Goal: Task Accomplishment & Management: Manage account settings

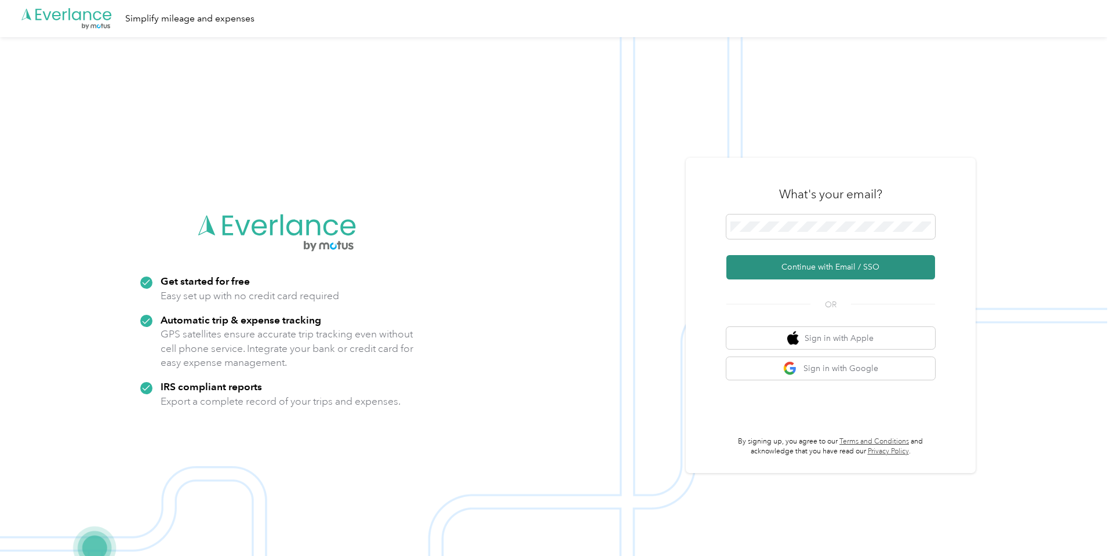
click at [837, 265] on button "Continue with Email / SSO" at bounding box center [830, 267] width 209 height 24
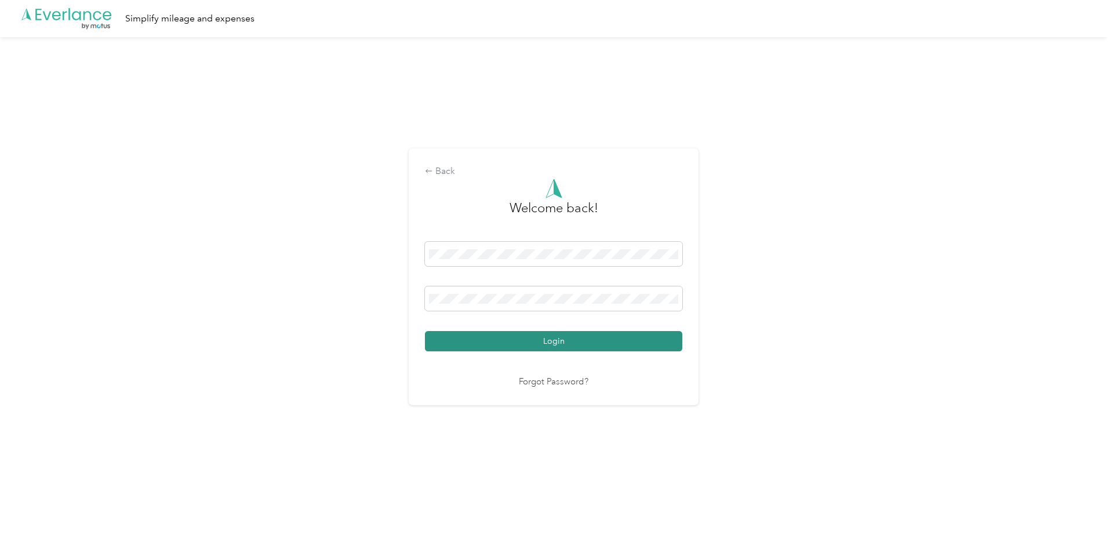
click at [551, 334] on button "Login" at bounding box center [553, 341] width 257 height 20
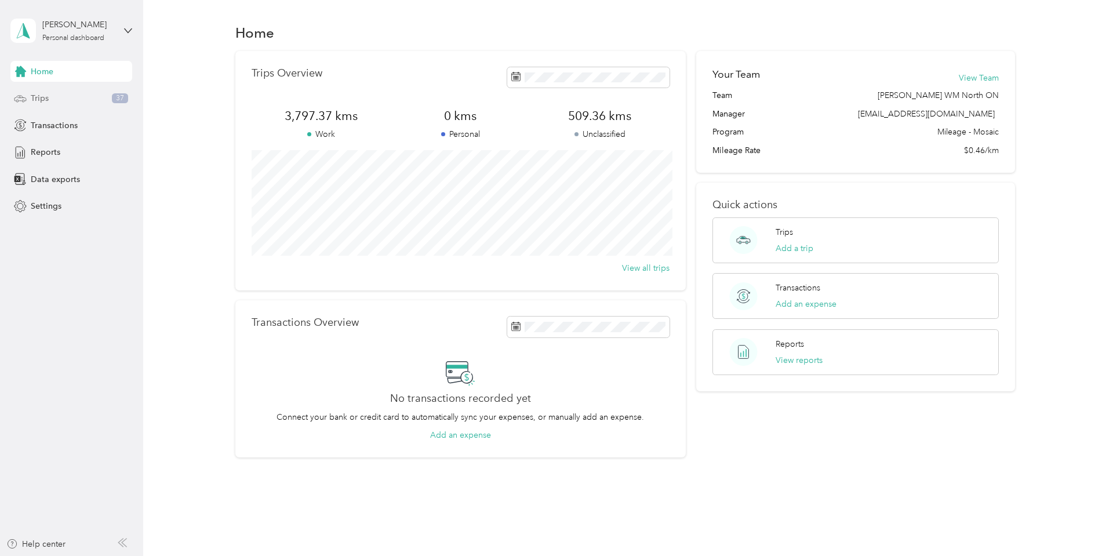
click at [42, 96] on span "Trips" at bounding box center [40, 98] width 18 height 12
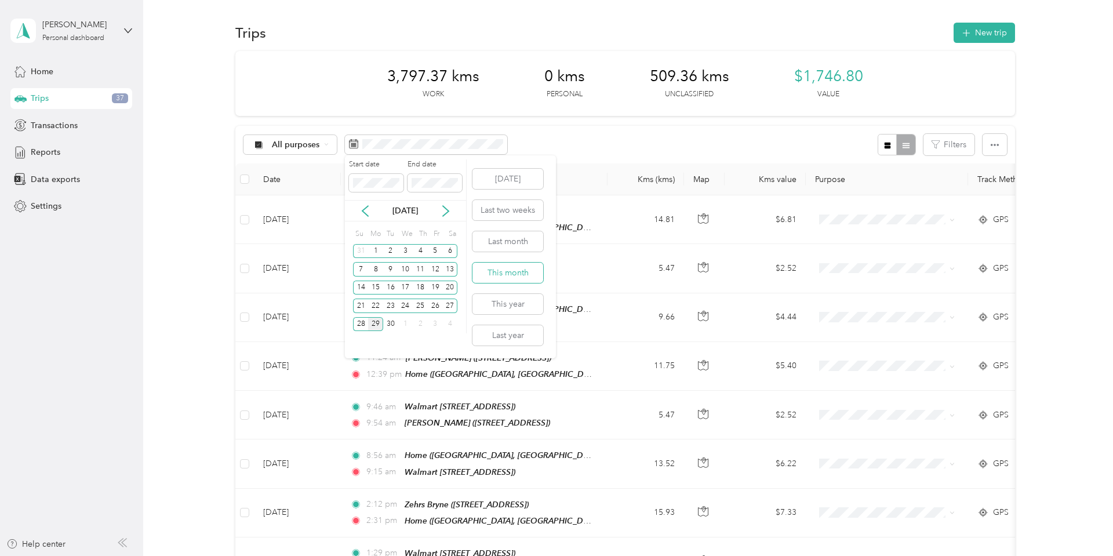
click at [492, 268] on button "This month" at bounding box center [507, 273] width 71 height 20
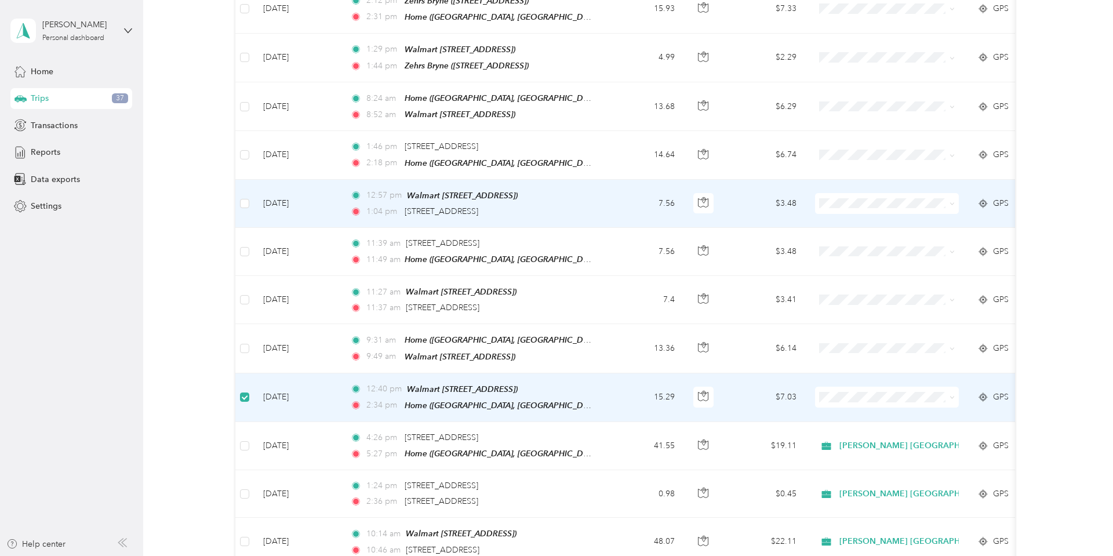
scroll to position [500, 0]
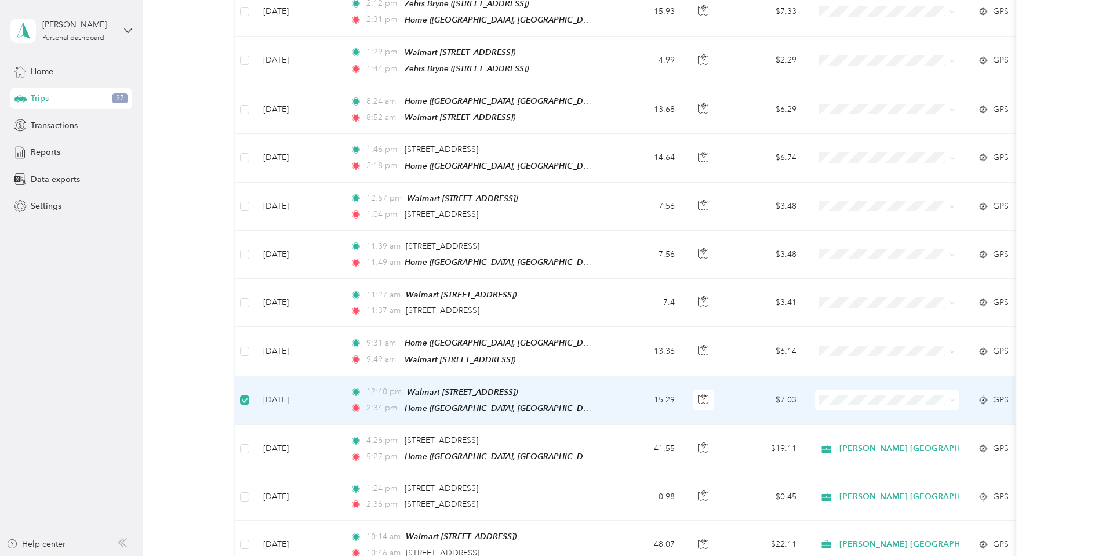
click at [297, 384] on td "[DATE]" at bounding box center [297, 400] width 87 height 49
click at [272, 385] on td "[DATE]" at bounding box center [297, 400] width 87 height 49
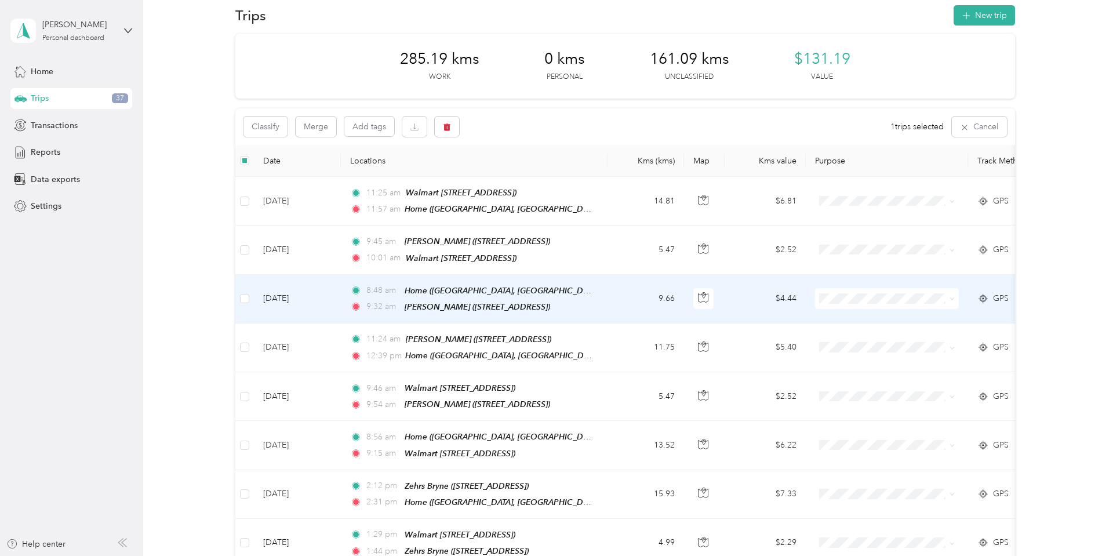
scroll to position [0, 0]
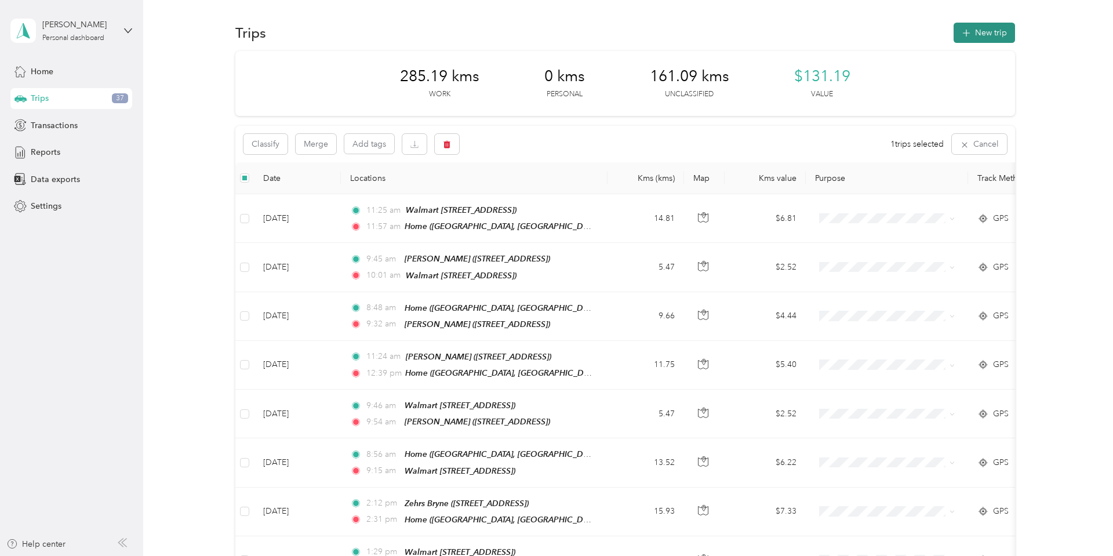
click at [984, 32] on button "New trip" at bounding box center [983, 33] width 61 height 20
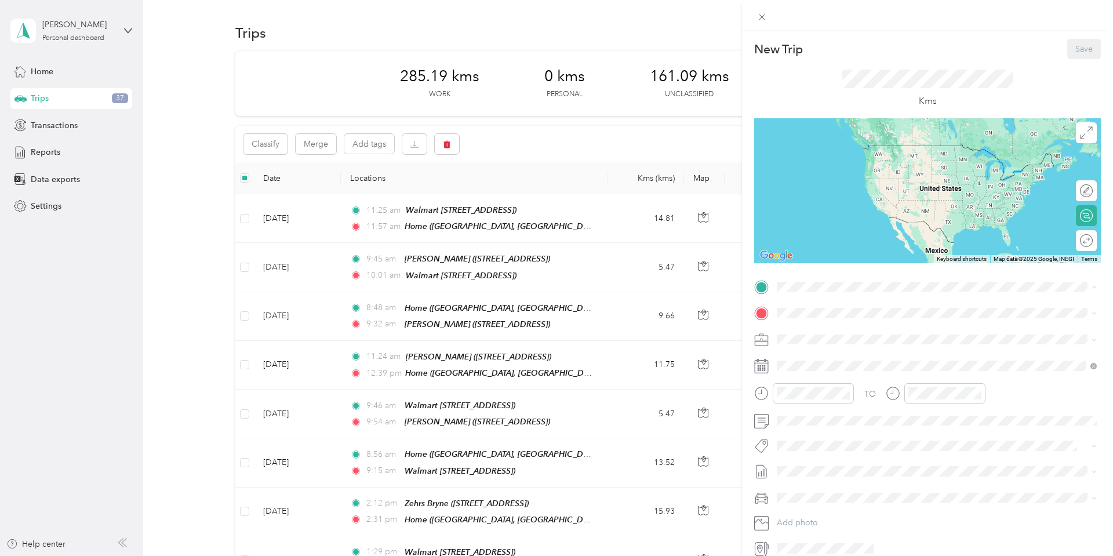
click at [814, 342] on span "[STREET_ADDRESS]" at bounding box center [836, 346] width 74 height 10
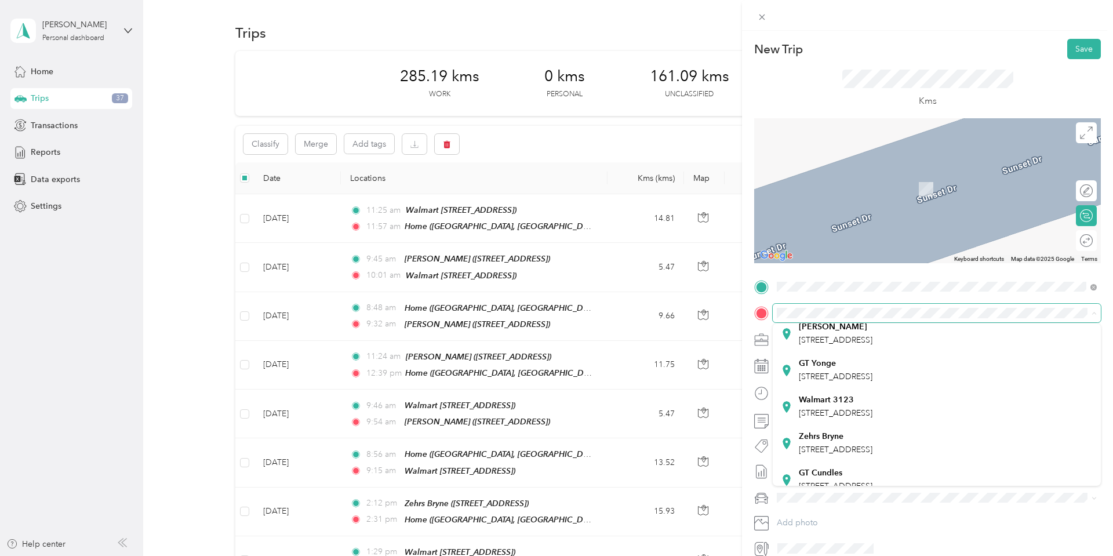
scroll to position [159, 0]
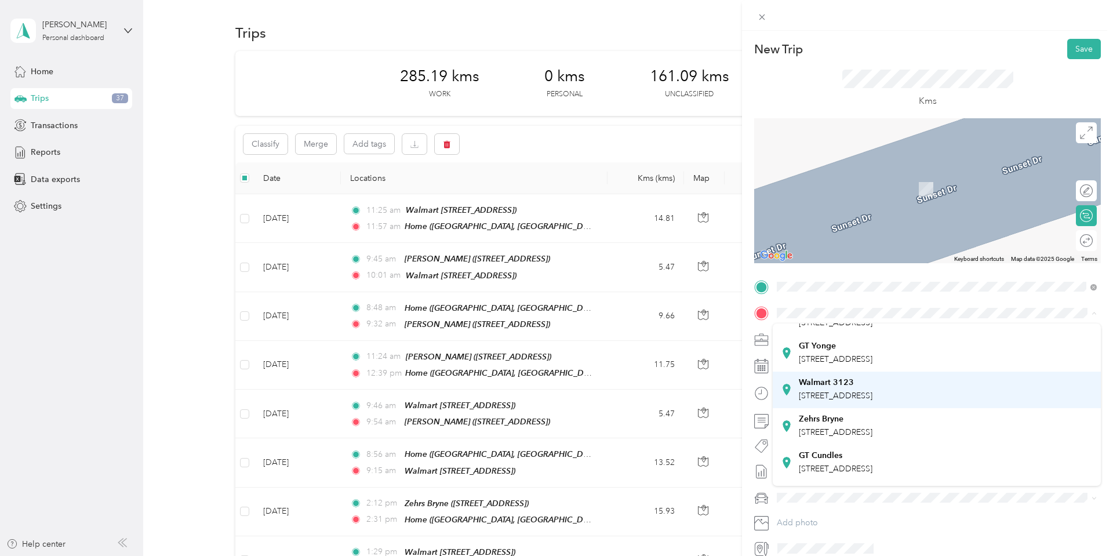
click at [838, 380] on strong "Walmart 3123" at bounding box center [826, 382] width 55 height 10
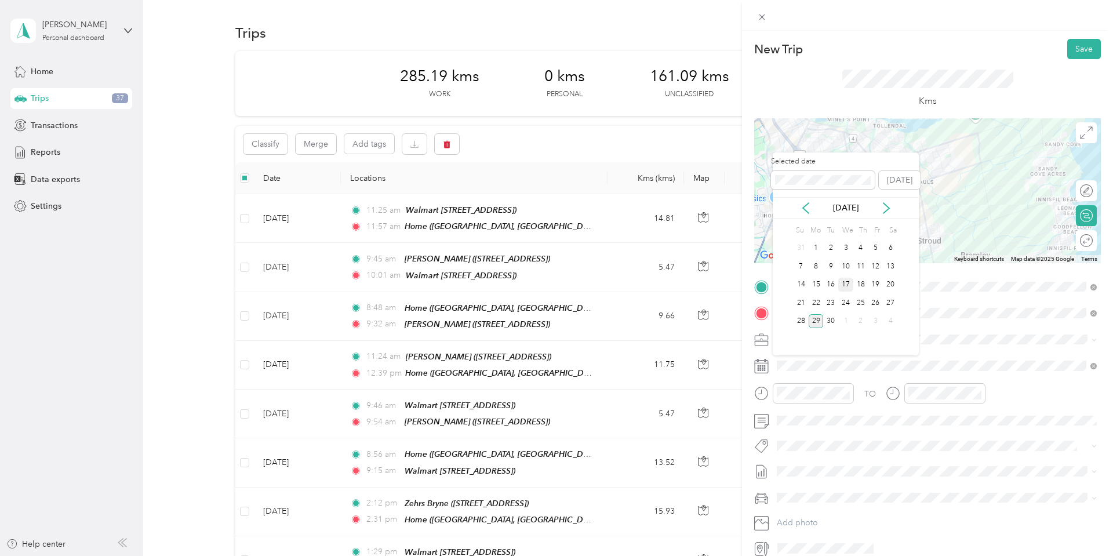
click at [843, 289] on div "17" at bounding box center [845, 285] width 15 height 14
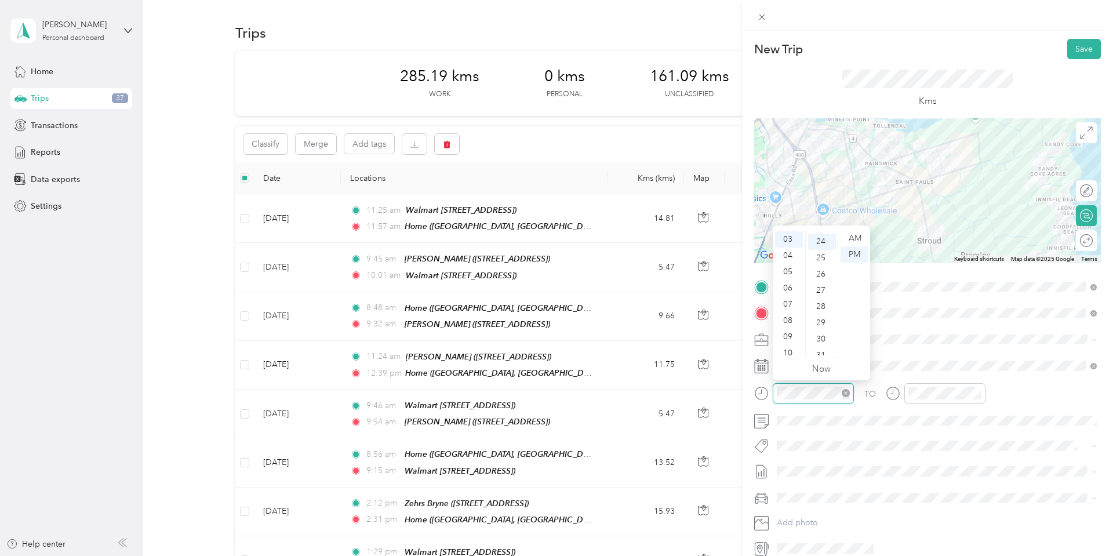
scroll to position [388, 0]
click at [789, 321] on div "08" at bounding box center [789, 320] width 28 height 16
click at [823, 236] on div "00" at bounding box center [822, 238] width 28 height 16
click at [856, 236] on div "AM" at bounding box center [854, 238] width 28 height 16
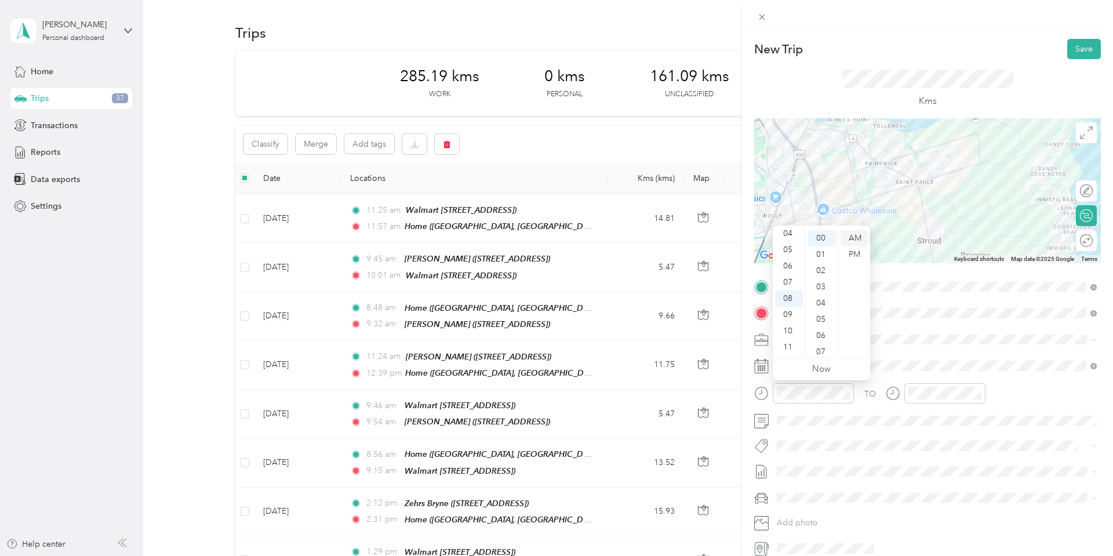
click at [856, 236] on div "AM" at bounding box center [854, 238] width 28 height 16
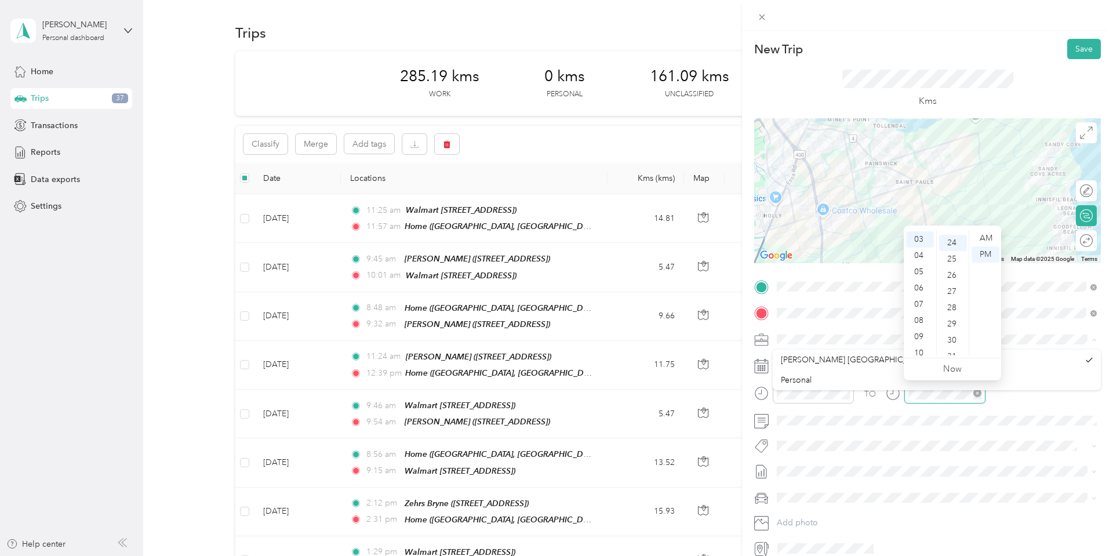
scroll to position [388, 0]
click at [919, 323] on div "08" at bounding box center [920, 320] width 28 height 16
click at [956, 253] on div "20" at bounding box center [953, 256] width 28 height 16
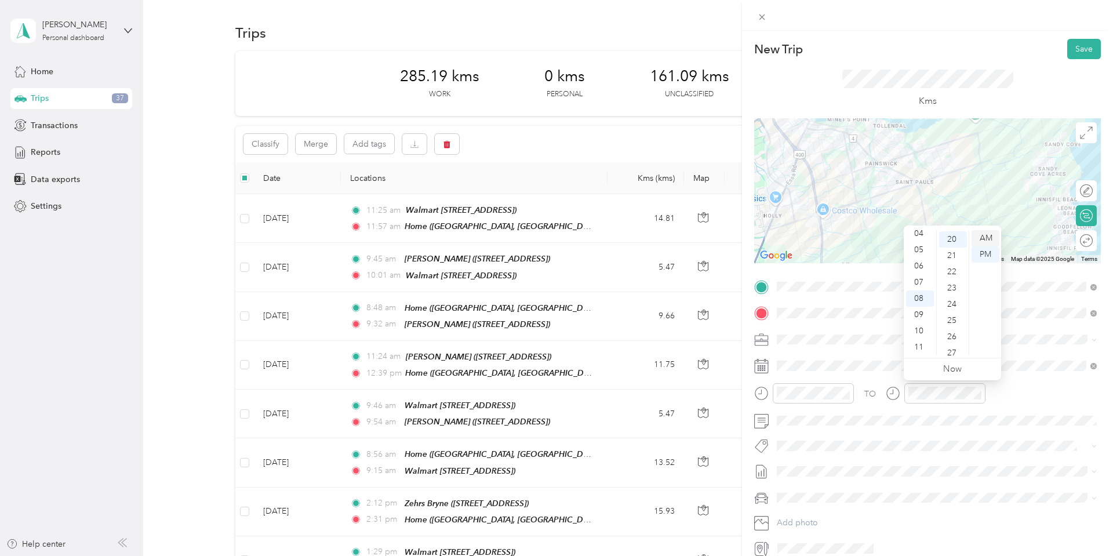
click at [984, 232] on div "AM" at bounding box center [985, 238] width 28 height 16
click at [1016, 394] on div "TO" at bounding box center [927, 397] width 347 height 28
click at [819, 487] on span "P&g Continuity" at bounding box center [813, 487] width 49 height 10
click at [1080, 44] on button "Save" at bounding box center [1084, 49] width 34 height 20
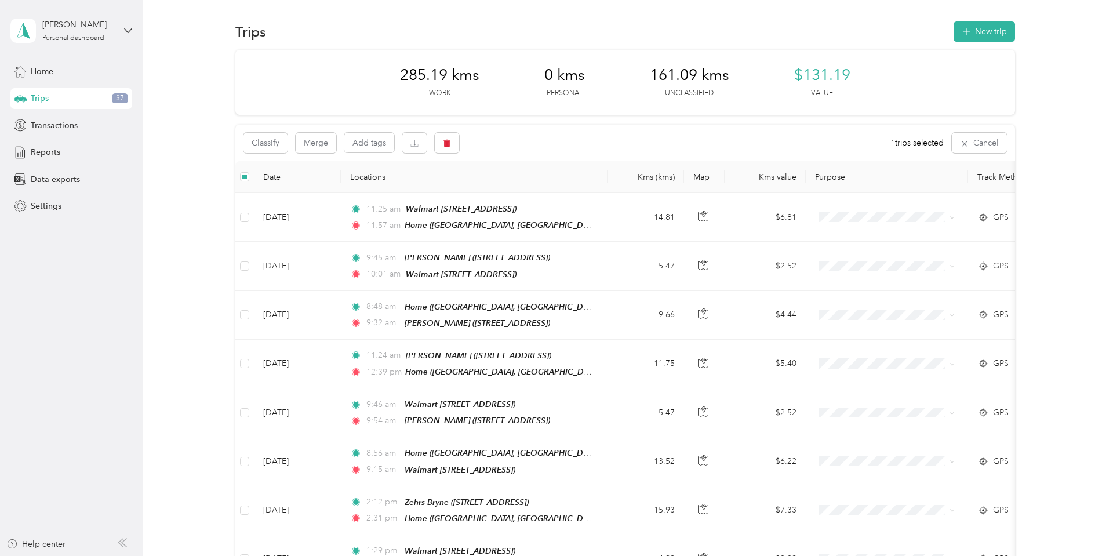
scroll to position [0, 0]
click at [991, 34] on button "New trip" at bounding box center [983, 33] width 61 height 20
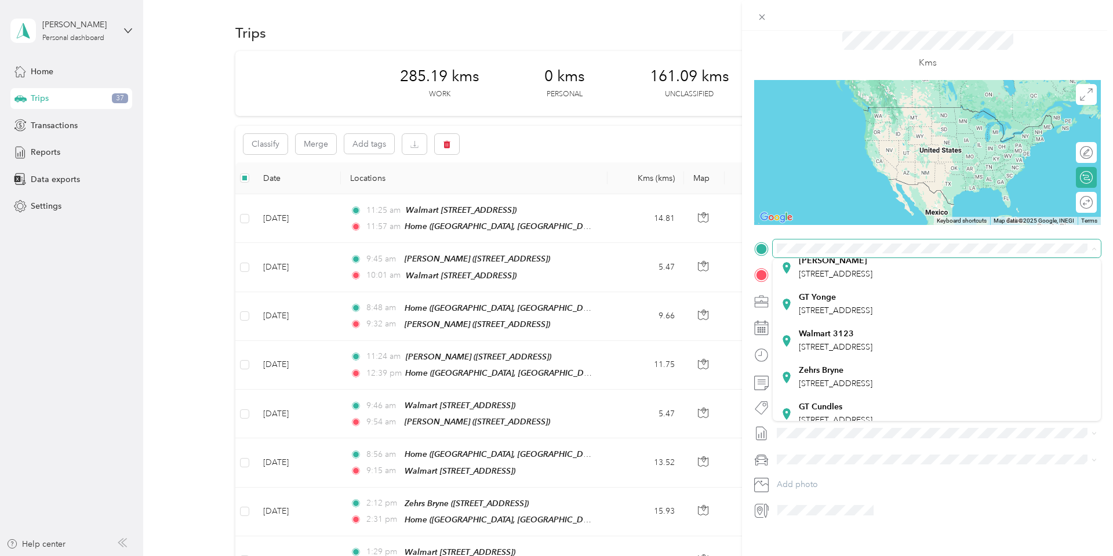
scroll to position [139, 0]
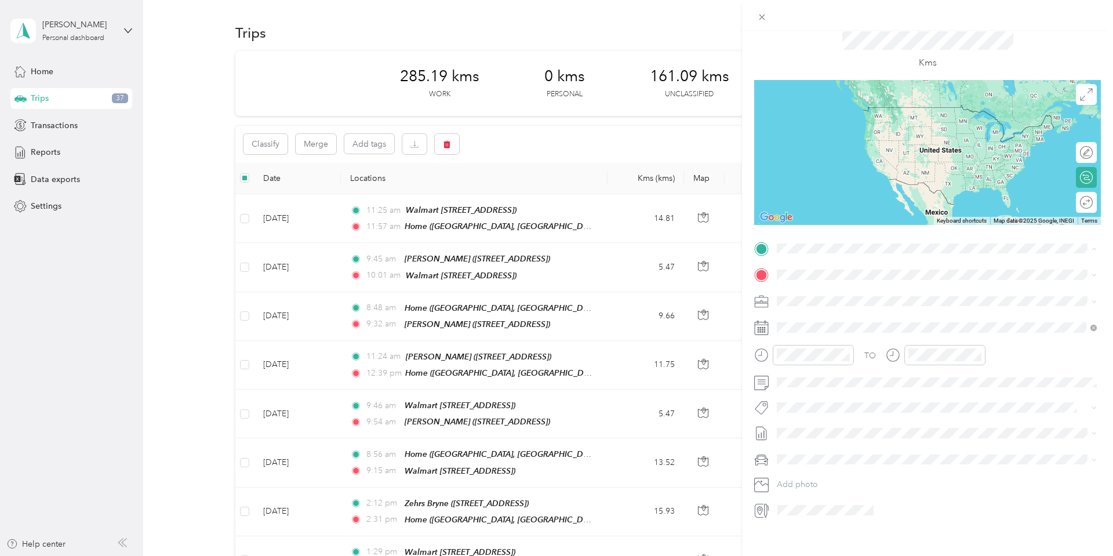
click at [840, 337] on strong "Walmart 3123" at bounding box center [826, 338] width 55 height 10
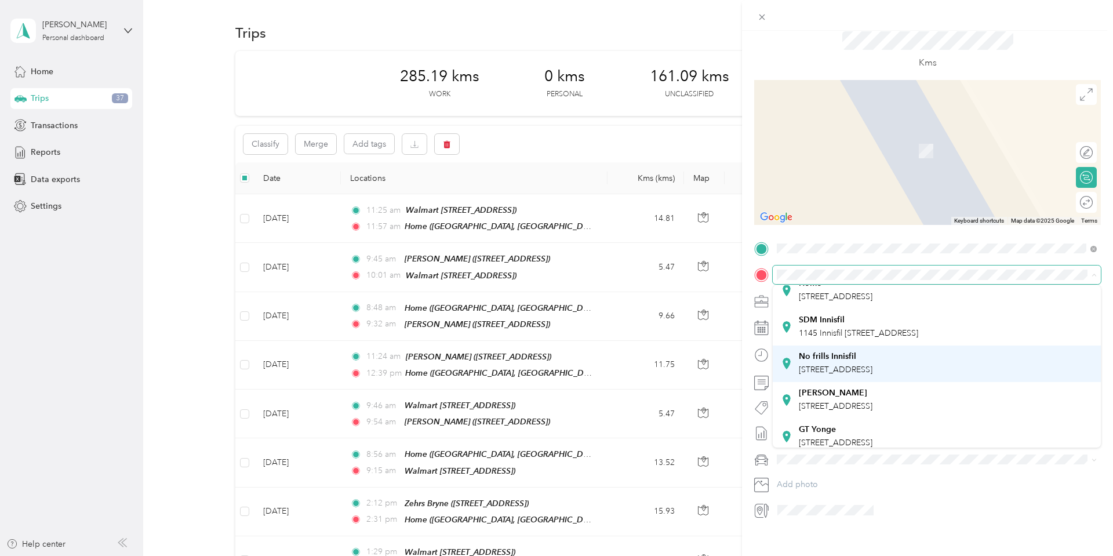
scroll to position [41, 0]
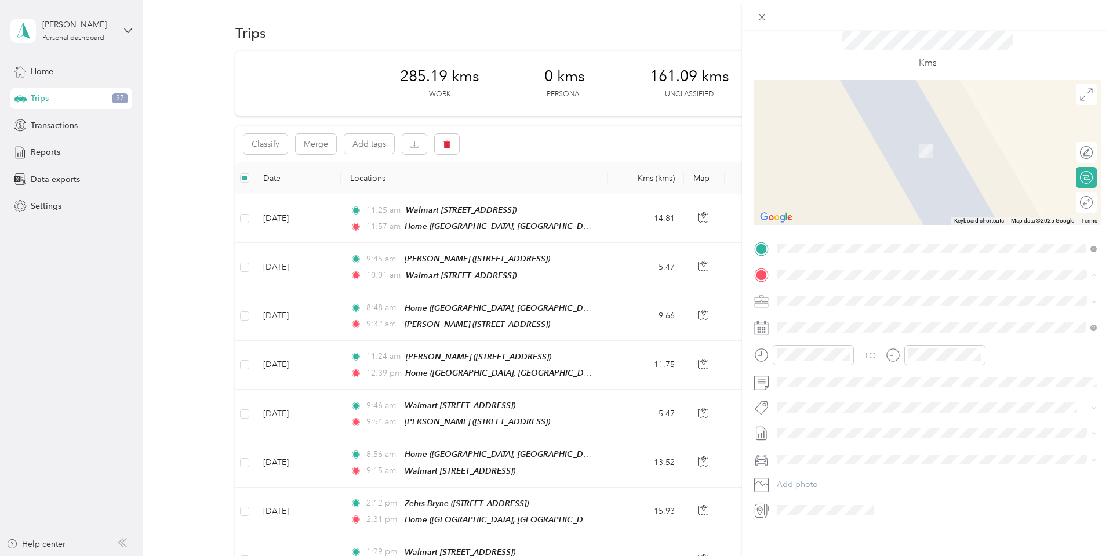
click at [828, 392] on strong "[PERSON_NAME]" at bounding box center [833, 389] width 68 height 10
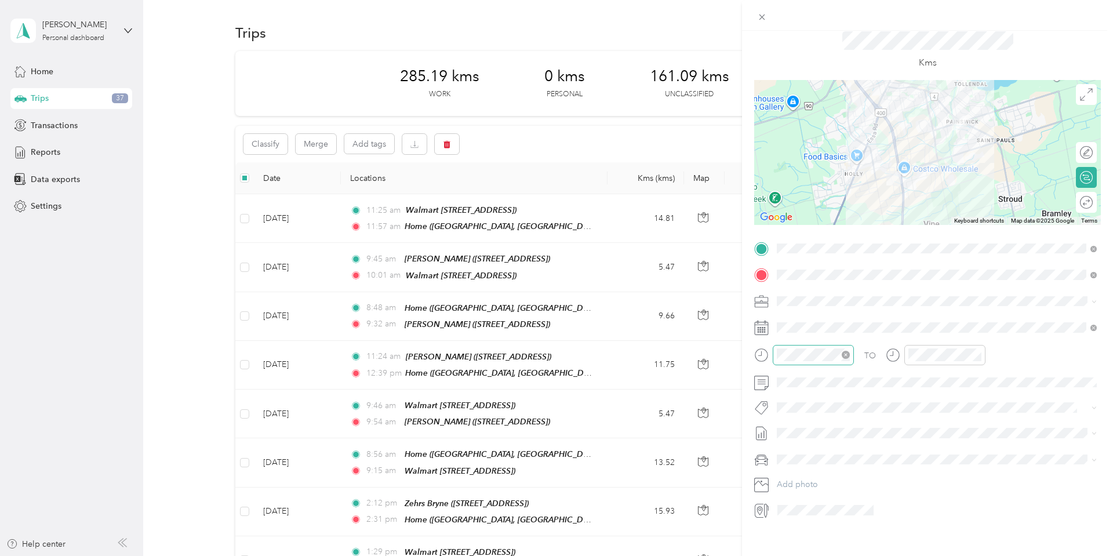
click at [845, 354] on icon "close-circle" at bounding box center [846, 355] width 8 height 8
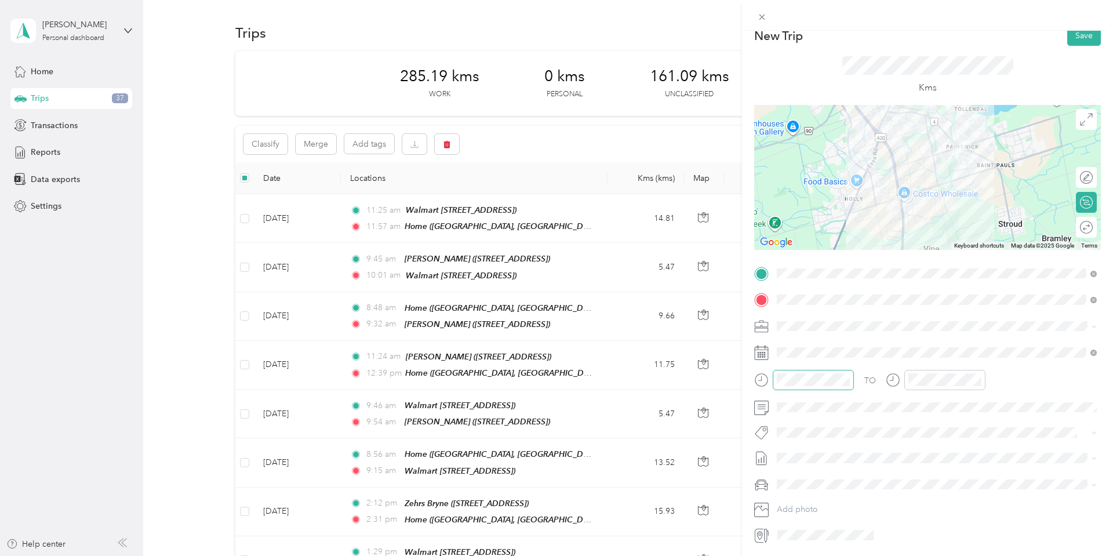
scroll to position [0, 0]
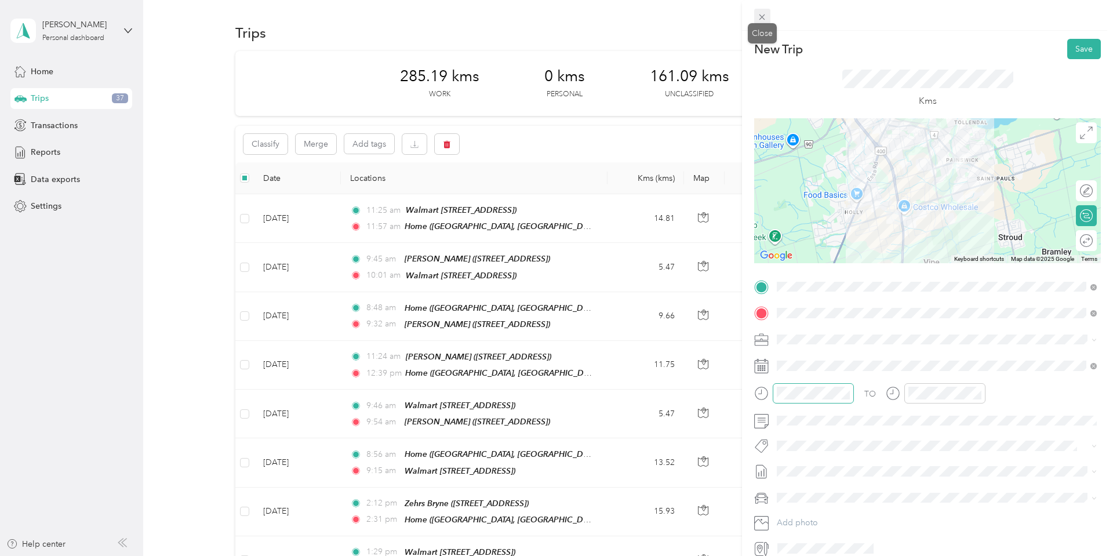
click at [760, 18] on icon at bounding box center [762, 17] width 10 height 10
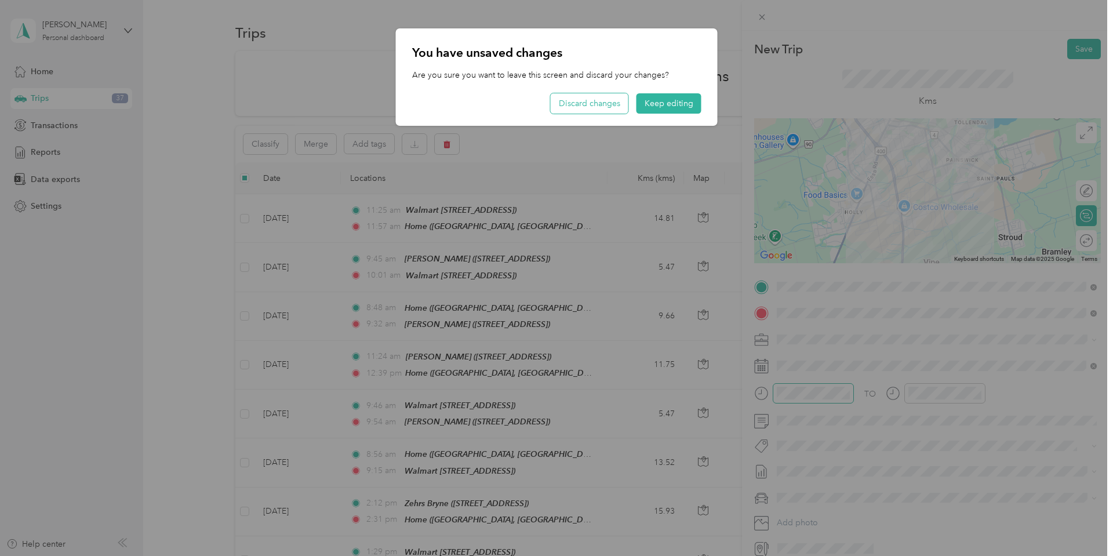
click at [588, 108] on button "Discard changes" at bounding box center [590, 103] width 78 height 20
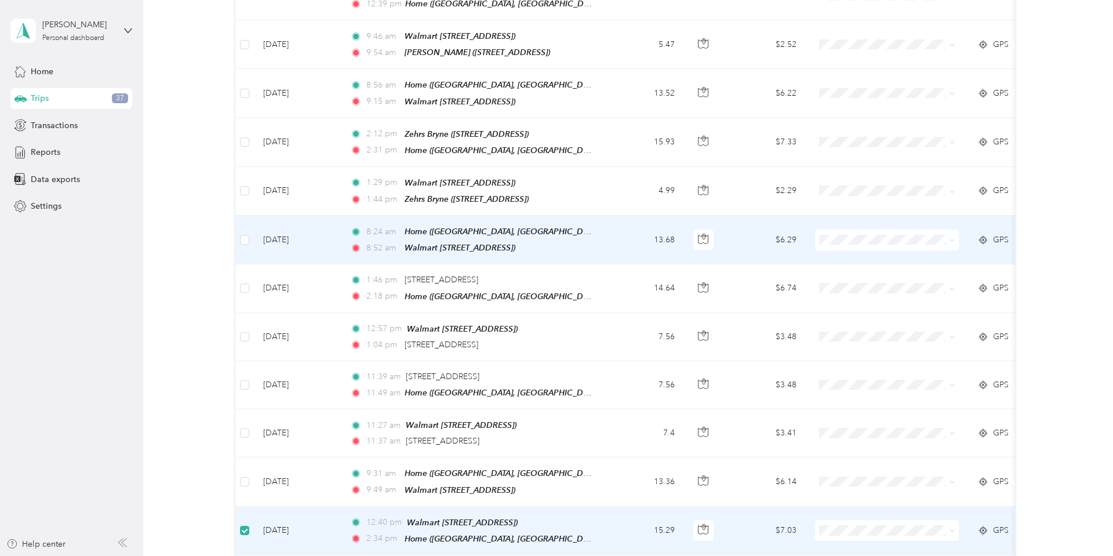
scroll to position [572, 0]
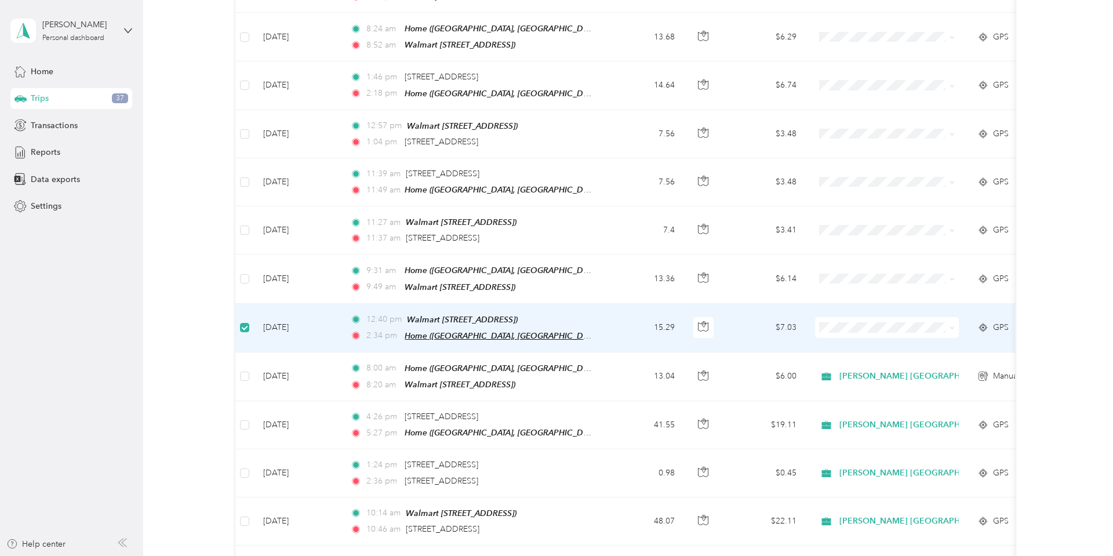
click at [449, 331] on span "Home ([GEOGRAPHIC_DATA], [GEOGRAPHIC_DATA])" at bounding box center [503, 336] width 196 height 10
click at [446, 287] on button "Edit Place" at bounding box center [440, 288] width 66 height 20
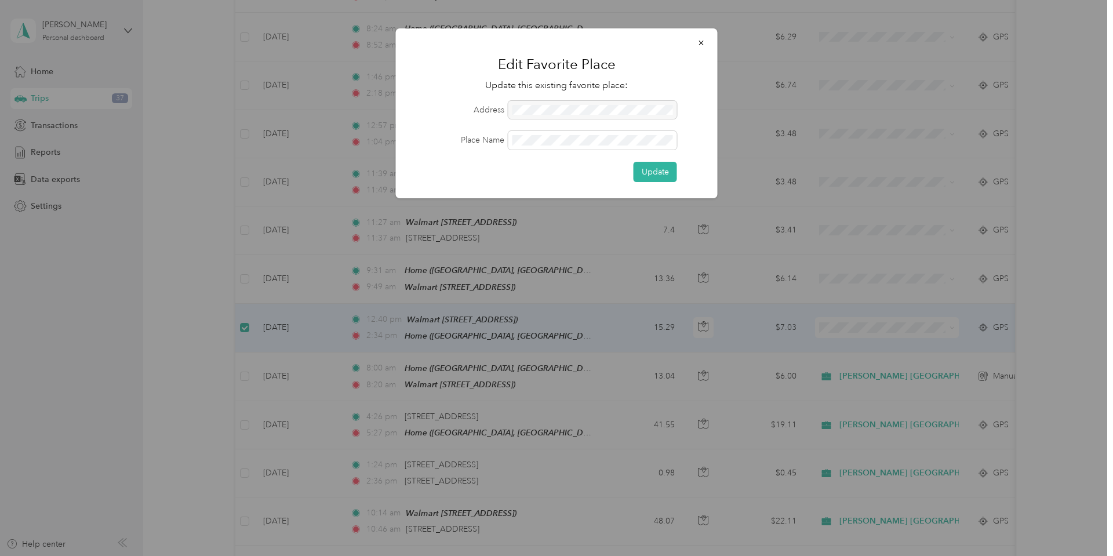
click at [532, 111] on div at bounding box center [592, 110] width 169 height 19
click at [620, 110] on div at bounding box center [592, 110] width 169 height 19
click at [701, 43] on icon "button" at bounding box center [701, 43] width 8 height 8
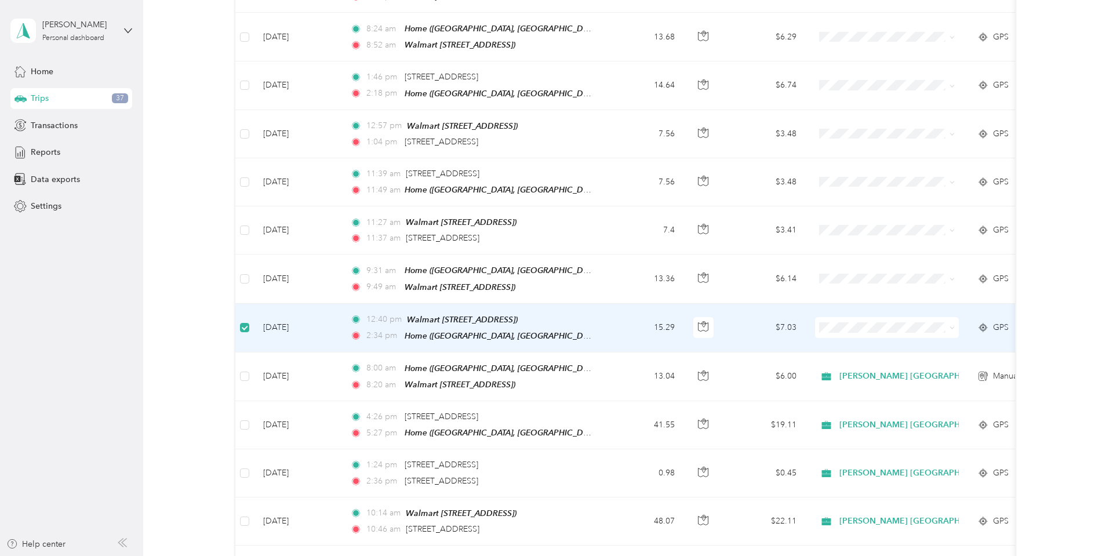
click at [292, 310] on td "[DATE]" at bounding box center [297, 328] width 87 height 49
click at [657, 311] on td "15.29" at bounding box center [645, 328] width 77 height 49
click at [296, 312] on td "[DATE]" at bounding box center [297, 328] width 87 height 49
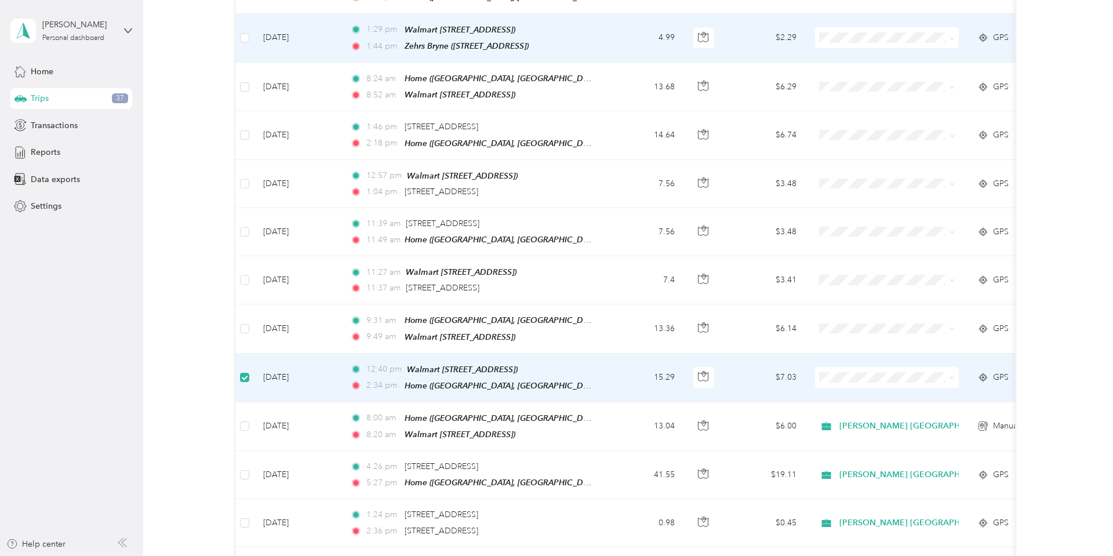
scroll to position [551, 0]
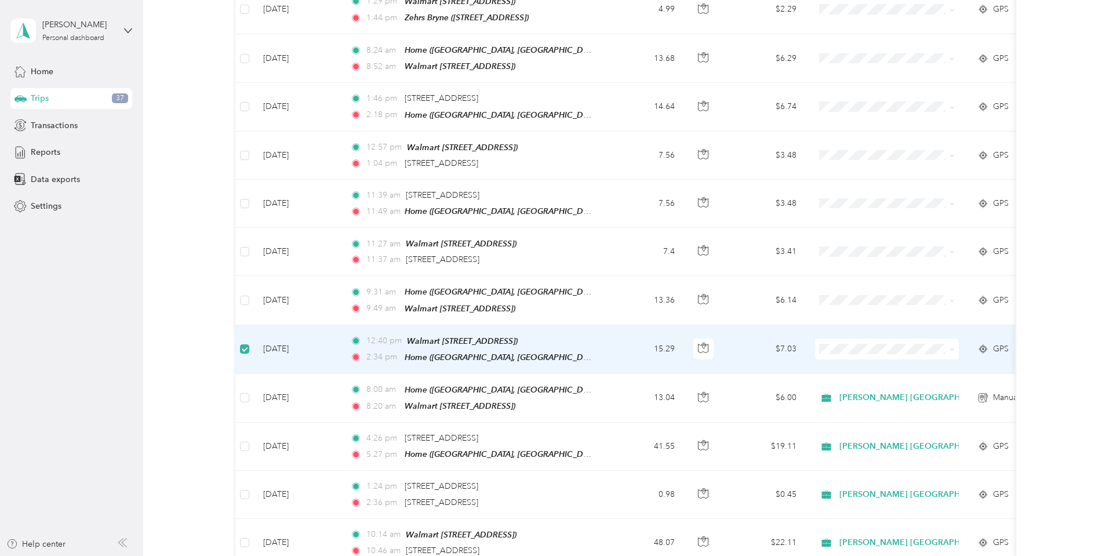
click at [294, 334] on td "[DATE]" at bounding box center [297, 349] width 87 height 49
click at [299, 331] on td "[DATE]" at bounding box center [297, 349] width 87 height 49
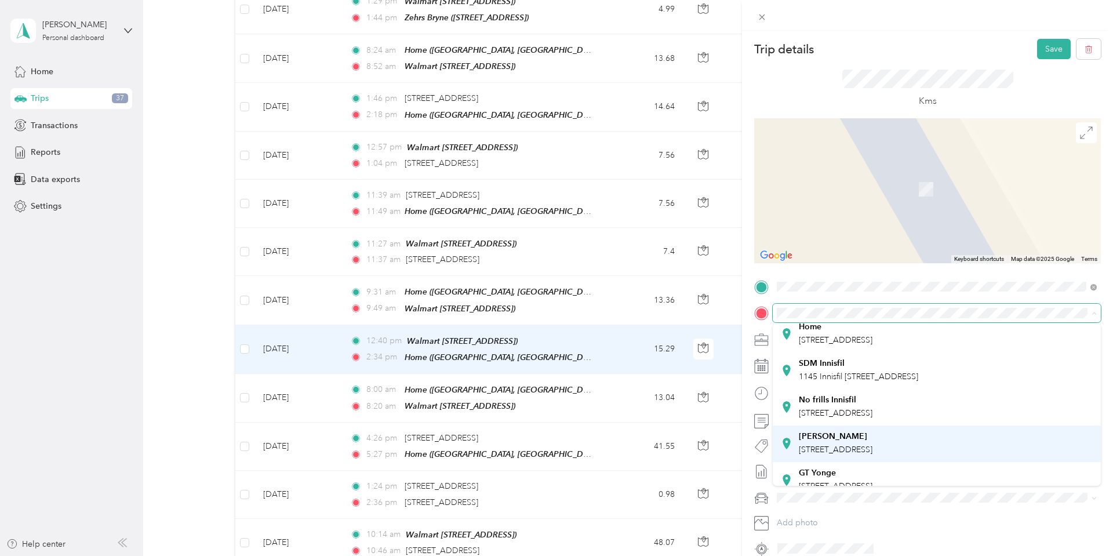
scroll to position [35, 0]
click at [842, 438] on div "Zehrs Yonge [STREET_ADDRESS]" at bounding box center [836, 440] width 74 height 24
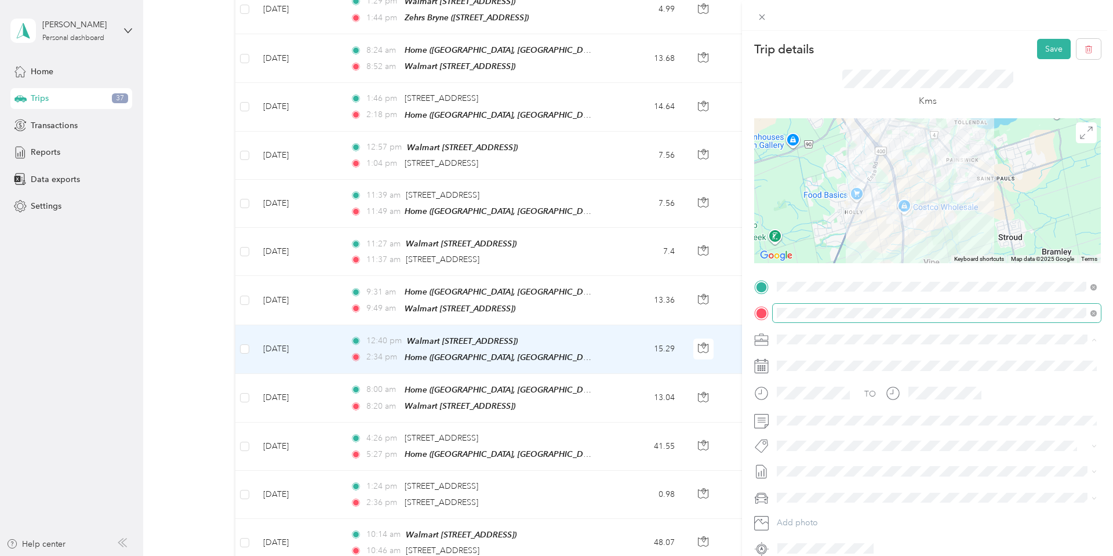
click at [802, 359] on div "[PERSON_NAME] [GEOGRAPHIC_DATA]" at bounding box center [937, 360] width 312 height 12
click at [824, 488] on span "P&g Continuity" at bounding box center [813, 488] width 49 height 10
click at [1051, 52] on button "Save" at bounding box center [1054, 49] width 34 height 20
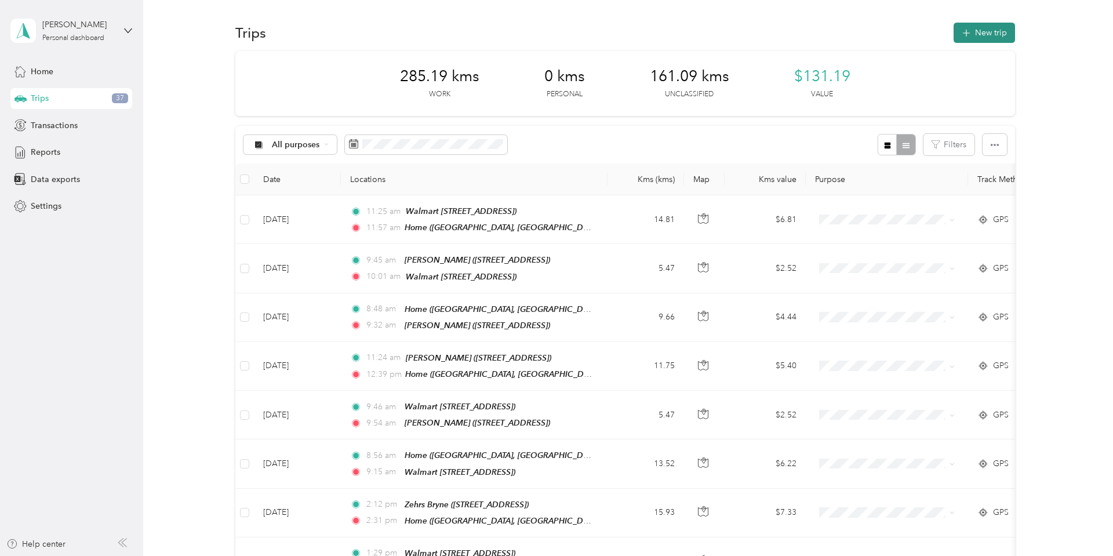
click at [996, 37] on button "New trip" at bounding box center [983, 33] width 61 height 20
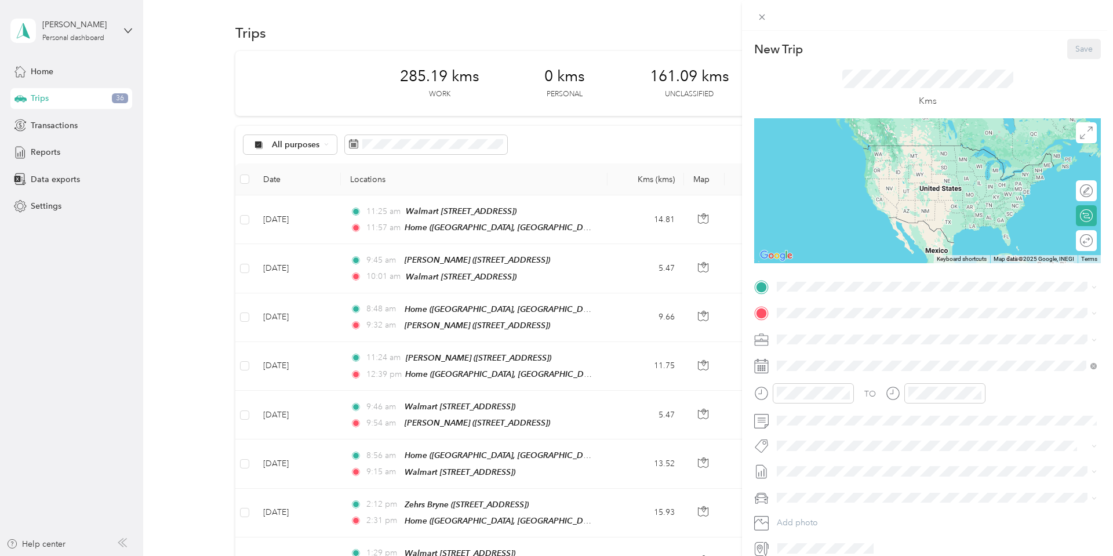
click at [821, 447] on div "Zehrs Yonge [STREET_ADDRESS]" at bounding box center [836, 449] width 74 height 24
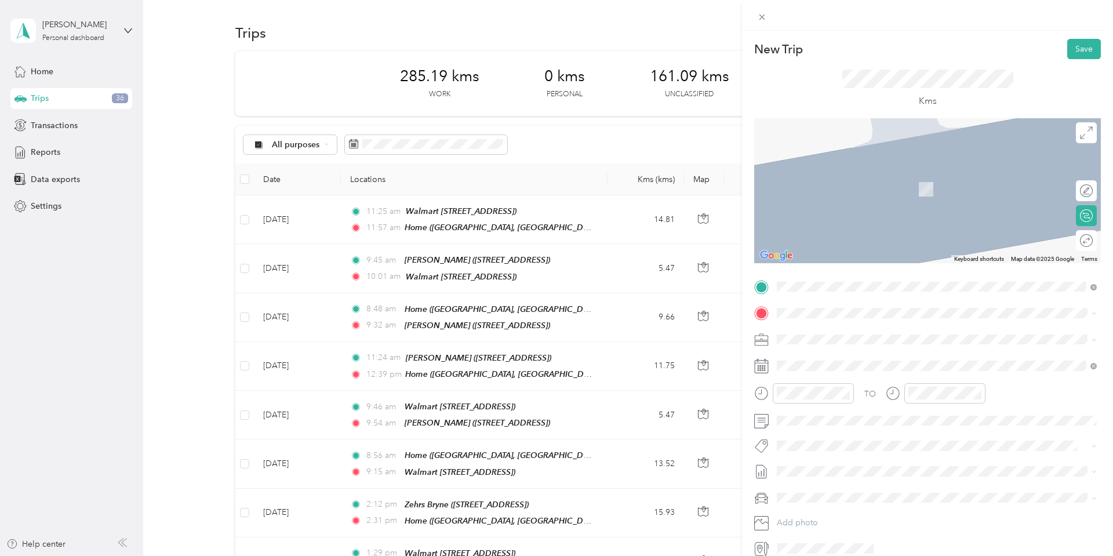
click at [806, 356] on strong "Home" at bounding box center [810, 359] width 23 height 10
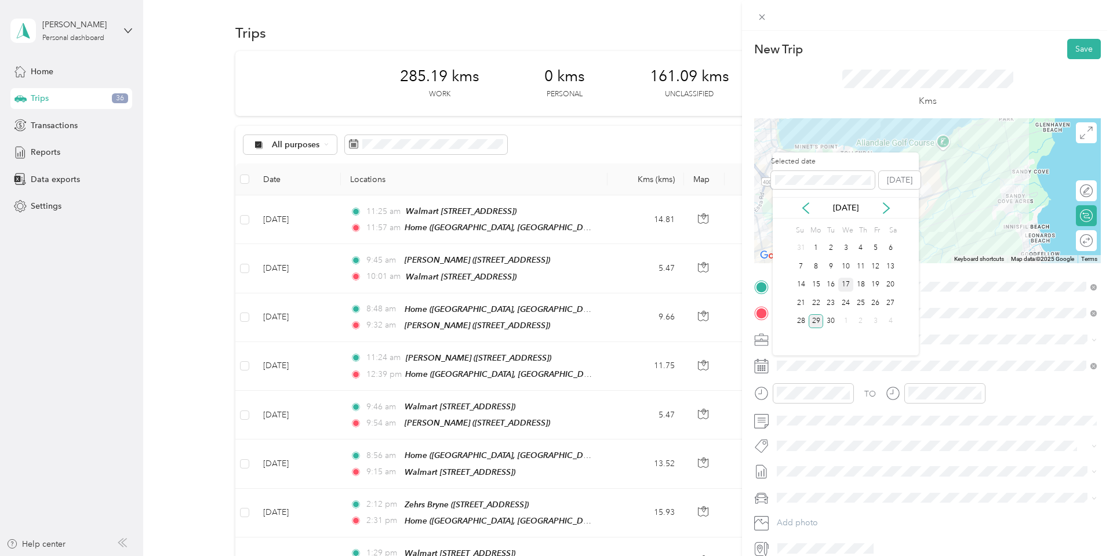
click at [845, 283] on div "17" at bounding box center [845, 285] width 15 height 14
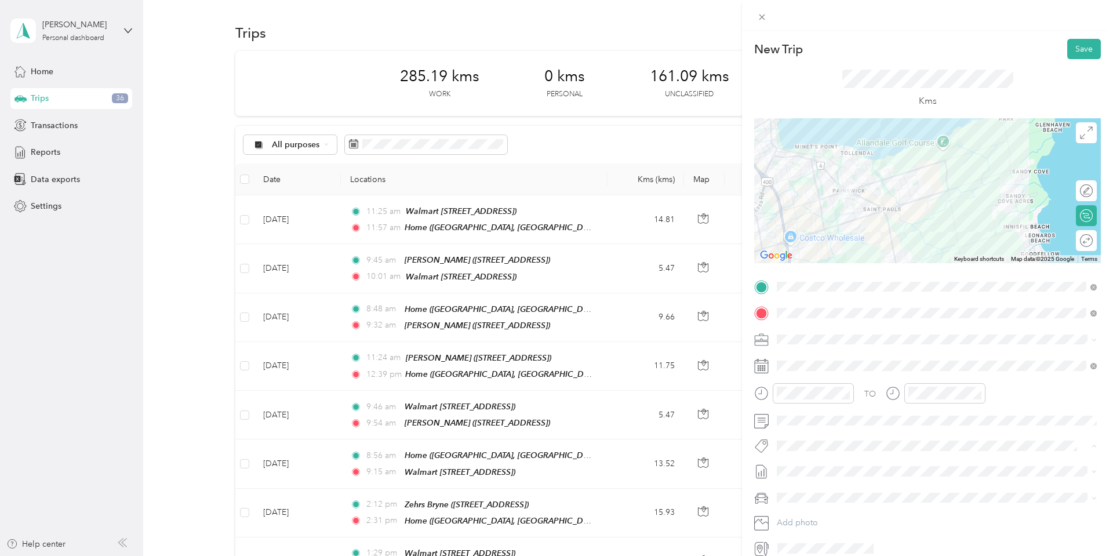
click at [817, 489] on button "P&g Continuity" at bounding box center [813, 489] width 65 height 14
click at [1084, 50] on button "Save" at bounding box center [1084, 49] width 34 height 20
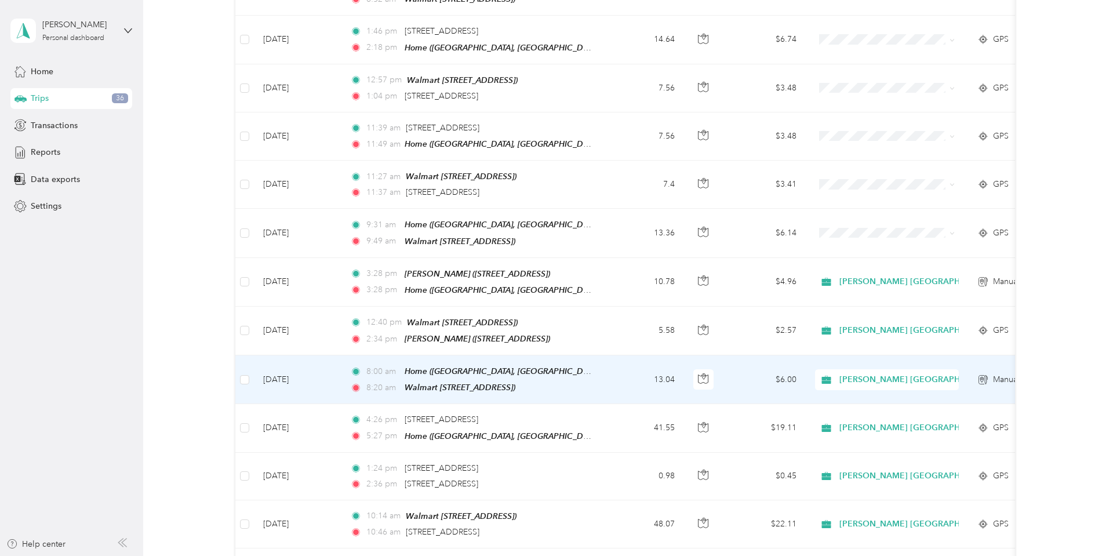
scroll to position [613, 0]
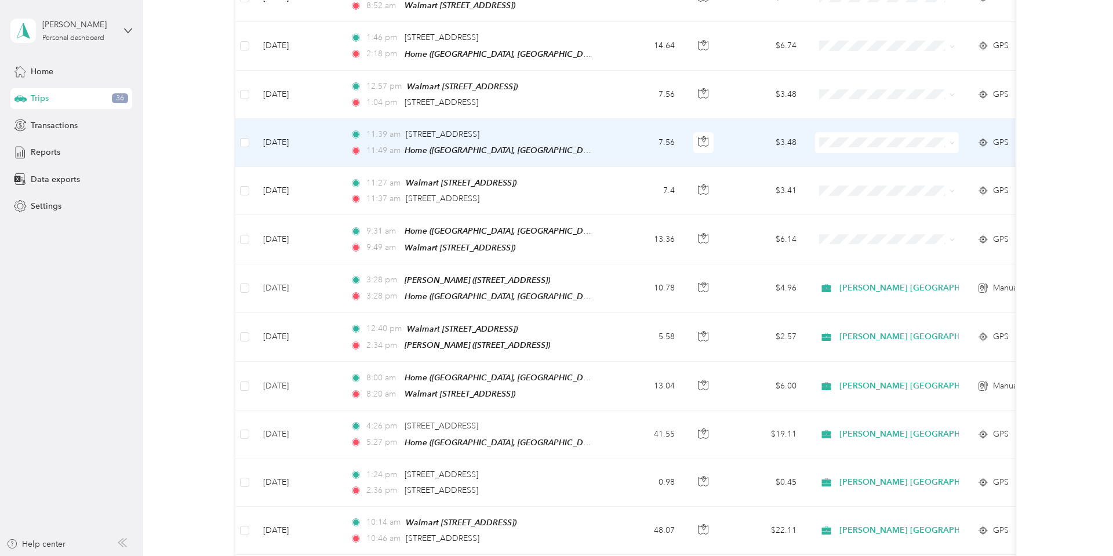
click at [270, 129] on td "[DATE]" at bounding box center [297, 143] width 87 height 48
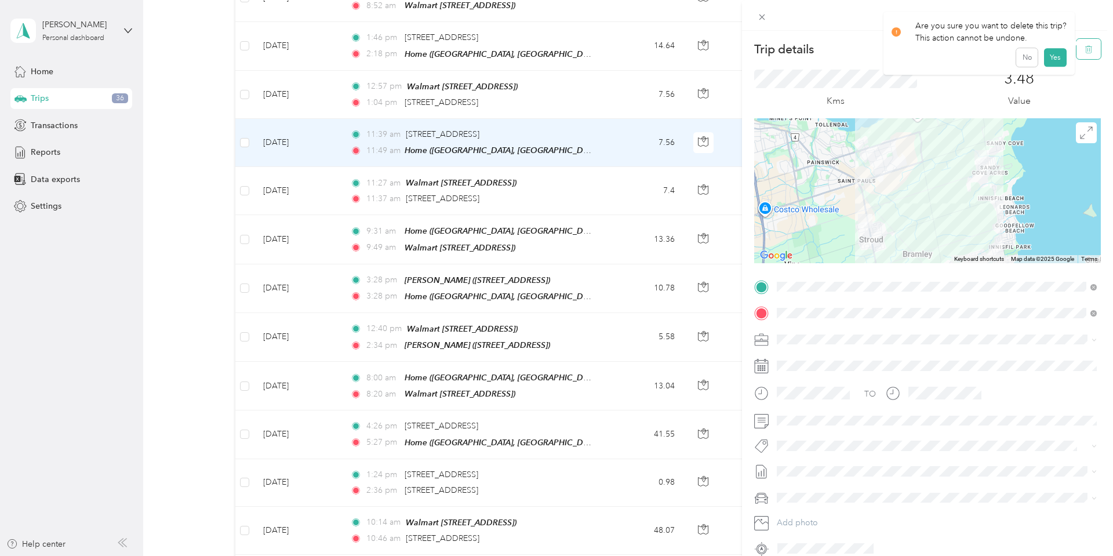
click at [1091, 50] on icon "button" at bounding box center [1088, 49] width 8 height 8
click at [1056, 65] on button "Yes" at bounding box center [1054, 63] width 23 height 19
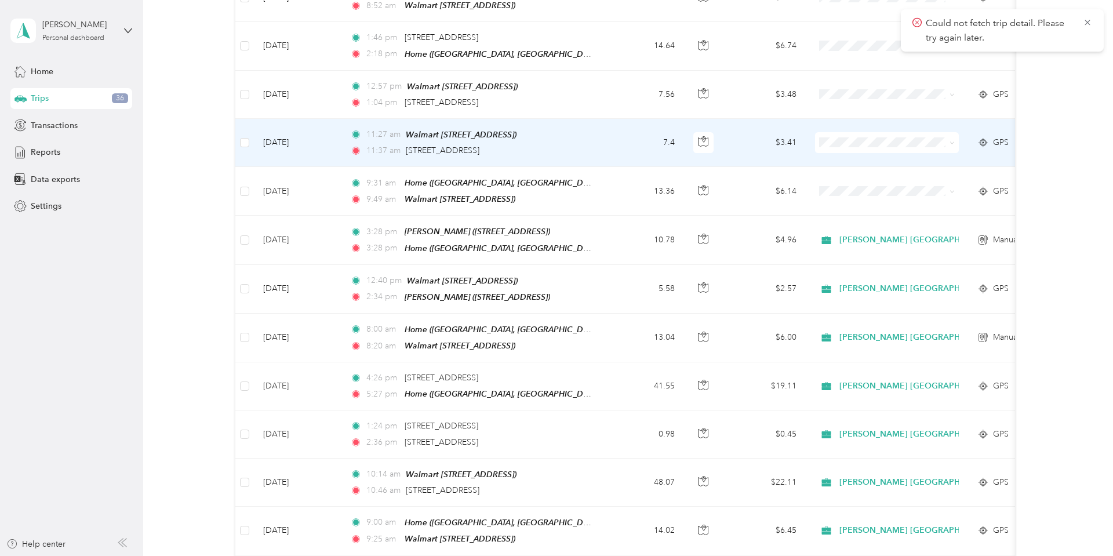
click at [277, 129] on td "[DATE]" at bounding box center [297, 143] width 87 height 48
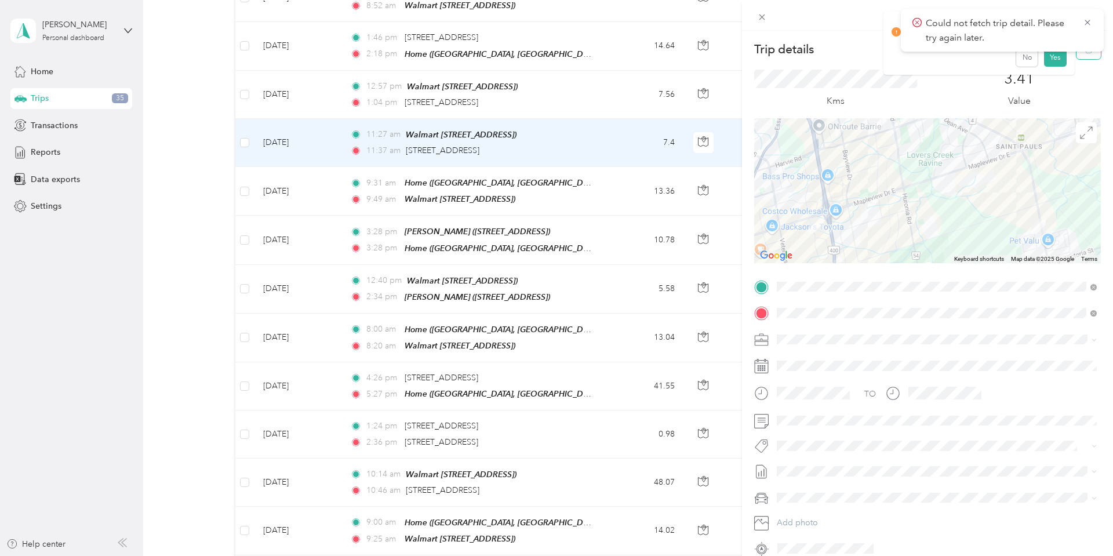
click at [1084, 55] on button "button" at bounding box center [1088, 49] width 24 height 20
click at [1051, 64] on button "Yes" at bounding box center [1054, 63] width 23 height 19
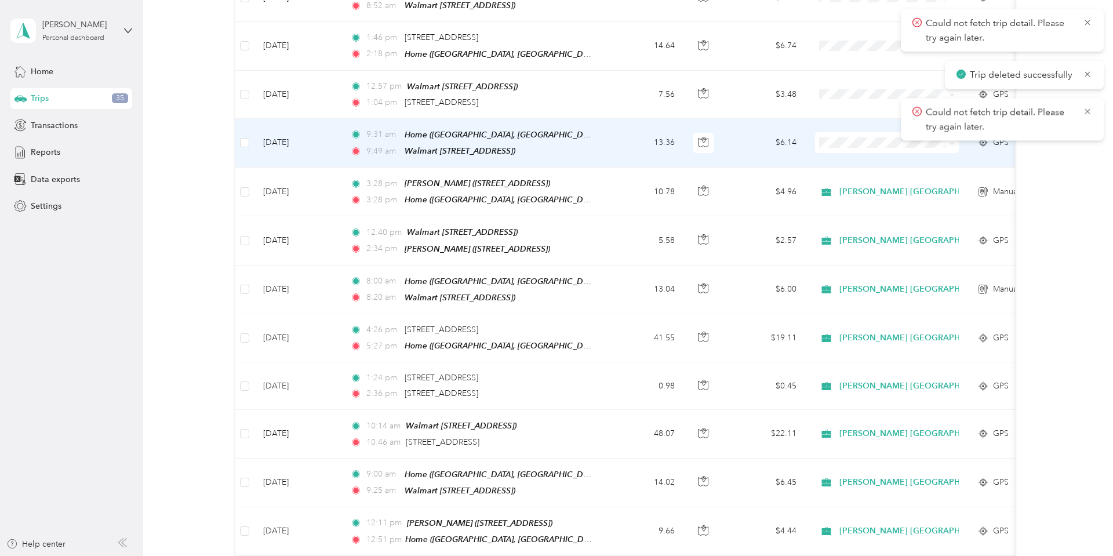
click at [313, 131] on td "[DATE]" at bounding box center [297, 143] width 87 height 49
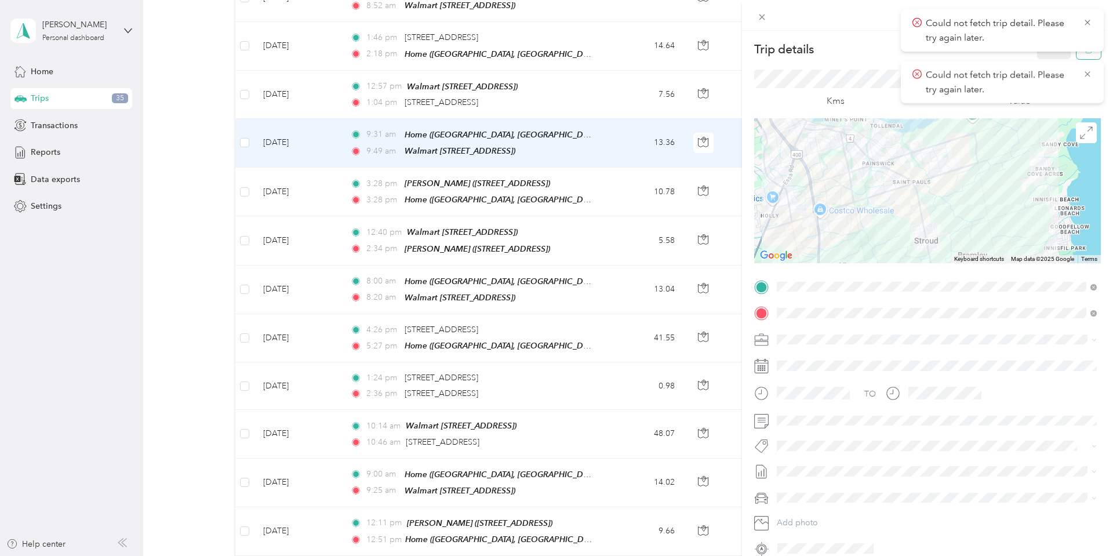
click at [1089, 54] on button "button" at bounding box center [1088, 49] width 24 height 20
click at [1051, 57] on button "Yes" at bounding box center [1054, 63] width 23 height 19
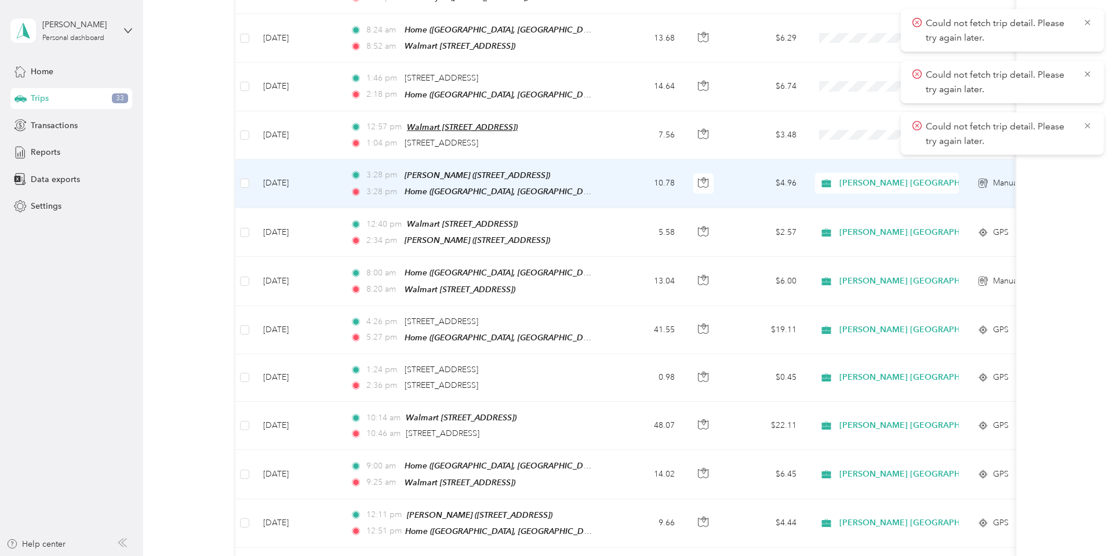
scroll to position [571, 0]
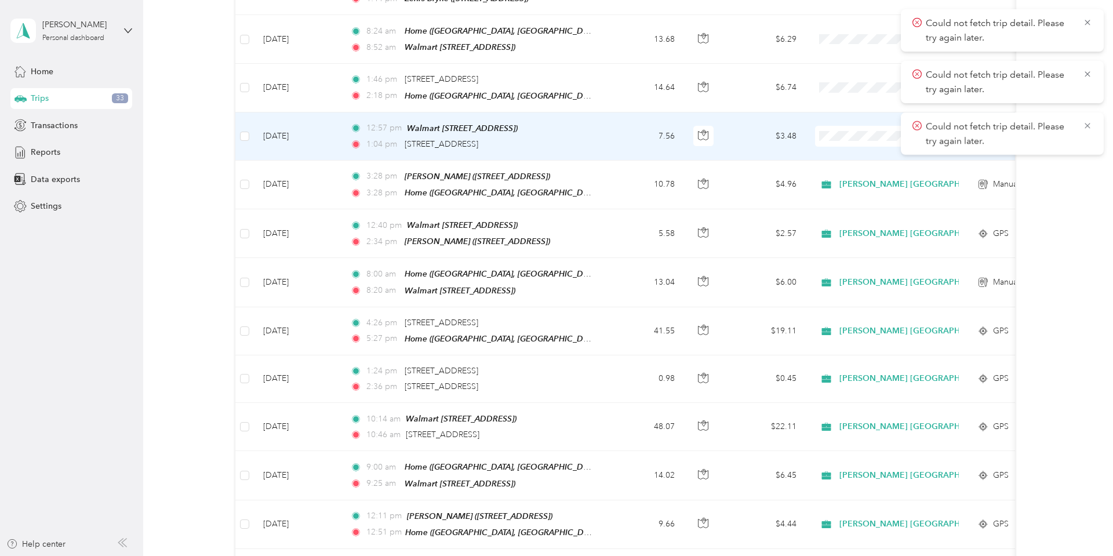
click at [293, 123] on td "[DATE]" at bounding box center [297, 136] width 87 height 48
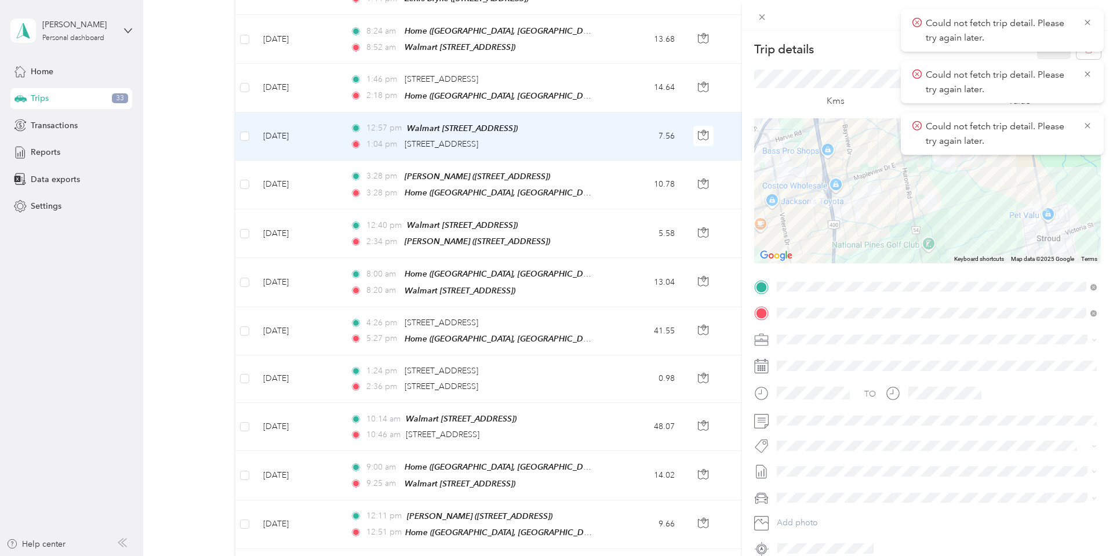
click at [915, 26] on icon at bounding box center [916, 22] width 9 height 10
click at [919, 23] on icon at bounding box center [916, 22] width 9 height 10
click at [1089, 26] on icon at bounding box center [1087, 22] width 9 height 10
click at [1086, 24] on icon at bounding box center [1087, 22] width 9 height 10
click at [1087, 25] on icon at bounding box center [1087, 22] width 9 height 10
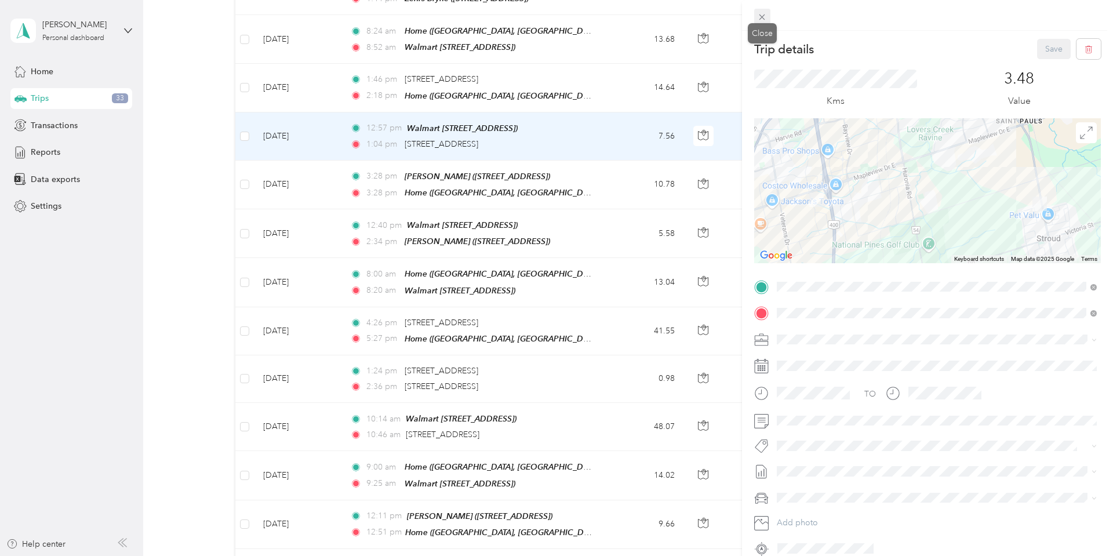
click at [762, 16] on icon at bounding box center [762, 17] width 6 height 6
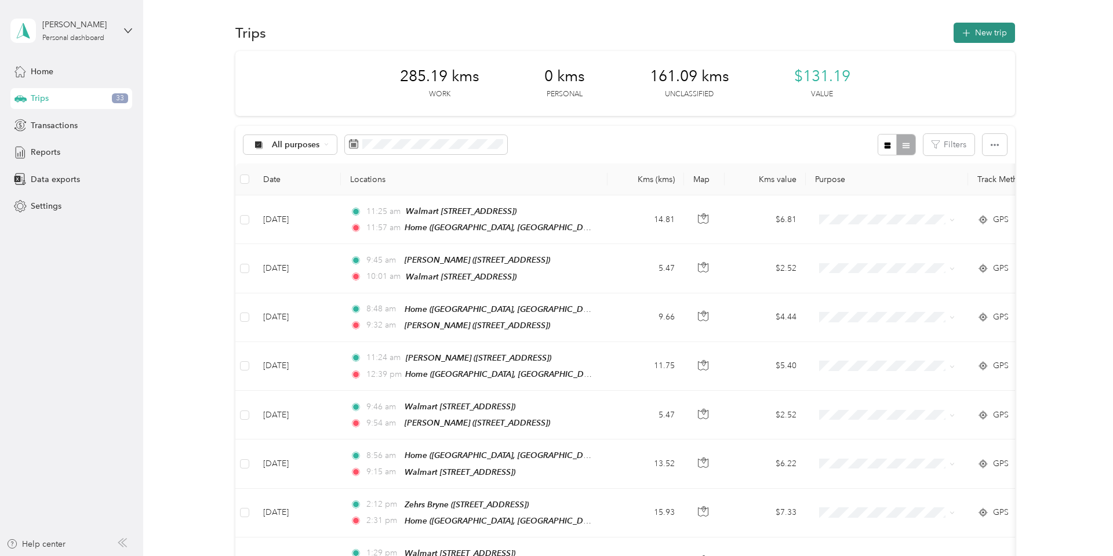
click at [994, 30] on button "New trip" at bounding box center [983, 33] width 61 height 20
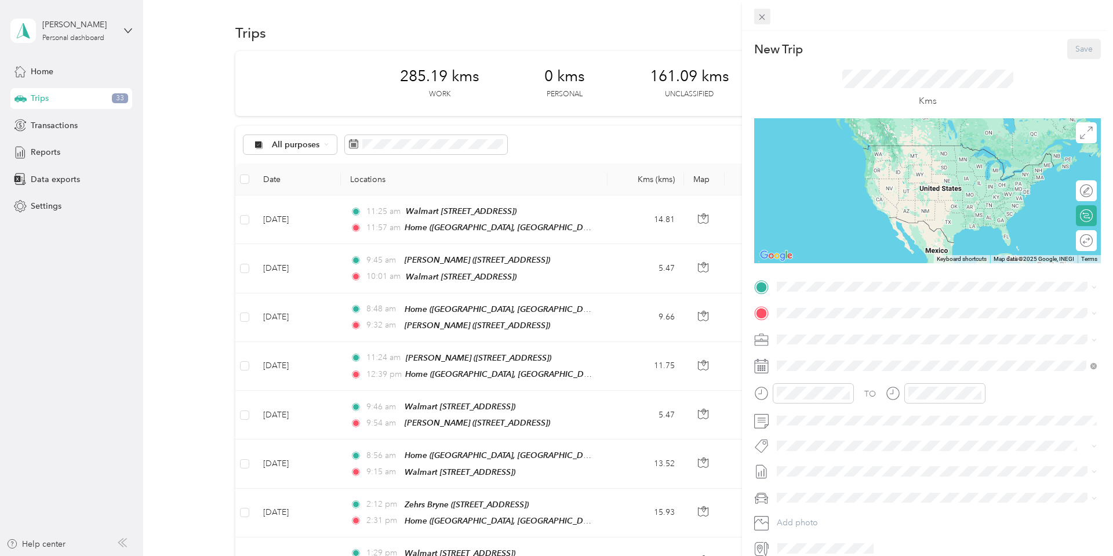
click at [763, 23] on div "Close" at bounding box center [762, 33] width 29 height 20
click at [759, 18] on icon at bounding box center [762, 17] width 10 height 10
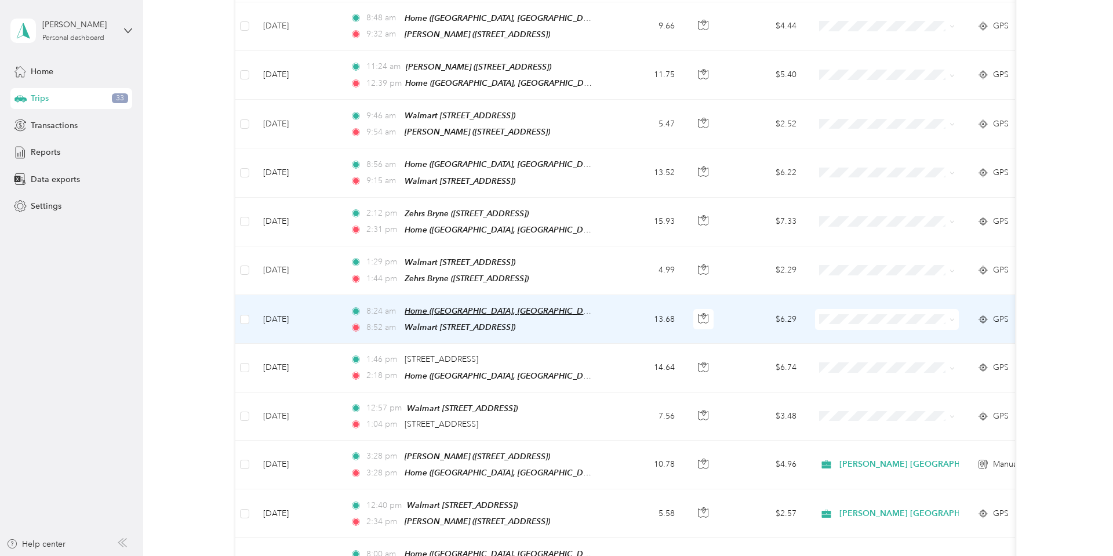
scroll to position [307, 0]
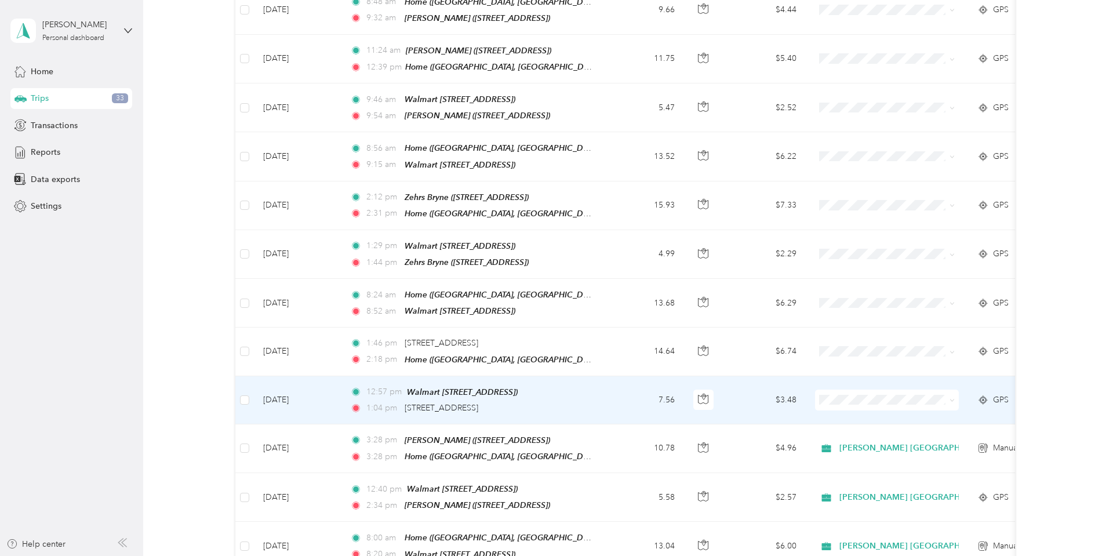
click at [288, 390] on td "[DATE]" at bounding box center [297, 400] width 87 height 48
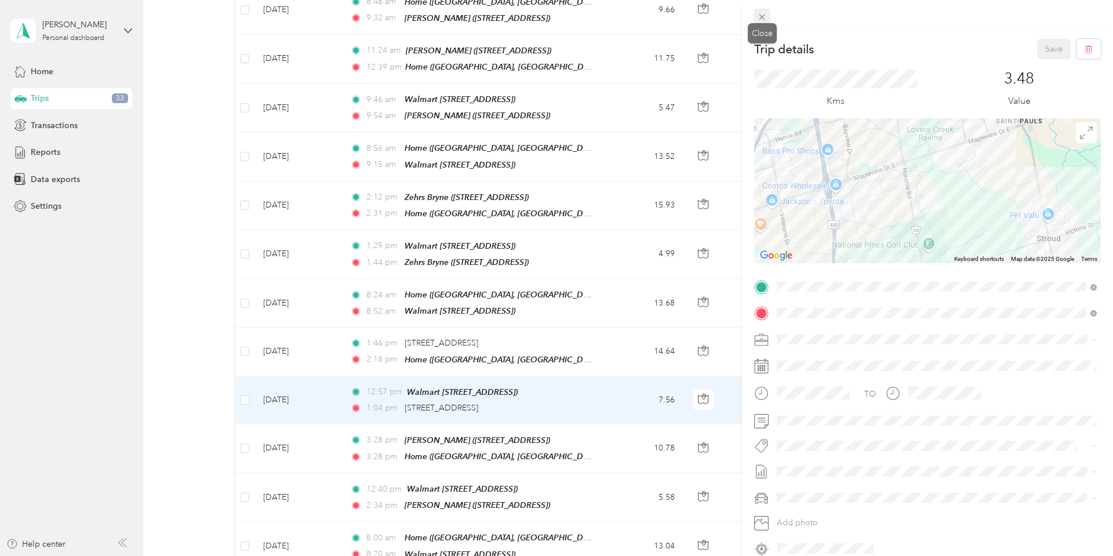
click at [756, 14] on span at bounding box center [762, 17] width 16 height 16
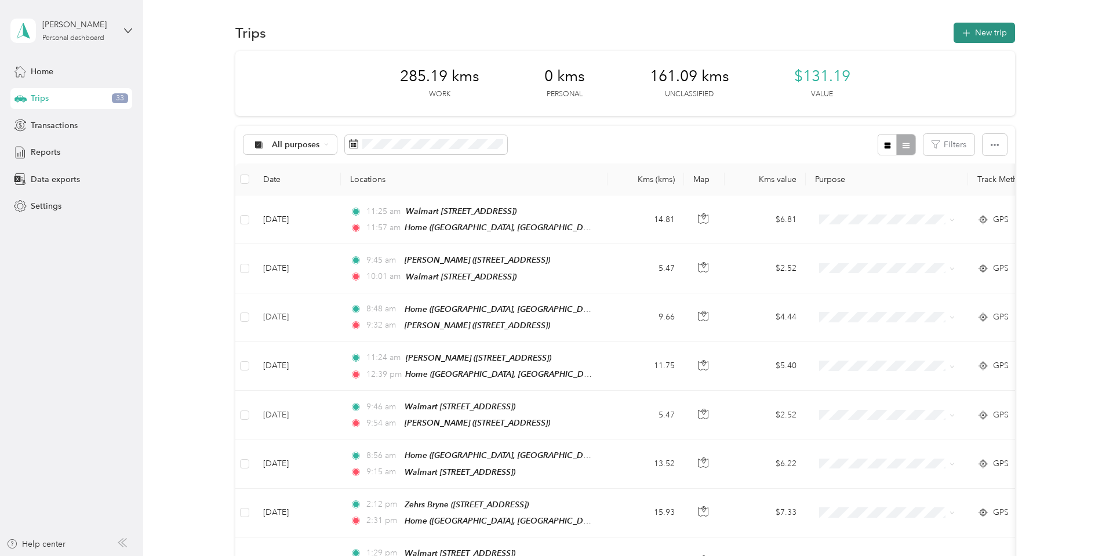
click at [980, 36] on button "New trip" at bounding box center [983, 33] width 61 height 20
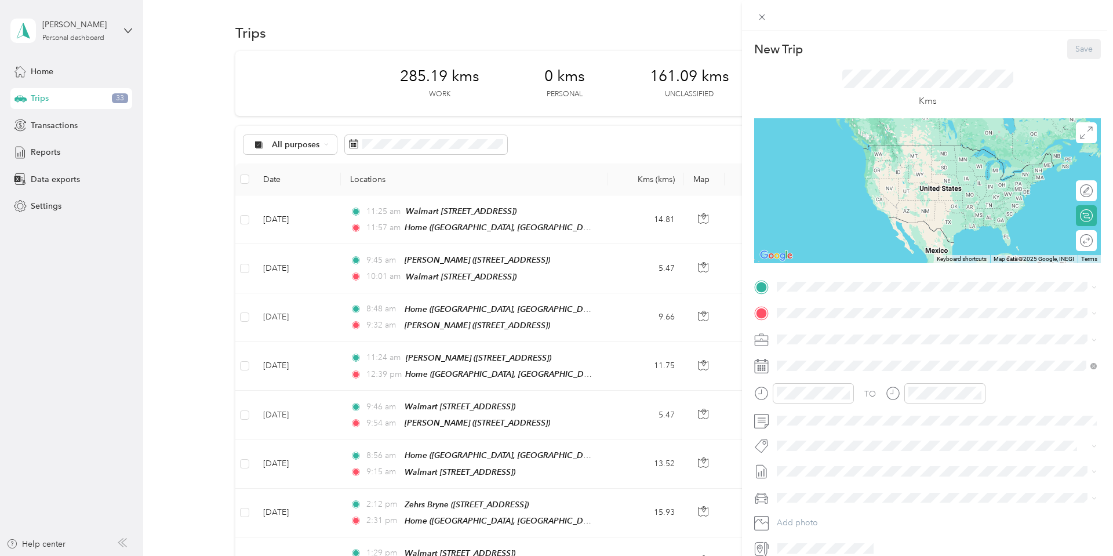
click at [816, 336] on div "[STREET_ADDRESS]" at bounding box center [836, 339] width 74 height 24
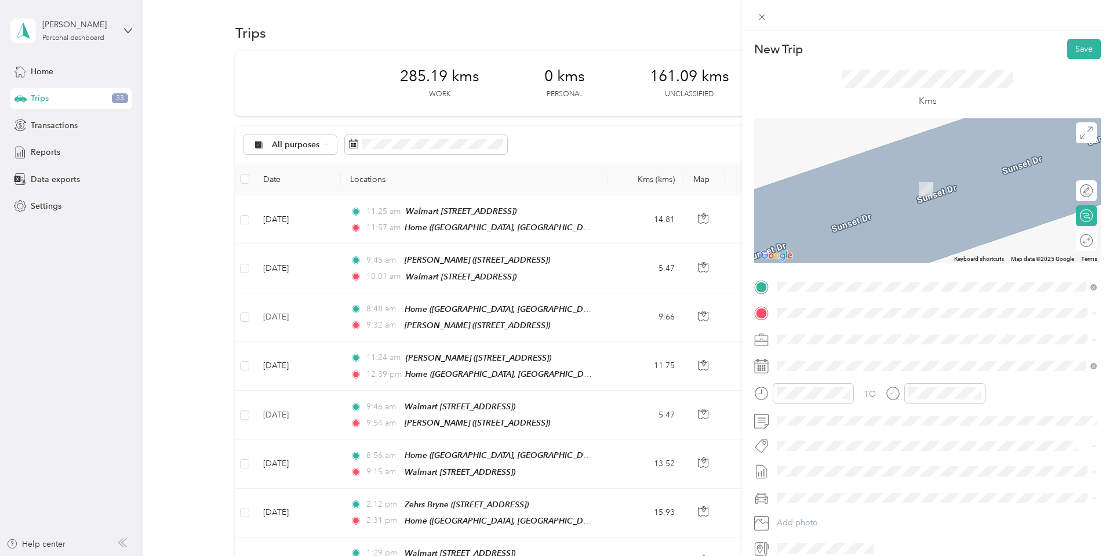
click at [828, 471] on div "Zehrs Yonge [STREET_ADDRESS]" at bounding box center [836, 472] width 74 height 24
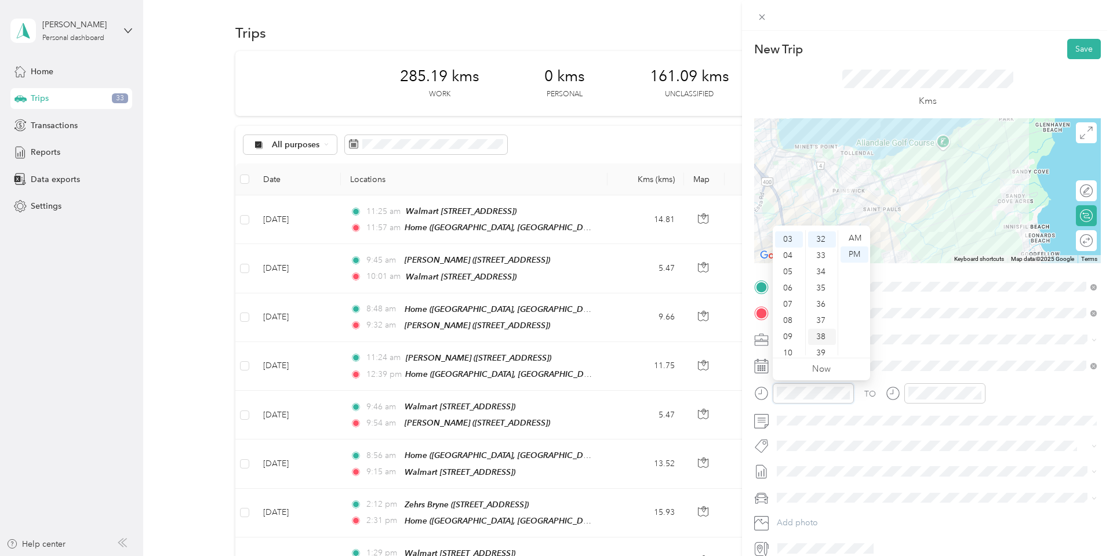
scroll to position [518, 0]
click at [791, 322] on div "08" at bounding box center [789, 320] width 28 height 16
click at [811, 241] on div "00" at bounding box center [822, 238] width 28 height 16
click at [858, 238] on div "AM" at bounding box center [854, 238] width 28 height 16
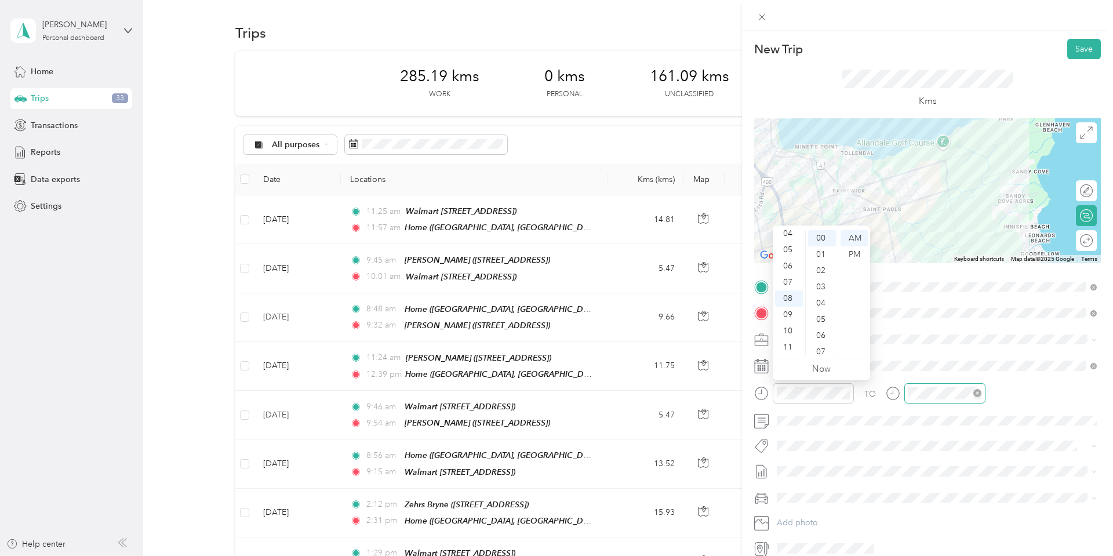
click at [953, 399] on div at bounding box center [944, 393] width 81 height 20
click at [920, 321] on div "08" at bounding box center [920, 320] width 28 height 16
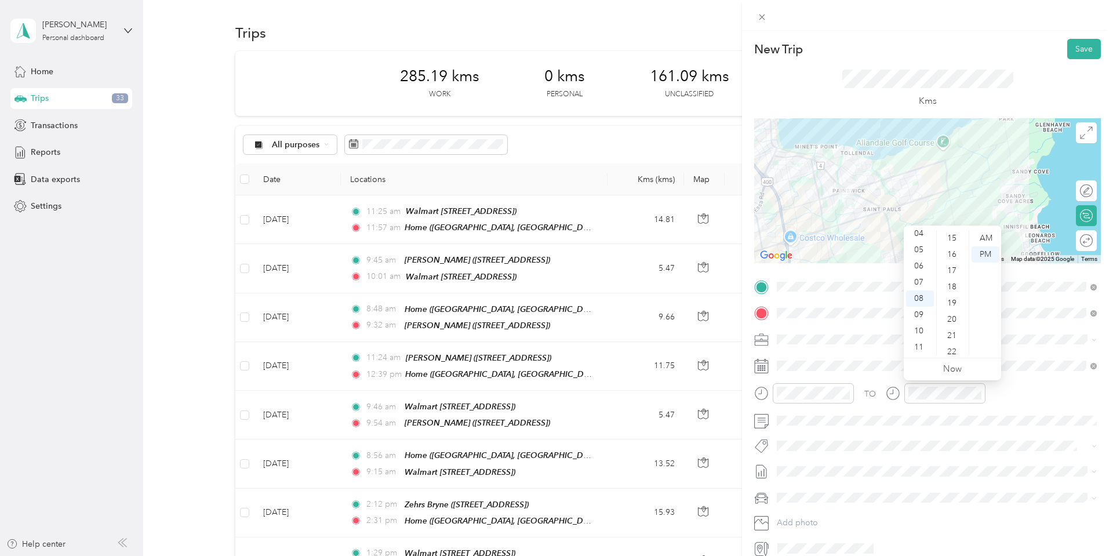
scroll to position [246, 0]
click at [952, 316] on div "20" at bounding box center [953, 317] width 28 height 16
click at [984, 238] on div "AM" at bounding box center [985, 238] width 28 height 16
click at [796, 493] on li "P&g Continuity" at bounding box center [937, 484] width 328 height 23
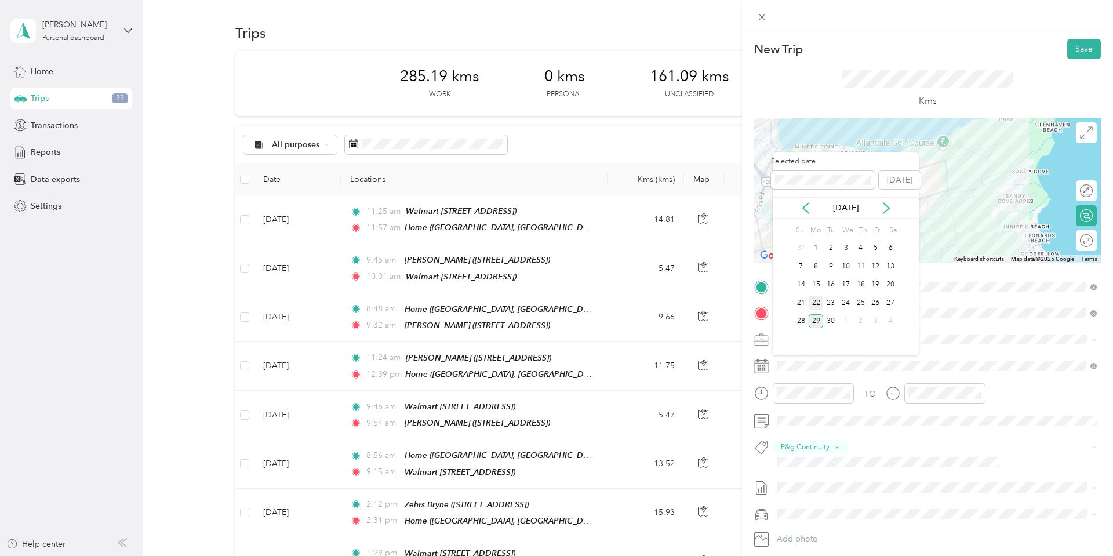
click at [816, 301] on div "22" at bounding box center [816, 303] width 15 height 14
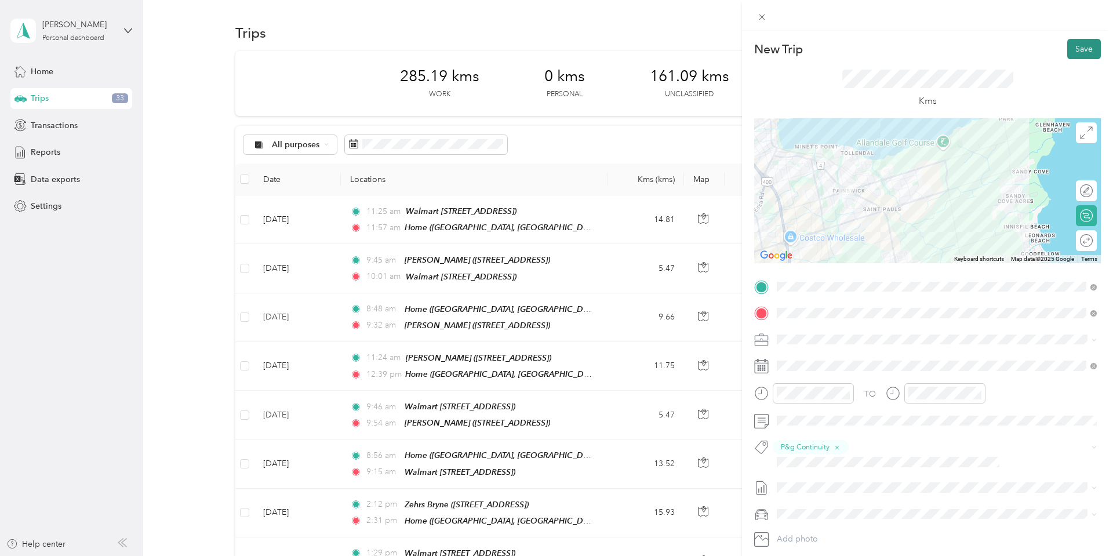
click at [1083, 47] on button "Save" at bounding box center [1084, 49] width 34 height 20
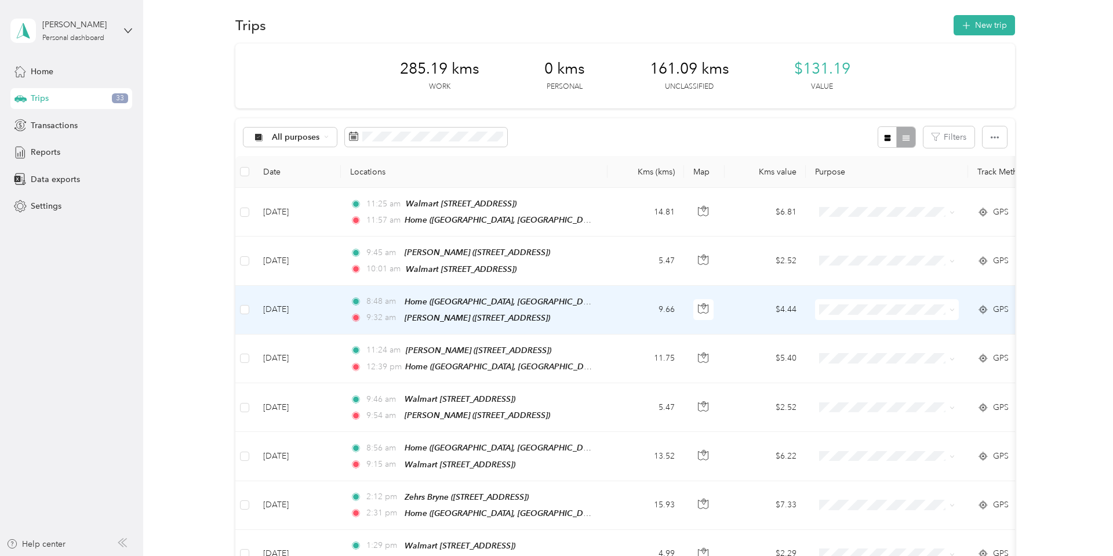
scroll to position [0, 0]
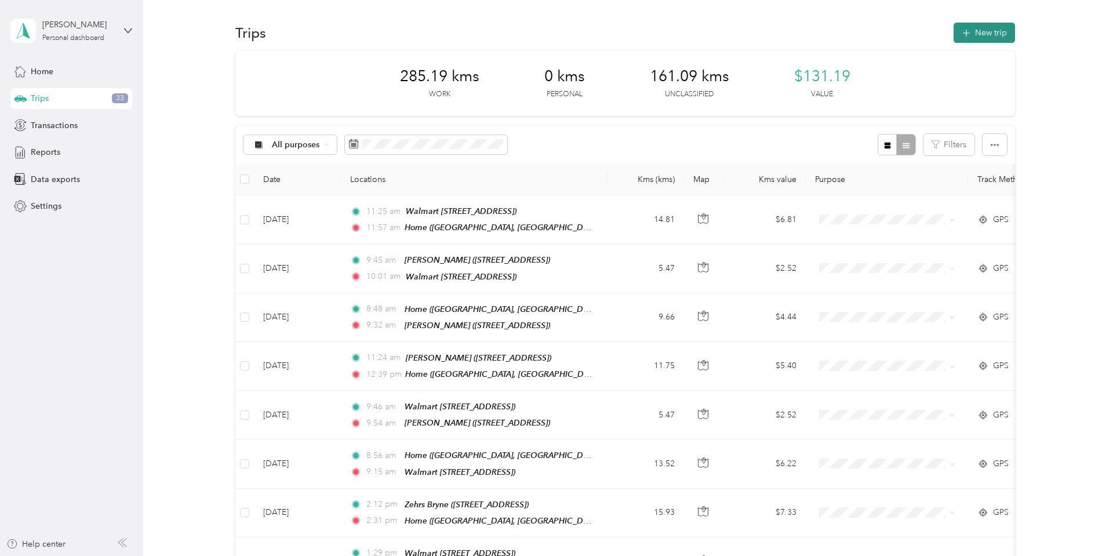
click at [991, 42] on button "New trip" at bounding box center [983, 33] width 61 height 20
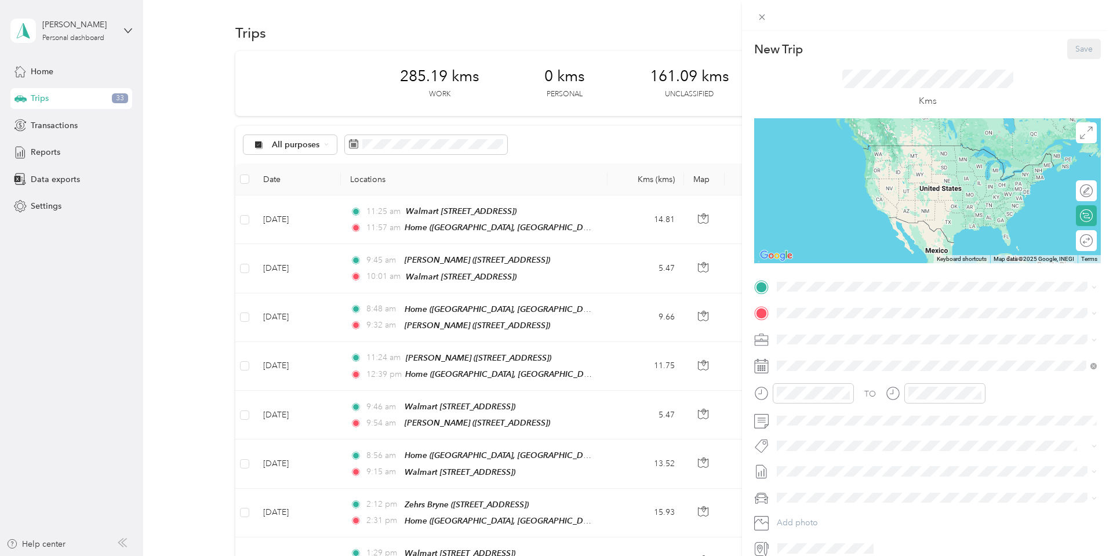
click at [841, 435] on div "Zehrs Yonge [STREET_ADDRESS]" at bounding box center [937, 449] width 312 height 28
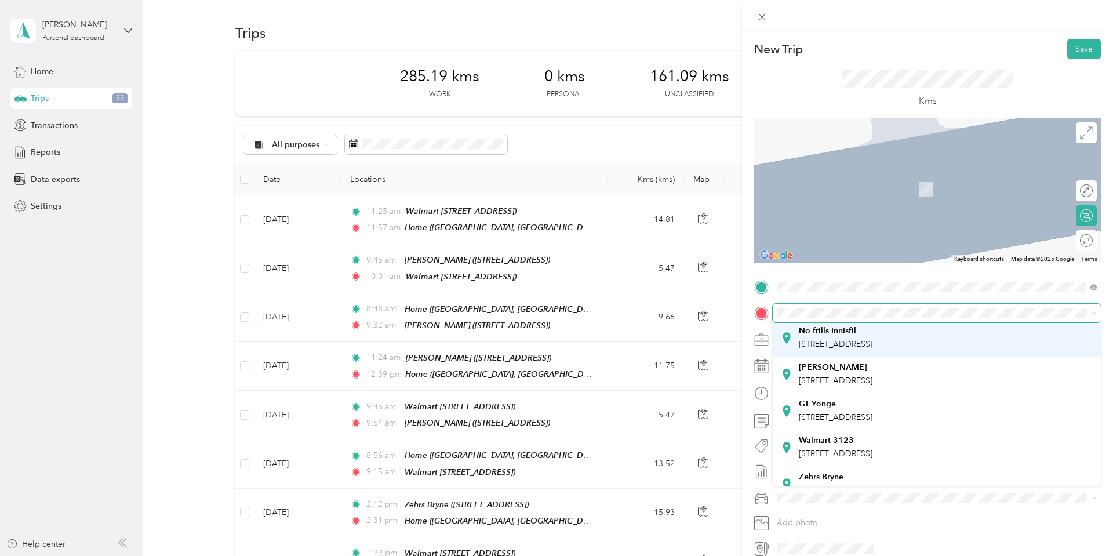
scroll to position [116, 0]
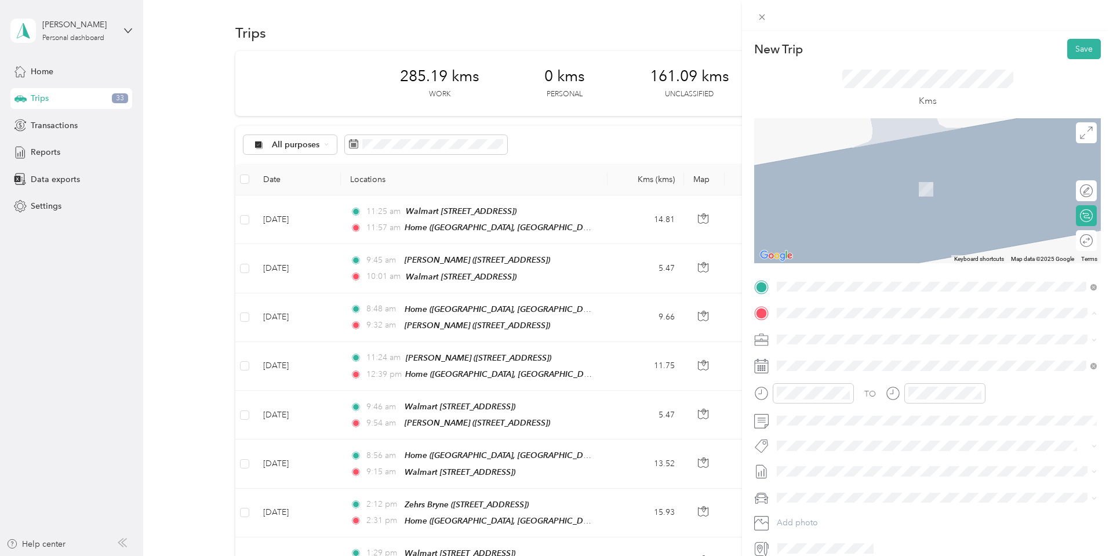
click at [831, 428] on div "Walmart [STREET_ADDRESS]" at bounding box center [836, 432] width 74 height 24
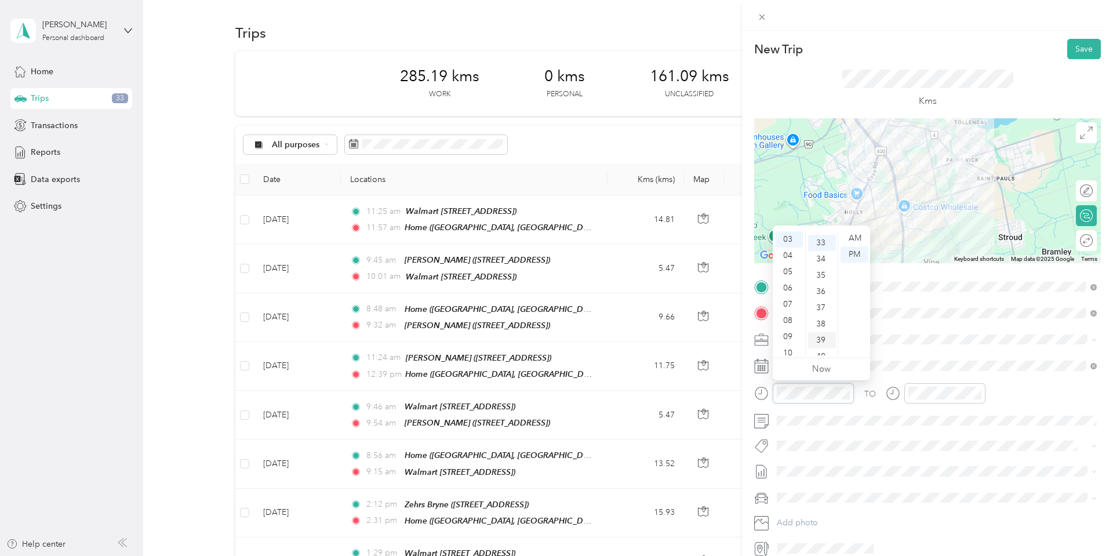
scroll to position [534, 0]
click at [784, 340] on div "09" at bounding box center [789, 337] width 28 height 16
click at [821, 244] on div "00" at bounding box center [822, 238] width 28 height 16
click at [863, 241] on div "AM" at bounding box center [854, 238] width 28 height 16
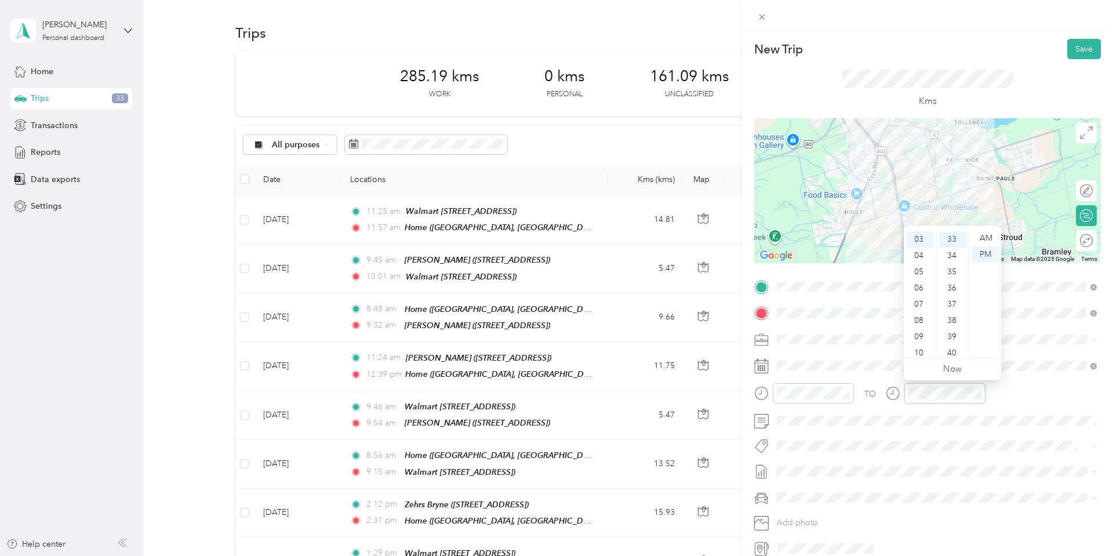
scroll to position [534, 0]
click at [918, 337] on div "09" at bounding box center [920, 337] width 28 height 16
click at [951, 284] on div "10" at bounding box center [953, 281] width 28 height 16
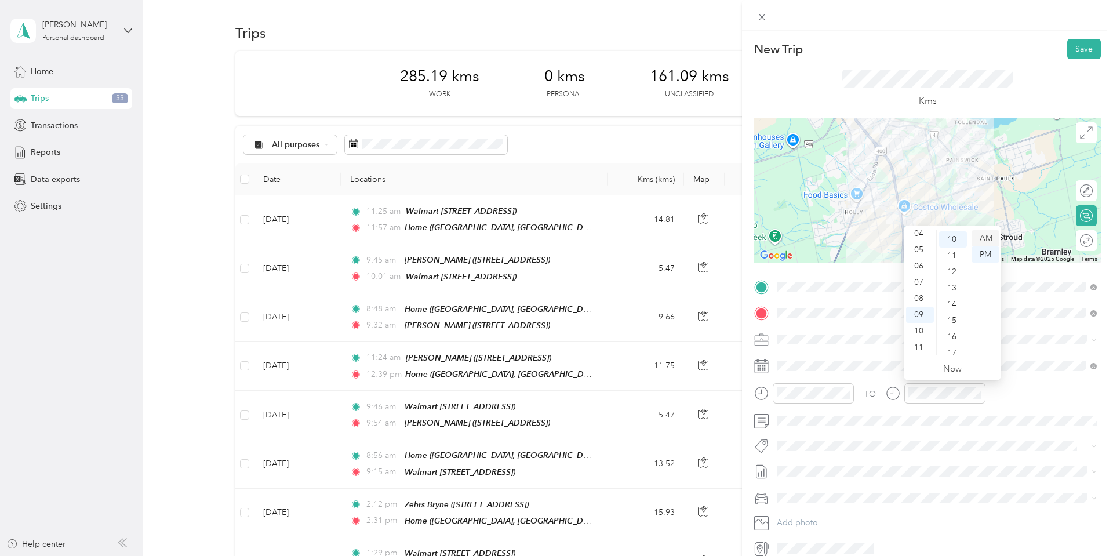
click at [986, 238] on div "AM" at bounding box center [985, 238] width 28 height 16
click at [826, 462] on span "Wt Multi-studio Cost Capture" at bounding box center [836, 466] width 94 height 10
click at [1083, 51] on button "Save" at bounding box center [1084, 49] width 34 height 20
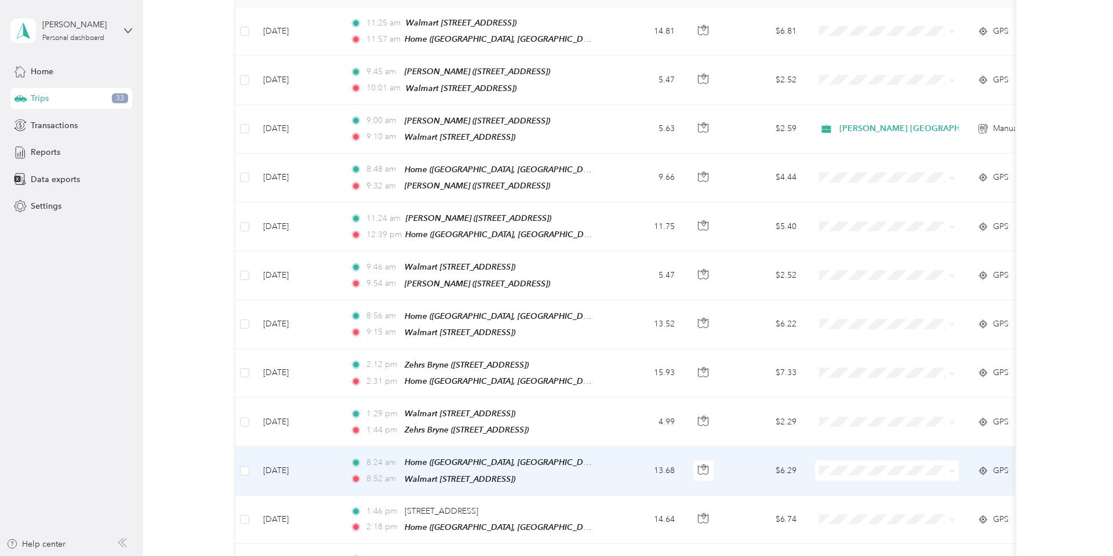
scroll to position [168, 0]
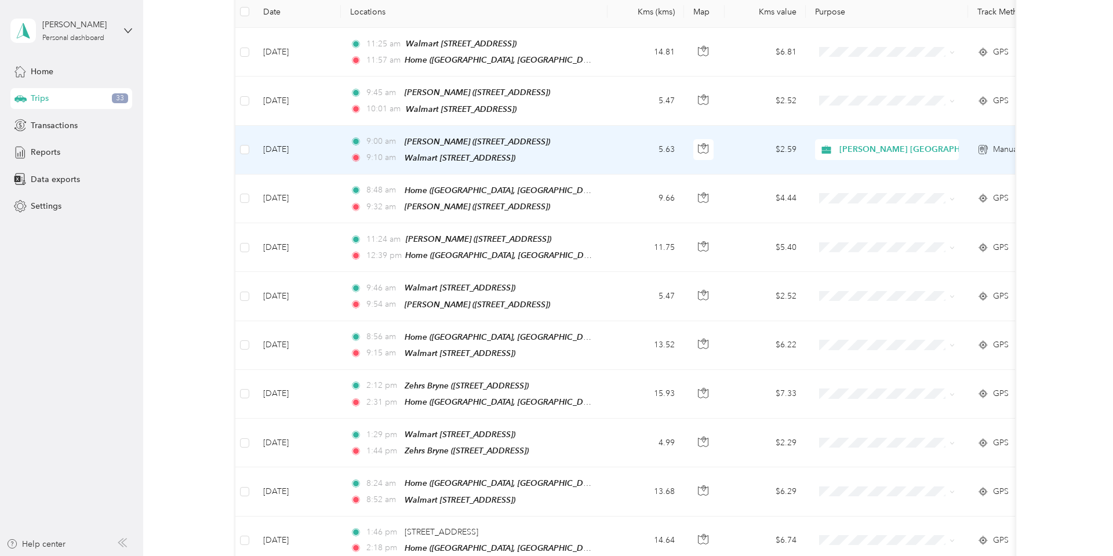
click at [289, 144] on td "[DATE]" at bounding box center [297, 150] width 87 height 49
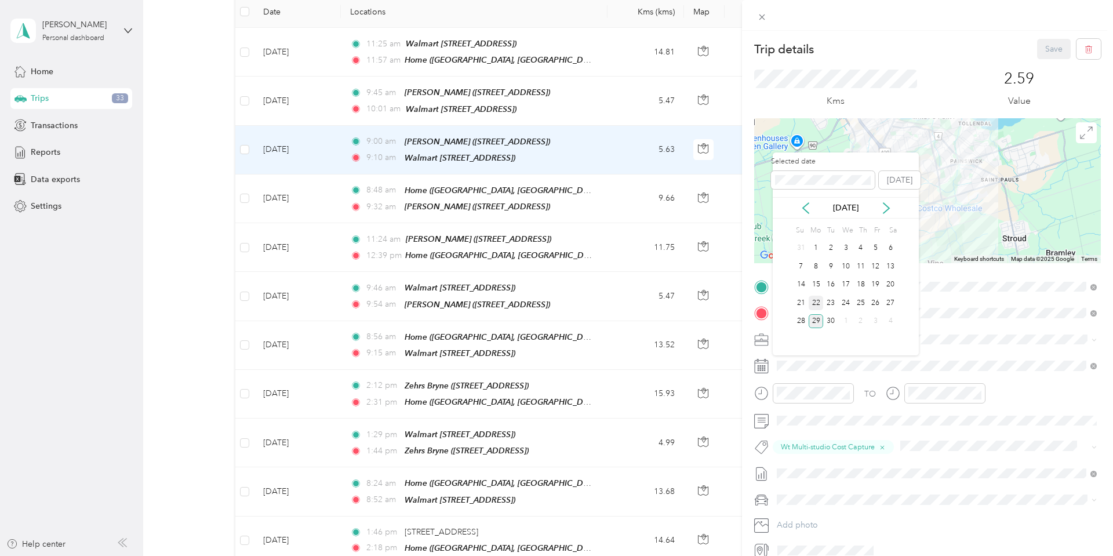
click at [819, 296] on div "22" at bounding box center [816, 303] width 15 height 14
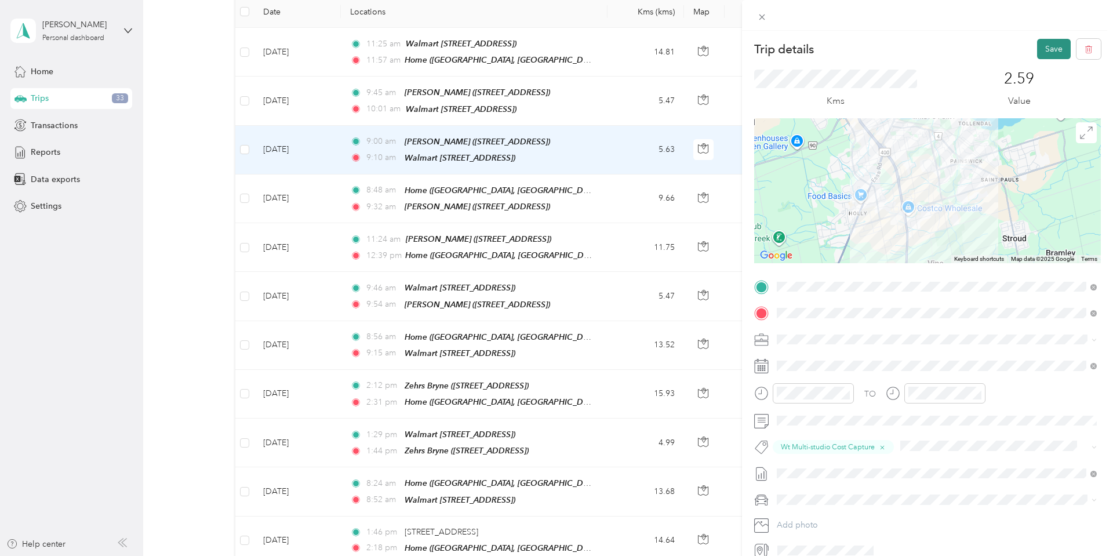
click at [1047, 45] on button "Save" at bounding box center [1054, 49] width 34 height 20
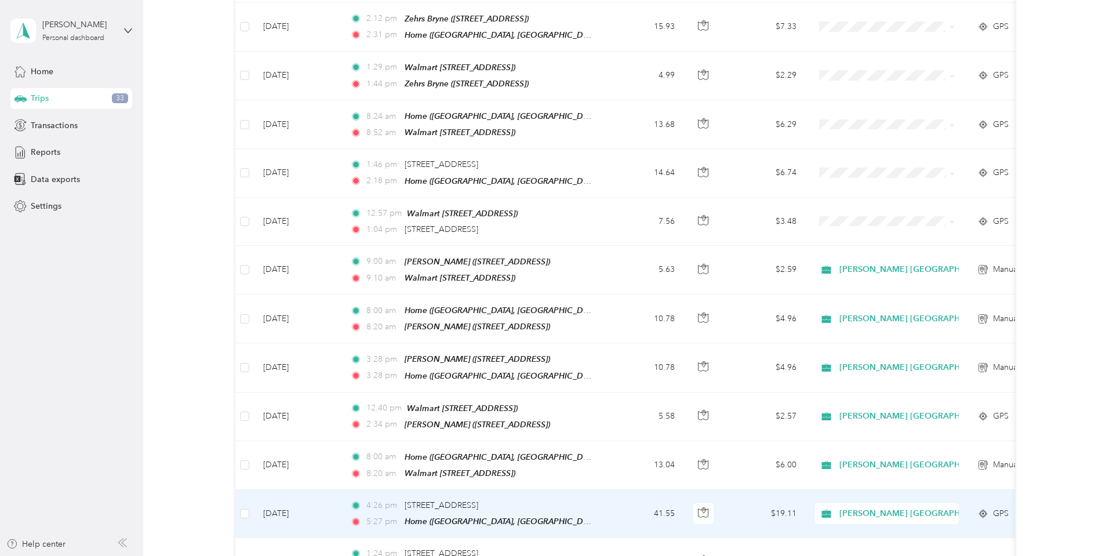
scroll to position [482, 0]
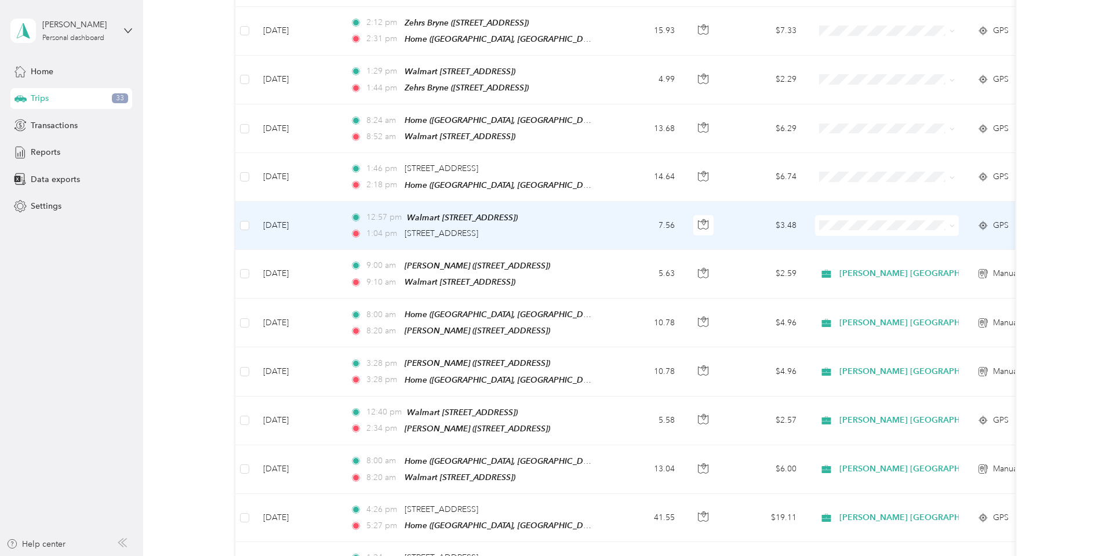
click at [300, 213] on td "[DATE]" at bounding box center [297, 226] width 87 height 48
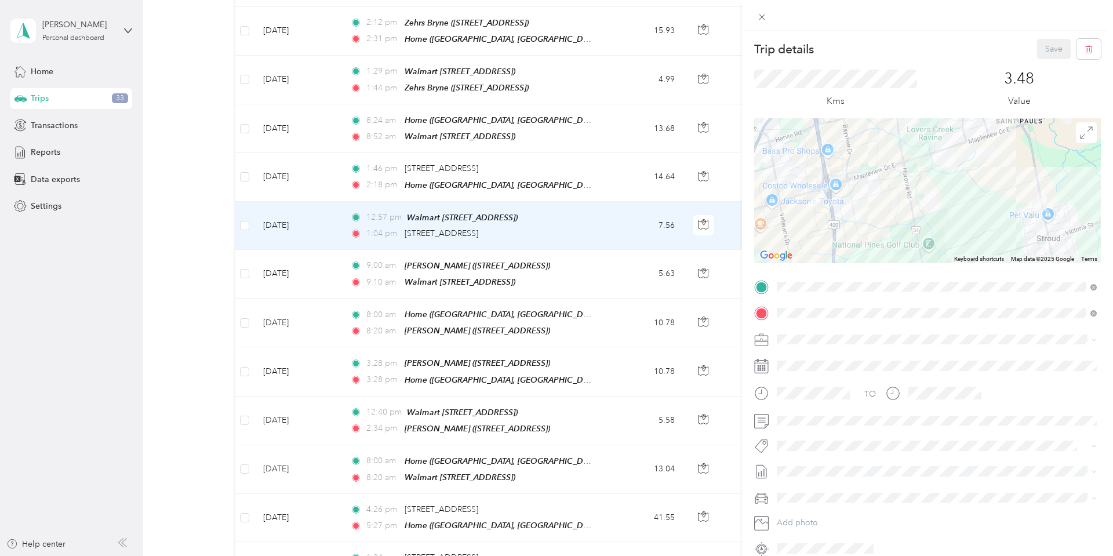
click at [461, 220] on div "Trip details Save This trip cannot be edited because it is either under review,…" at bounding box center [556, 278] width 1113 height 556
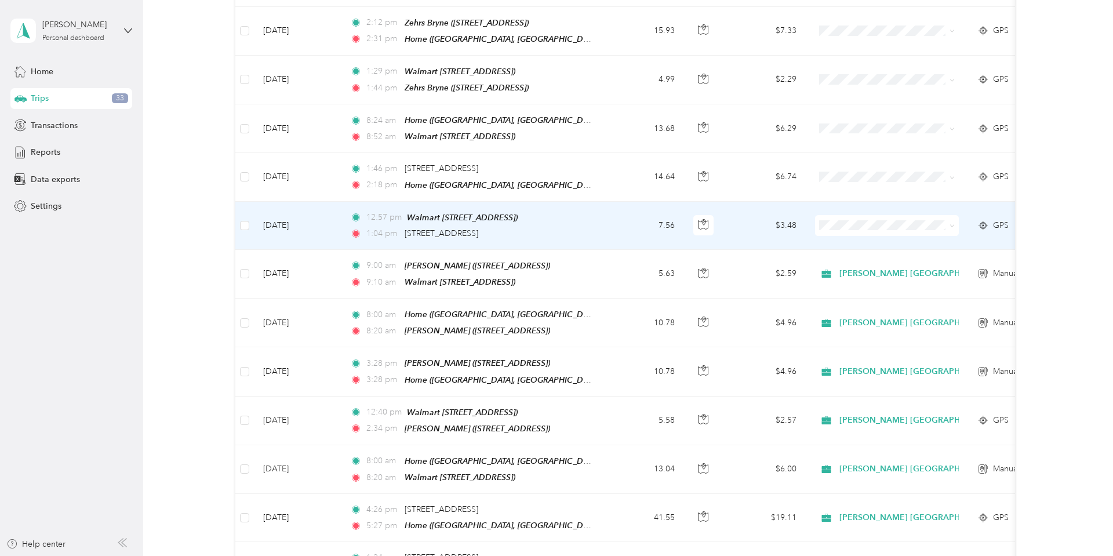
click at [285, 212] on td "[DATE]" at bounding box center [297, 226] width 87 height 48
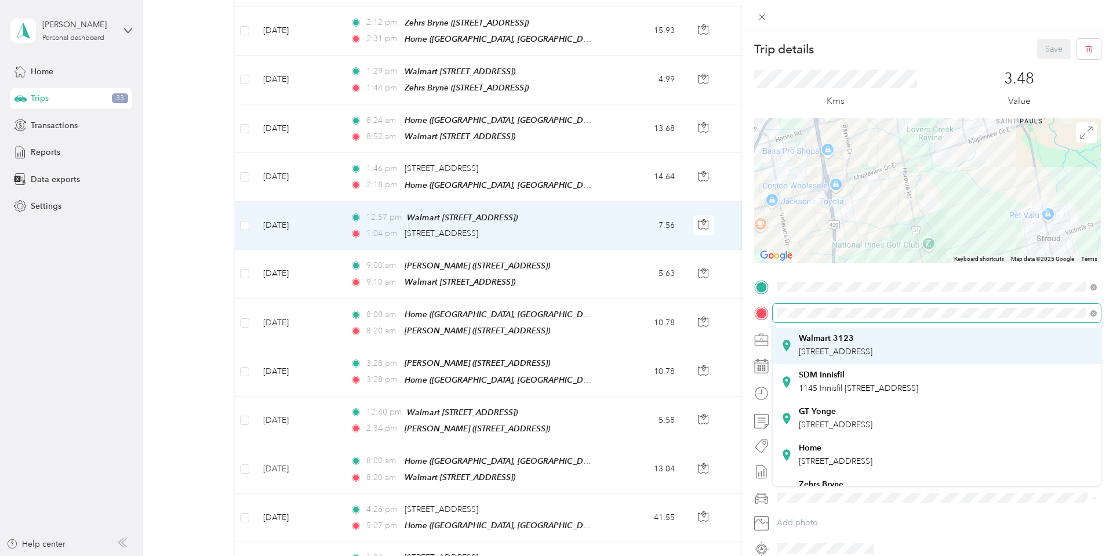
scroll to position [97, 0]
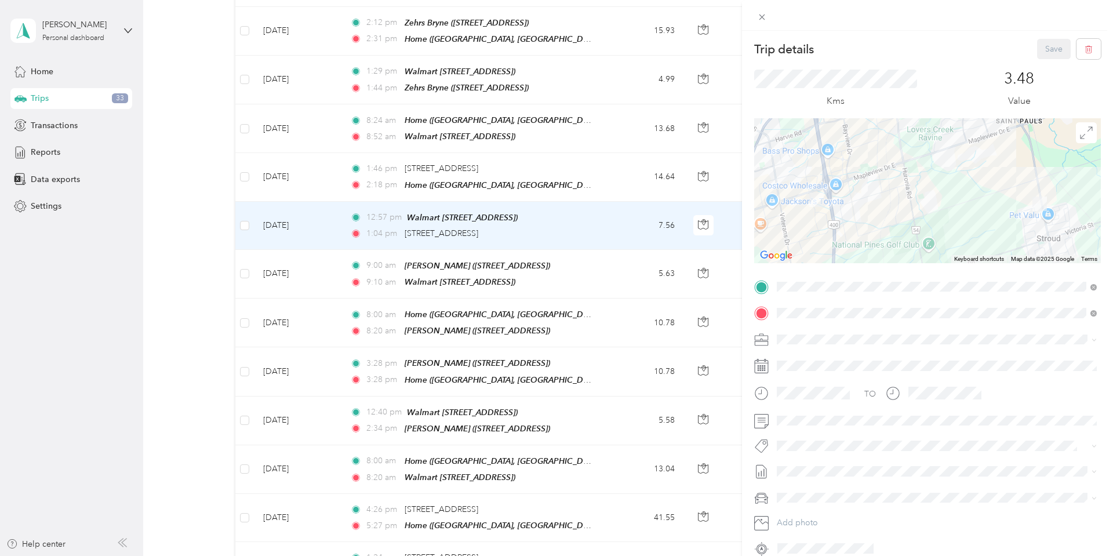
click at [832, 380] on span "1145 Innisfil [STREET_ADDRESS]" at bounding box center [858, 383] width 119 height 10
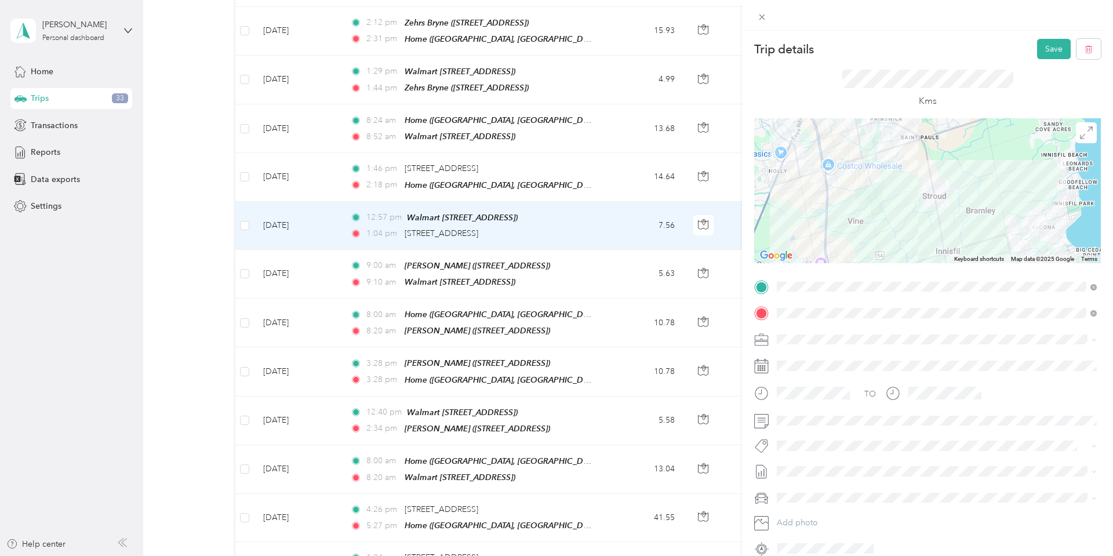
click at [816, 361] on li "[PERSON_NAME] [GEOGRAPHIC_DATA]" at bounding box center [937, 354] width 328 height 20
click at [834, 485] on span "P&g Continuity" at bounding box center [813, 488] width 49 height 10
click at [1058, 49] on button "Save" at bounding box center [1054, 49] width 34 height 20
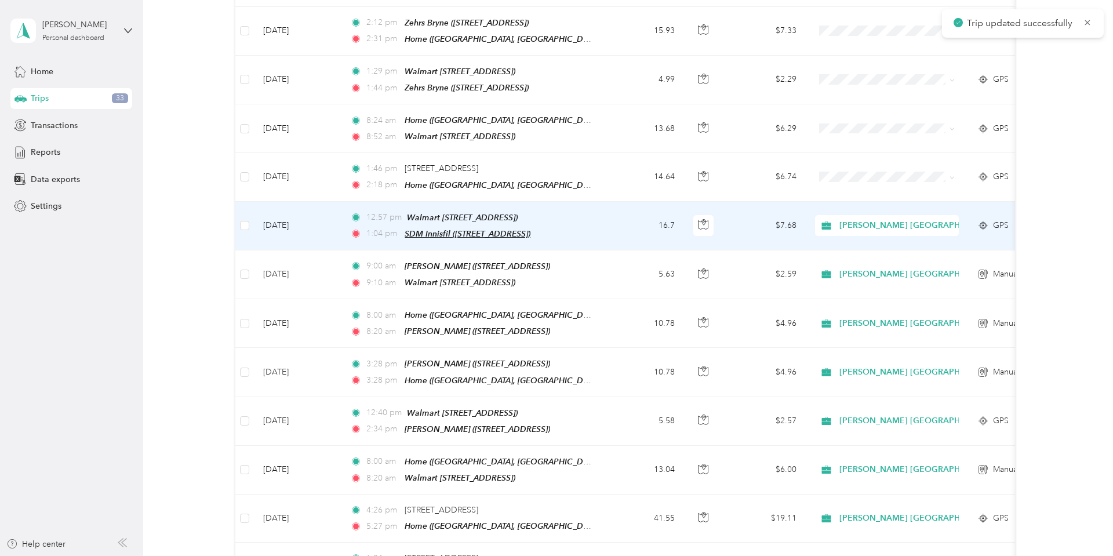
scroll to position [487, 0]
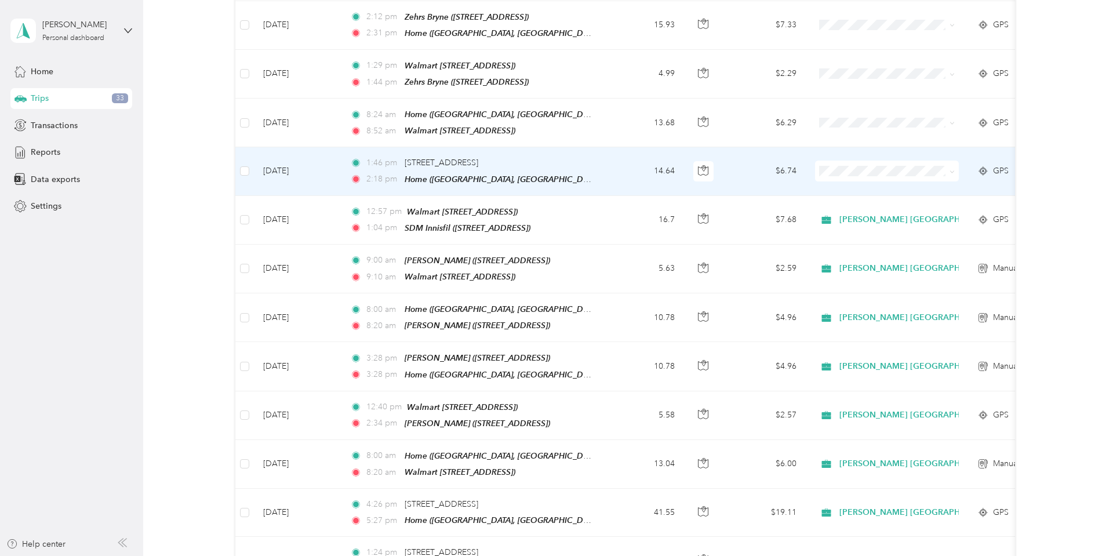
click at [288, 155] on td "[DATE]" at bounding box center [297, 171] width 87 height 48
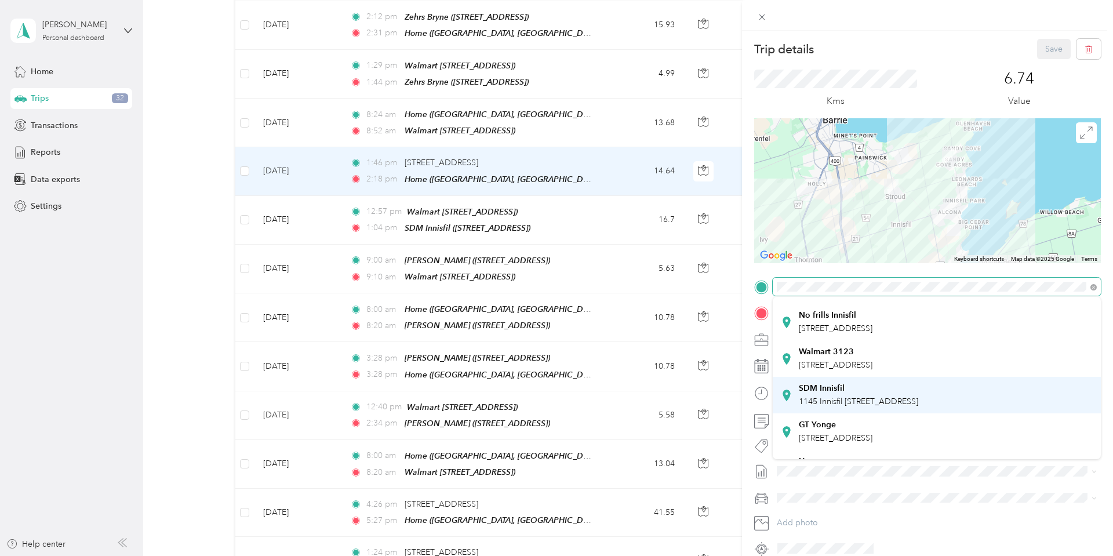
scroll to position [54, 0]
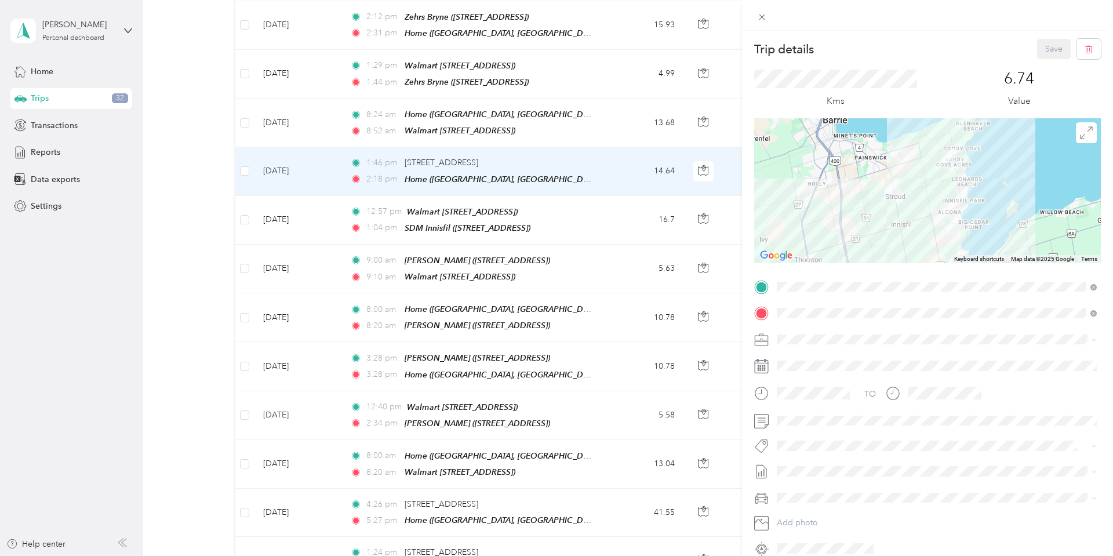
click at [845, 396] on span "1145 Innisfil [STREET_ADDRESS]" at bounding box center [858, 401] width 119 height 10
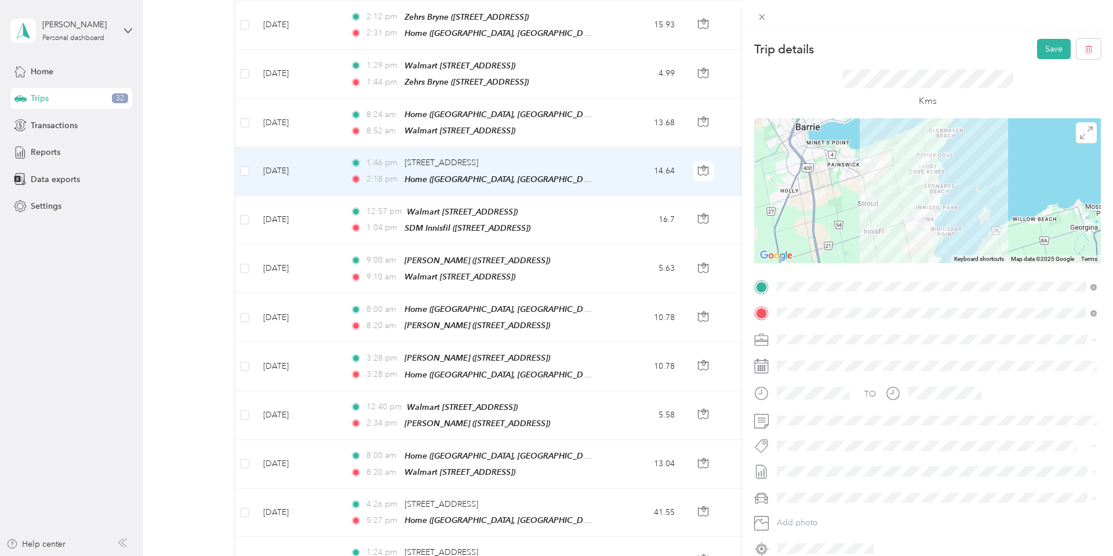
click at [794, 330] on span at bounding box center [937, 339] width 328 height 19
click at [808, 362] on li "[PERSON_NAME] [GEOGRAPHIC_DATA]" at bounding box center [937, 357] width 328 height 20
click at [794, 438] on span at bounding box center [937, 446] width 328 height 16
click at [826, 555] on div "Trip details Save This trip cannot be edited because it is either under review,…" at bounding box center [553, 556] width 1107 height 0
click at [809, 493] on li "P&g Continuity" at bounding box center [937, 483] width 328 height 23
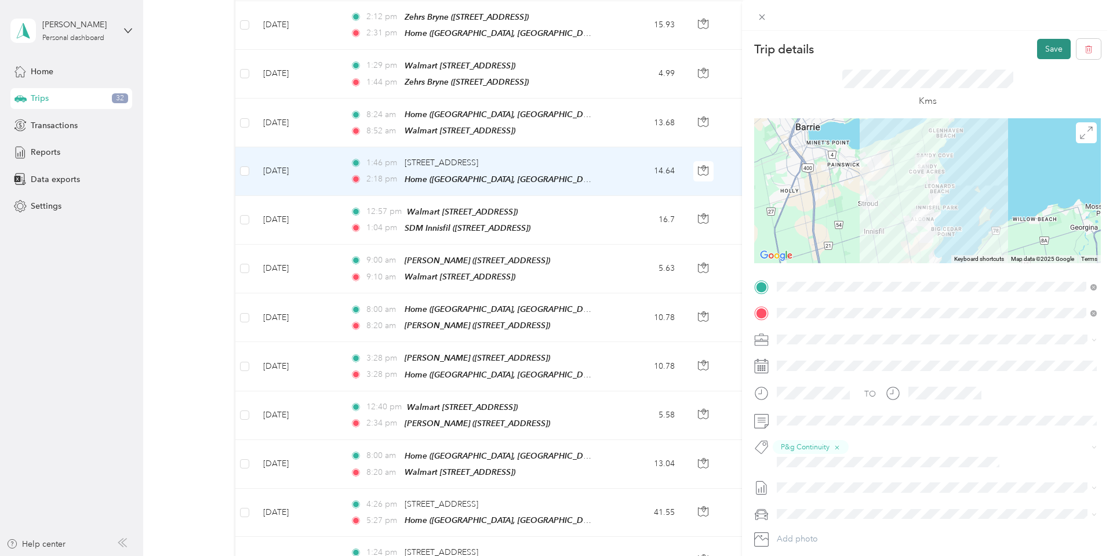
click at [1060, 49] on button "Save" at bounding box center [1054, 49] width 34 height 20
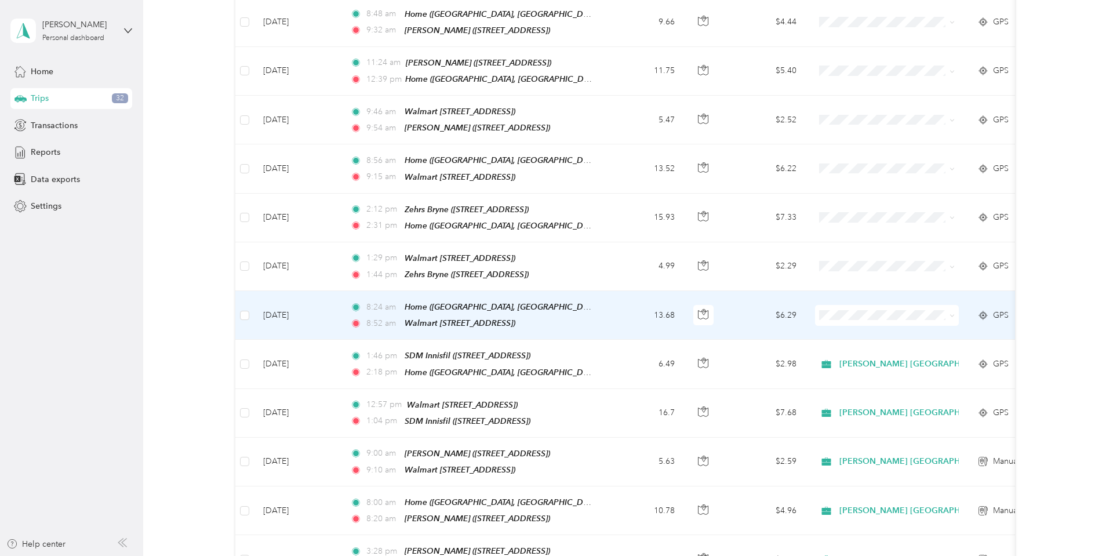
scroll to position [293, 0]
click at [307, 307] on td "[DATE]" at bounding box center [297, 317] width 87 height 49
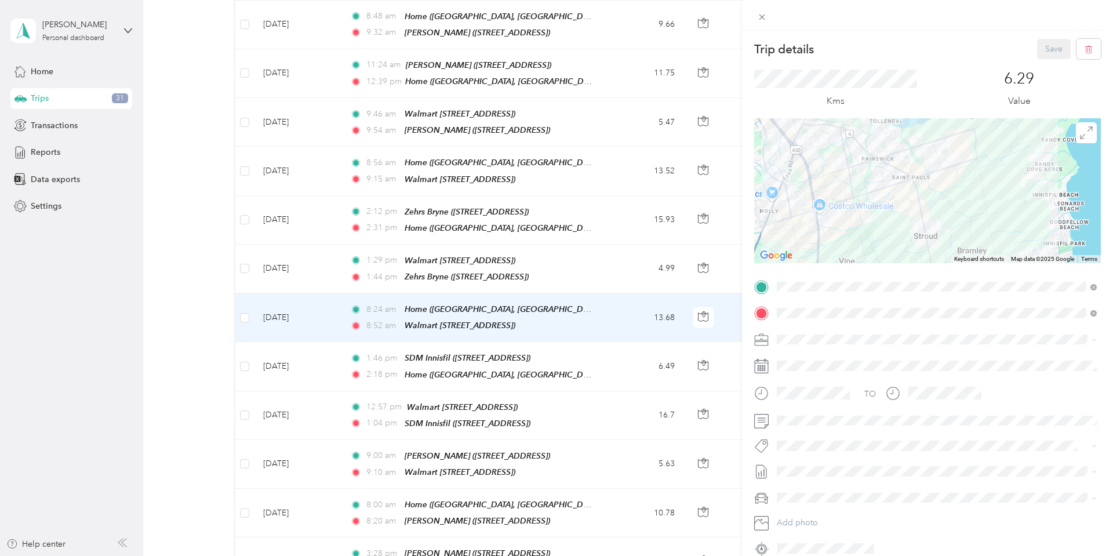
click at [807, 358] on span "[PERSON_NAME] [GEOGRAPHIC_DATA]" at bounding box center [856, 360] width 150 height 10
click at [816, 487] on span "P&g Continuity" at bounding box center [813, 488] width 49 height 10
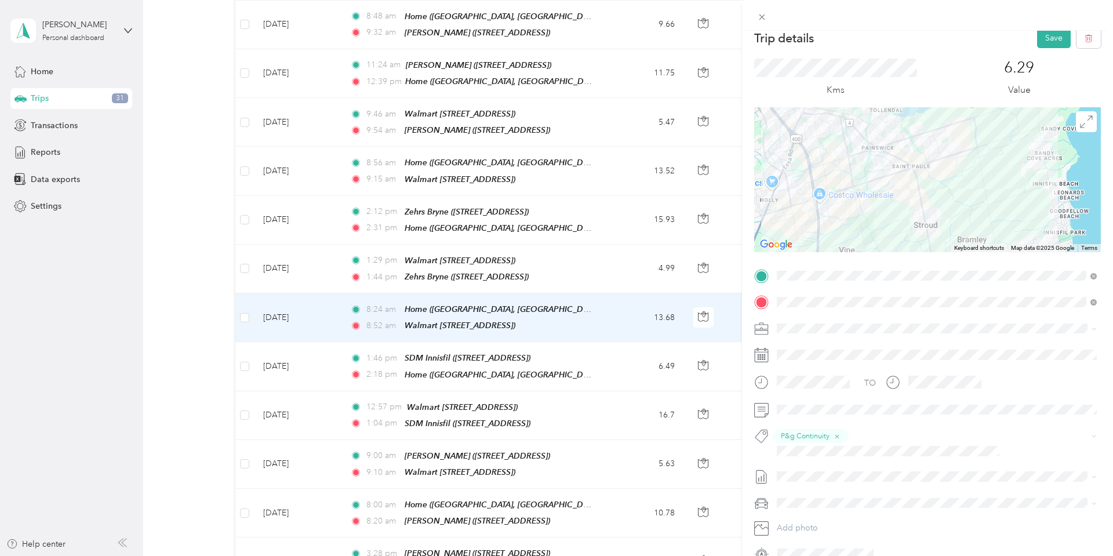
scroll to position [12, 0]
click at [1047, 38] on button "Save" at bounding box center [1054, 37] width 34 height 20
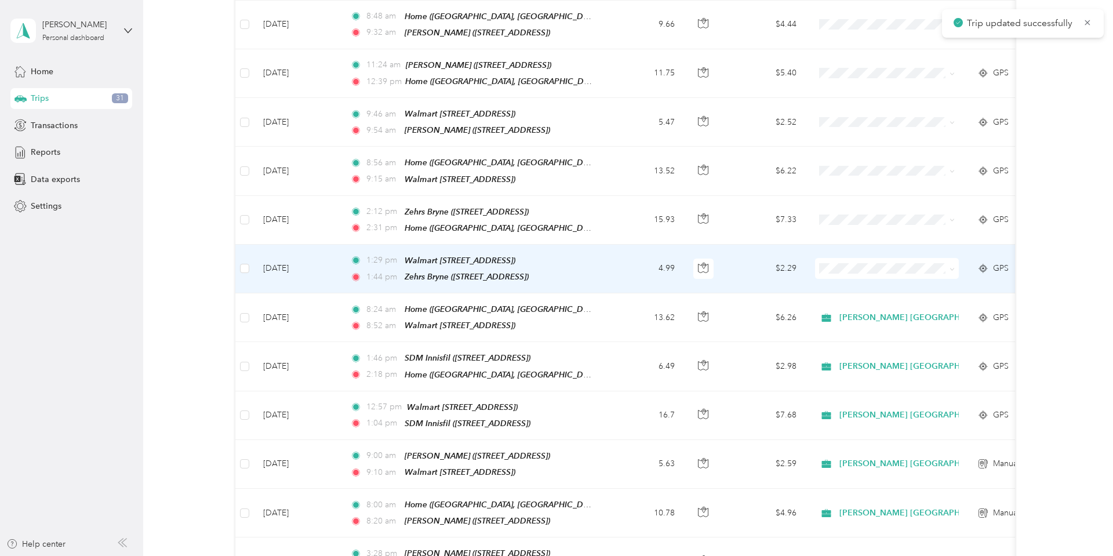
scroll to position [305, 0]
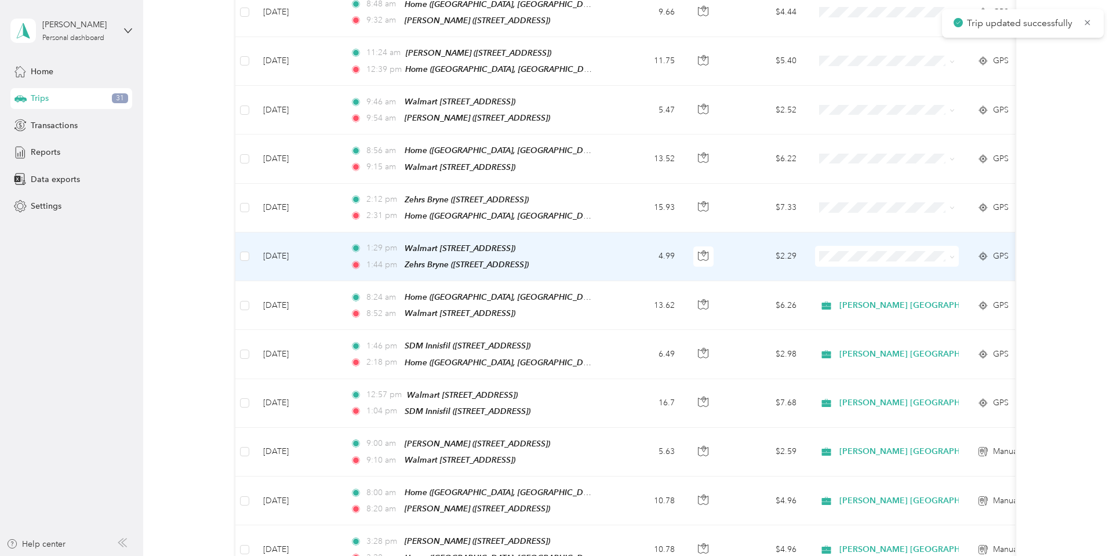
click at [297, 245] on td "[DATE]" at bounding box center [297, 256] width 87 height 49
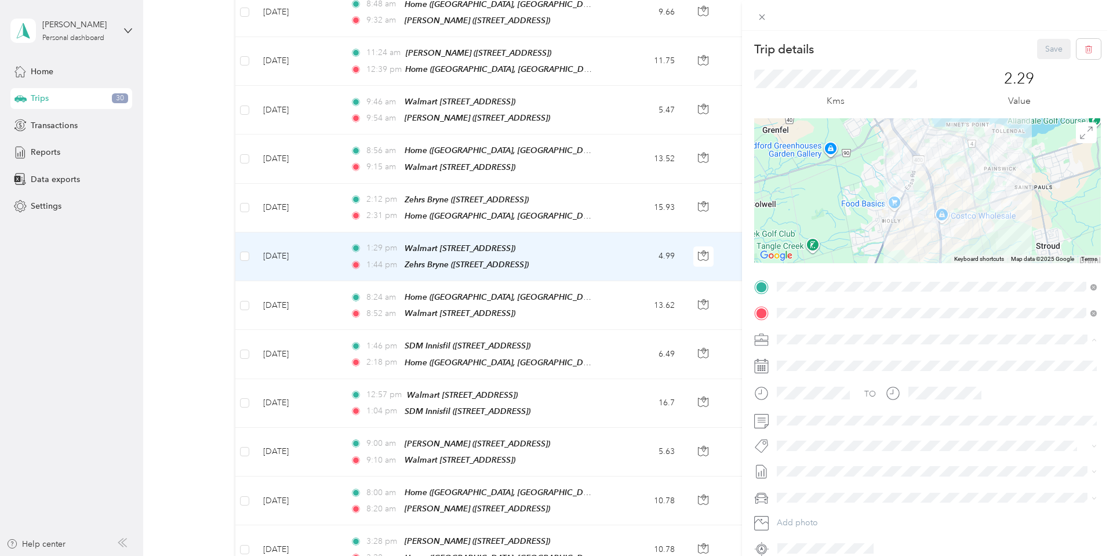
click at [802, 360] on div "[PERSON_NAME] [GEOGRAPHIC_DATA]" at bounding box center [937, 360] width 312 height 12
click at [814, 492] on li "P&g Continuity" at bounding box center [937, 489] width 328 height 23
click at [1055, 56] on button "Save" at bounding box center [1054, 49] width 34 height 20
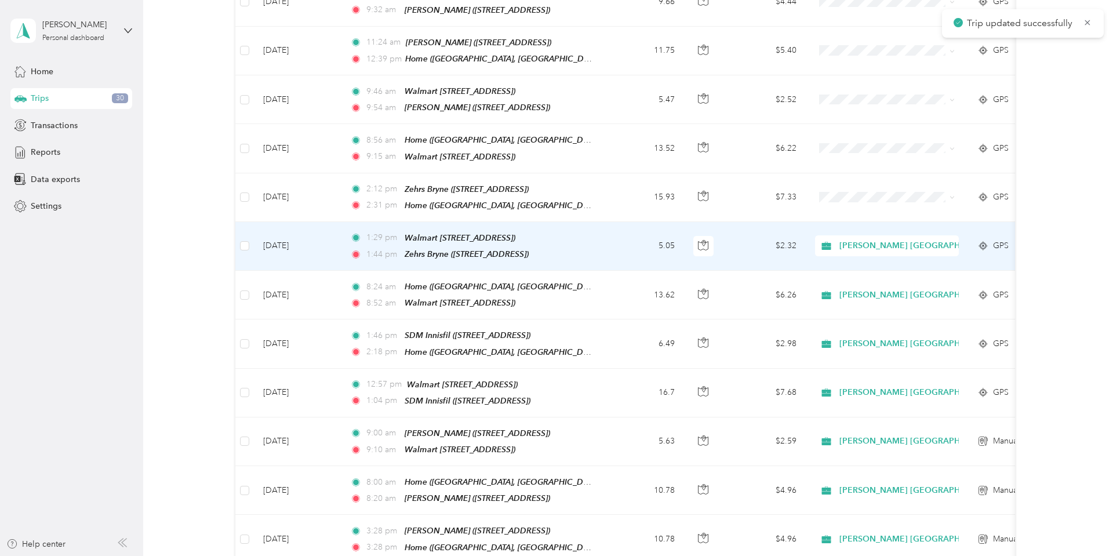
scroll to position [316, 0]
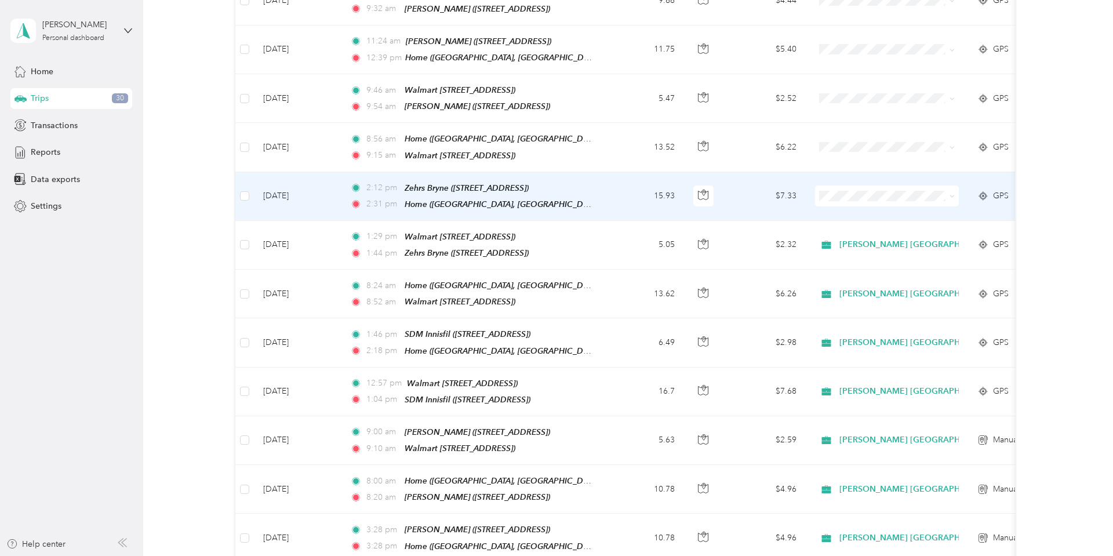
click at [285, 187] on td "[DATE]" at bounding box center [297, 196] width 87 height 49
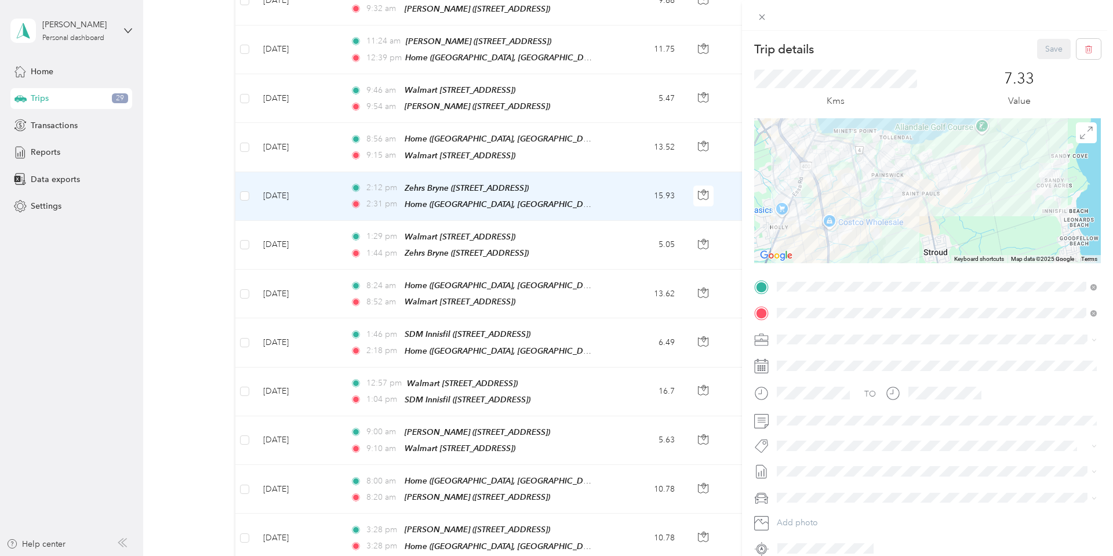
click at [803, 358] on span "[PERSON_NAME] [GEOGRAPHIC_DATA]" at bounding box center [856, 359] width 150 height 10
click at [828, 491] on li "P&g Continuity" at bounding box center [937, 489] width 328 height 23
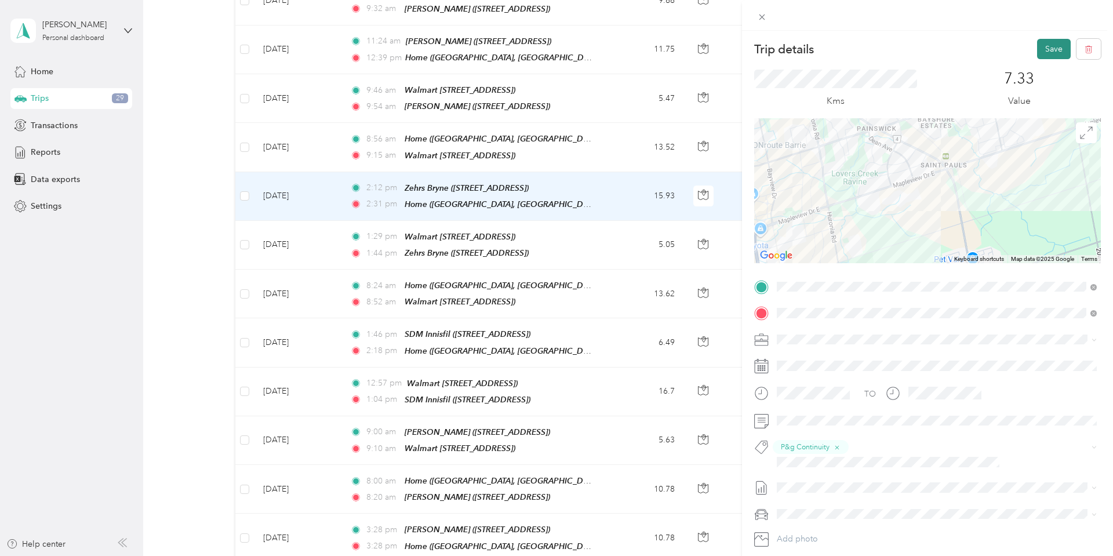
click at [1045, 43] on button "Save" at bounding box center [1054, 49] width 34 height 20
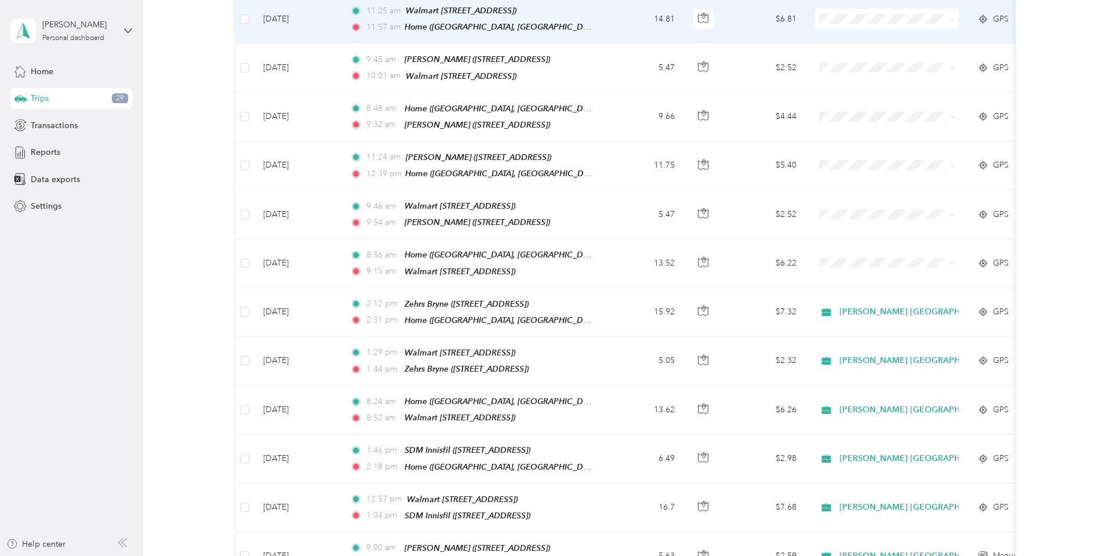
scroll to position [204, 0]
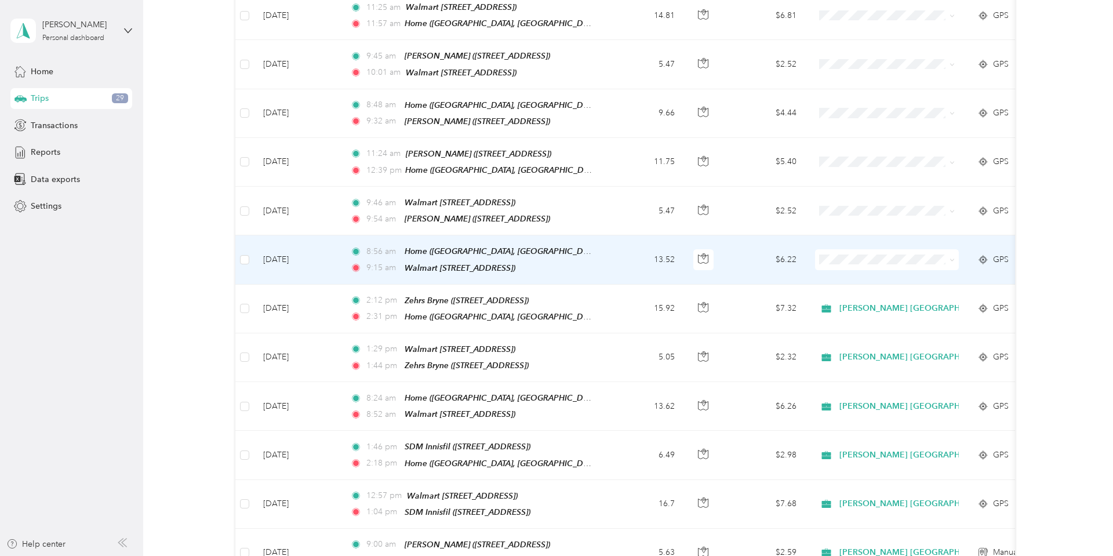
click at [296, 249] on td "[DATE]" at bounding box center [297, 259] width 87 height 49
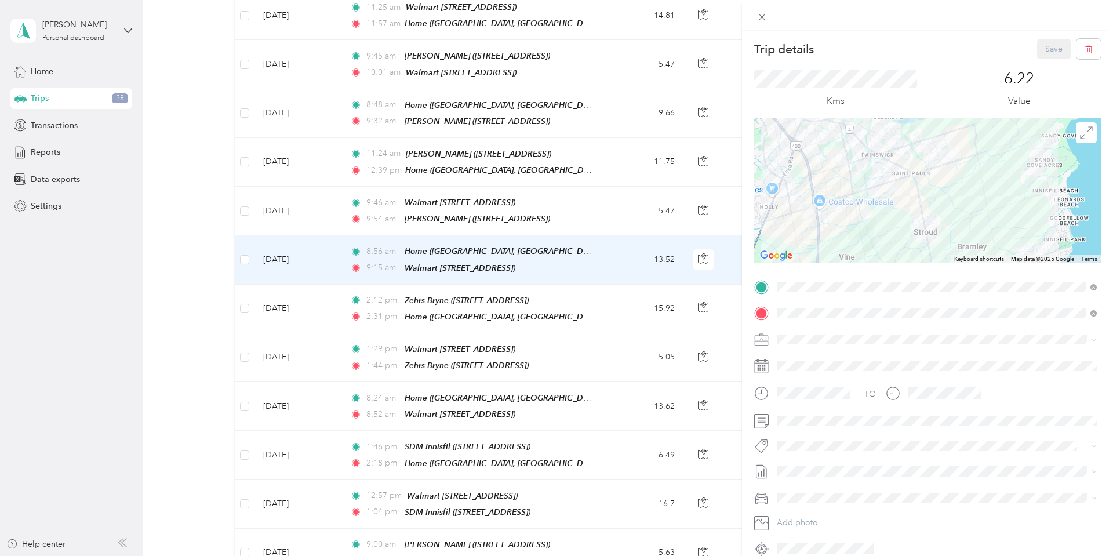
click at [804, 363] on ol "[PERSON_NAME] [GEOGRAPHIC_DATA] Personal" at bounding box center [937, 367] width 328 height 41
click at [802, 359] on span "[PERSON_NAME] [GEOGRAPHIC_DATA]" at bounding box center [856, 360] width 150 height 10
click at [804, 490] on li "P&g Continuity" at bounding box center [937, 486] width 328 height 23
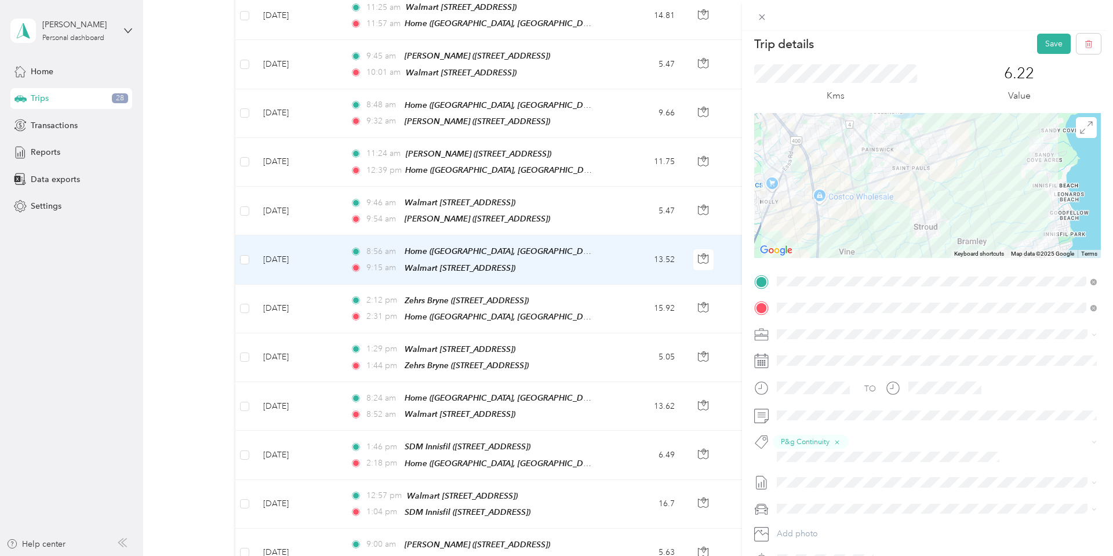
scroll to position [6, 0]
click at [1048, 37] on button "Save" at bounding box center [1054, 43] width 34 height 20
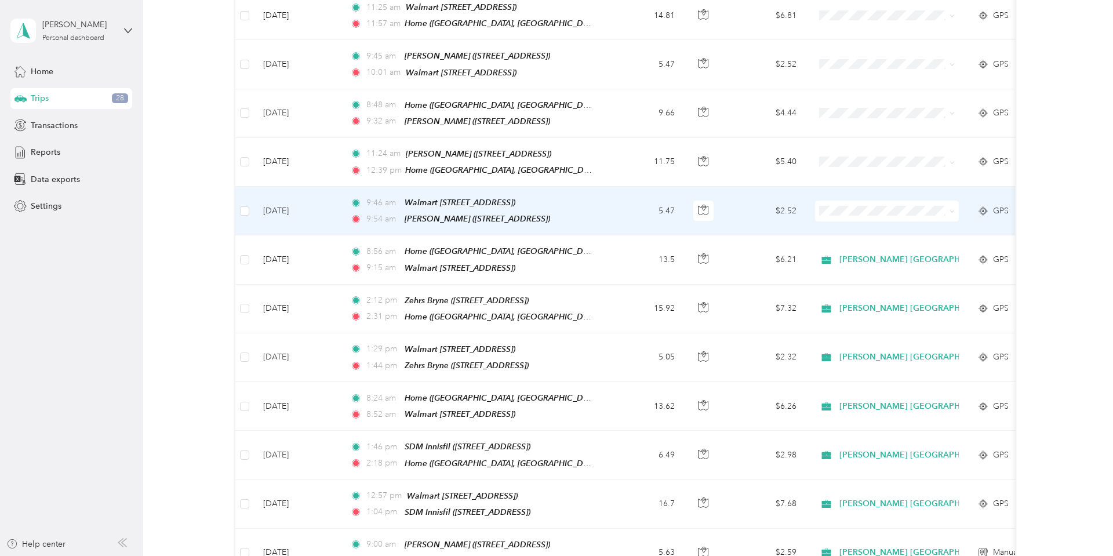
click at [300, 208] on td "[DATE]" at bounding box center [297, 211] width 87 height 49
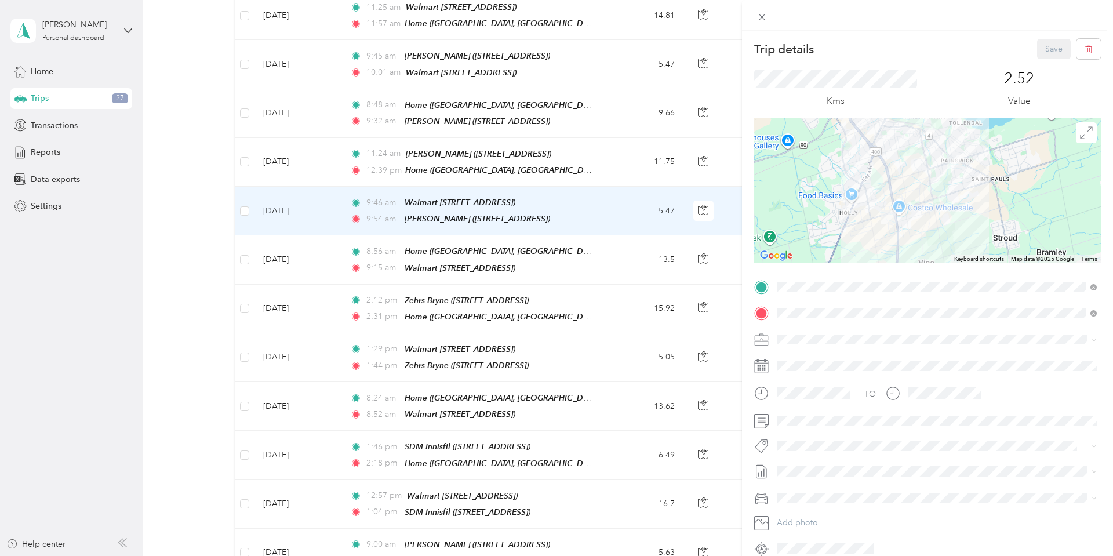
click at [796, 361] on li "[PERSON_NAME] [GEOGRAPHIC_DATA]" at bounding box center [937, 360] width 328 height 20
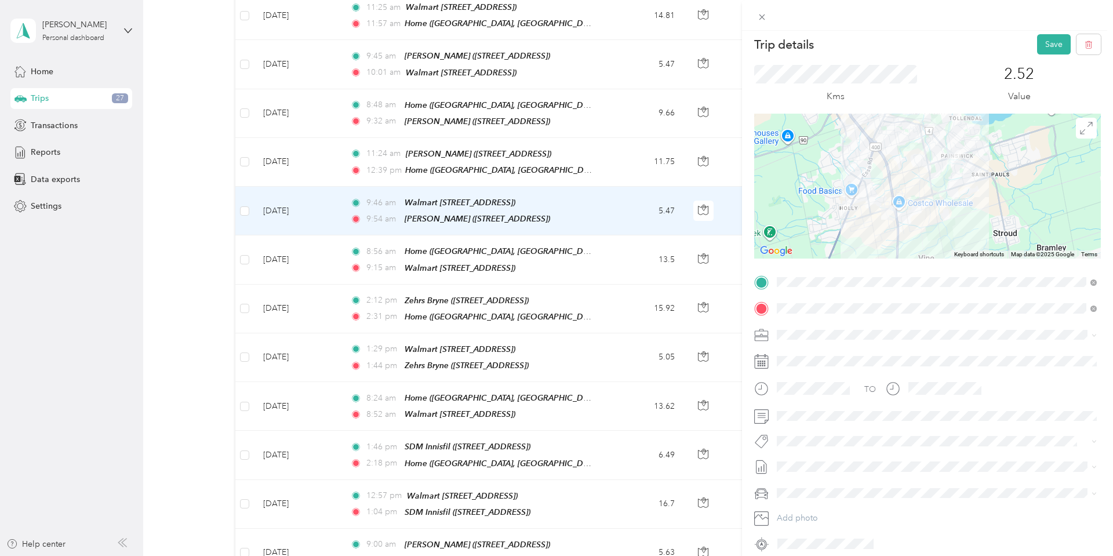
scroll to position [6, 0]
click at [812, 487] on li "P&g Continuity" at bounding box center [937, 482] width 328 height 23
click at [1056, 43] on button "Save" at bounding box center [1054, 43] width 34 height 20
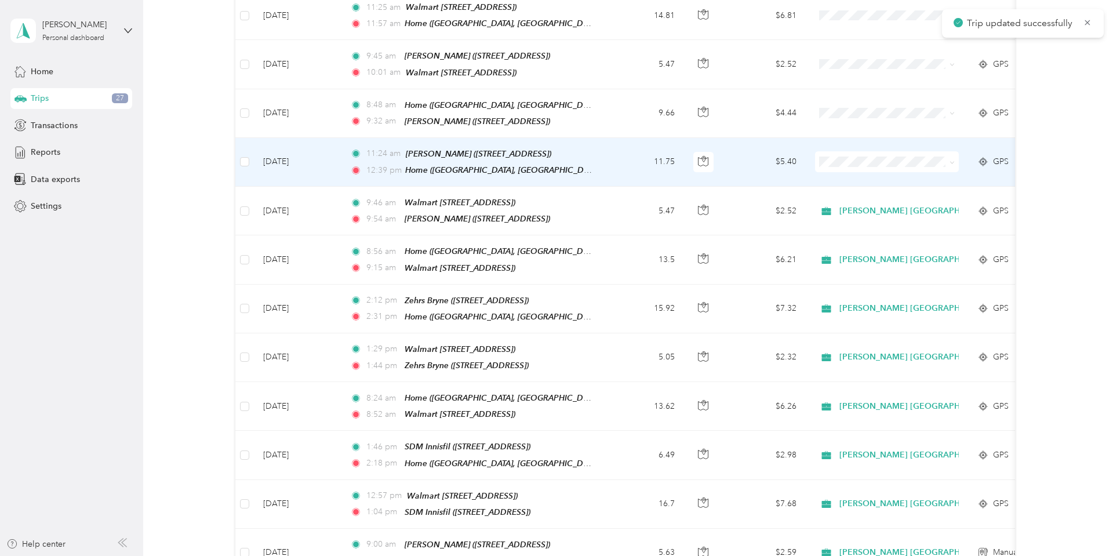
click at [285, 155] on td "[DATE]" at bounding box center [297, 162] width 87 height 49
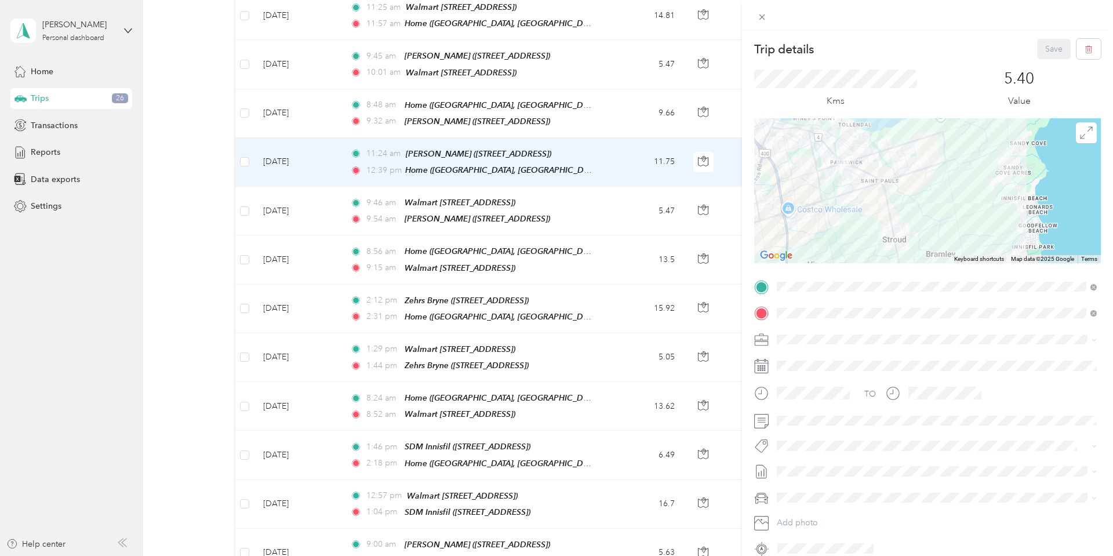
click at [801, 360] on li "[PERSON_NAME] [GEOGRAPHIC_DATA]" at bounding box center [937, 357] width 328 height 20
click at [810, 489] on button "P&g Continuity" at bounding box center [813, 489] width 65 height 14
click at [1043, 50] on button "Save" at bounding box center [1054, 49] width 34 height 20
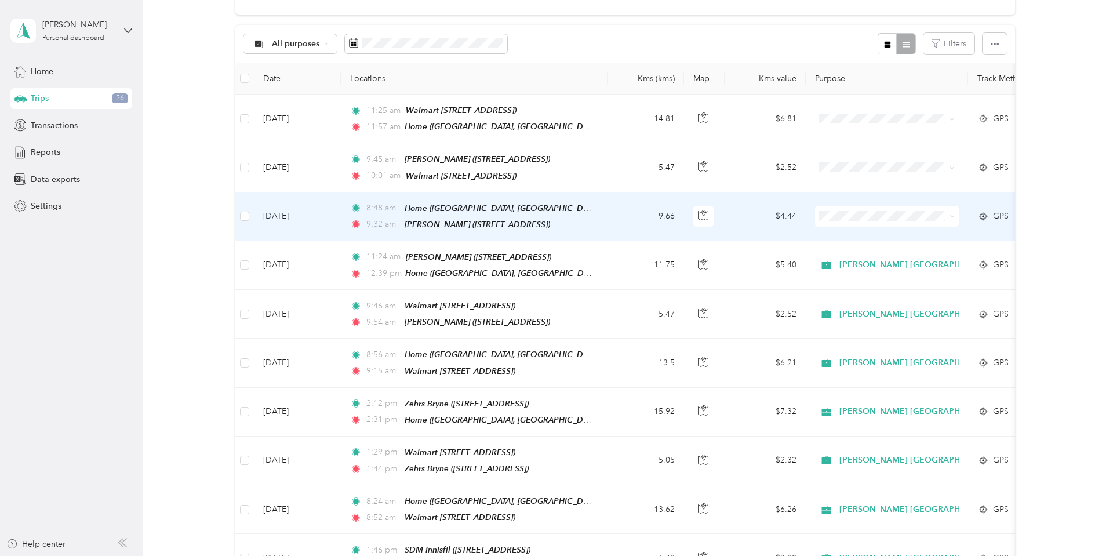
scroll to position [100, 0]
click at [292, 213] on td "[DATE]" at bounding box center [297, 217] width 87 height 49
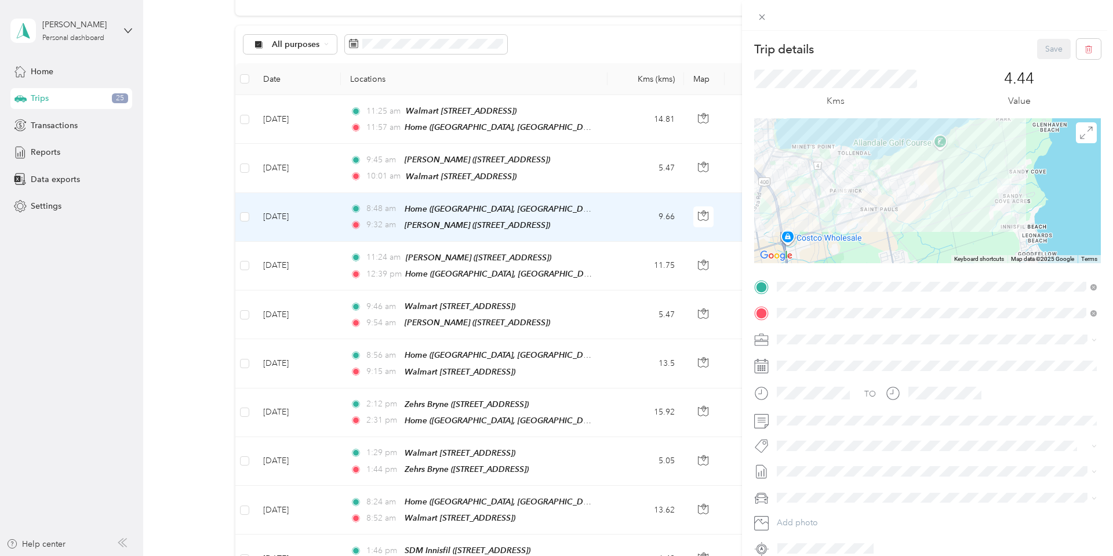
click at [798, 361] on li "[PERSON_NAME] [GEOGRAPHIC_DATA]" at bounding box center [937, 358] width 328 height 20
click at [817, 490] on button "P&g Continuity" at bounding box center [813, 489] width 65 height 14
click at [1047, 48] on button "Save" at bounding box center [1054, 49] width 34 height 20
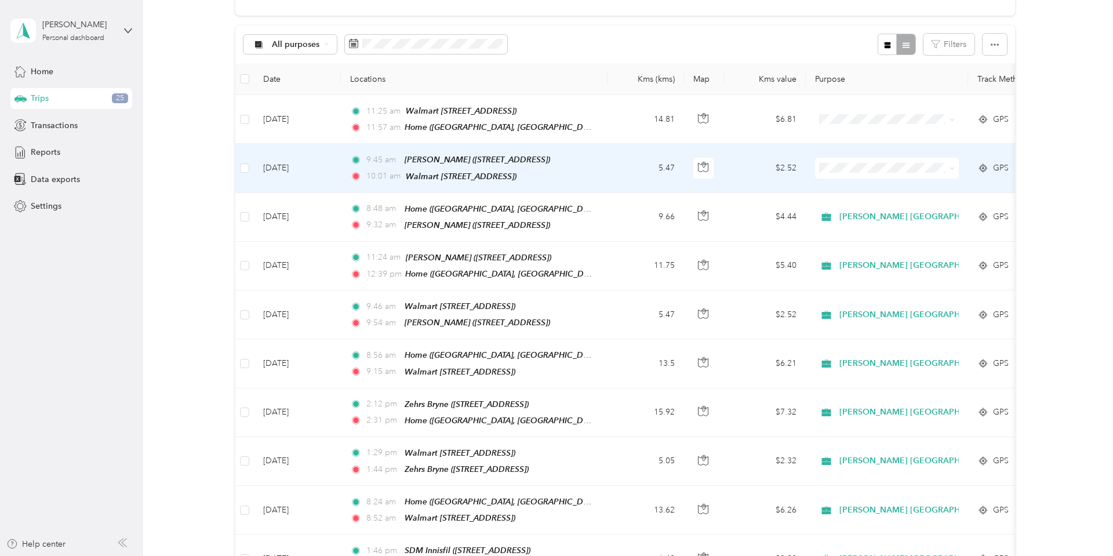
click at [296, 165] on td "[DATE]" at bounding box center [297, 168] width 87 height 49
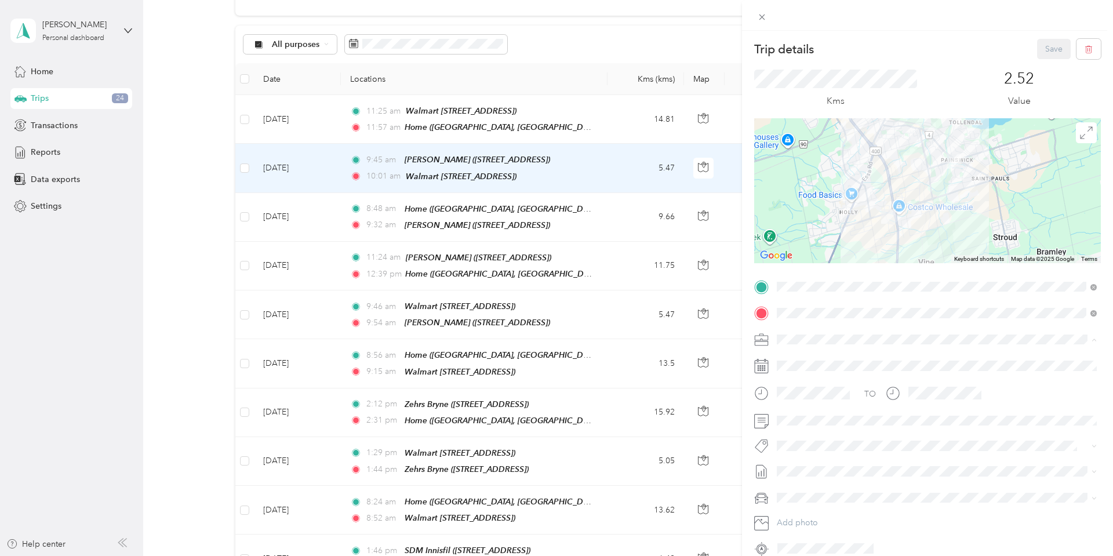
click at [812, 355] on span "[PERSON_NAME] [GEOGRAPHIC_DATA]" at bounding box center [856, 360] width 150 height 10
click at [807, 485] on span "P&g Continuity" at bounding box center [813, 488] width 49 height 10
click at [1055, 47] on button "Save" at bounding box center [1054, 49] width 34 height 20
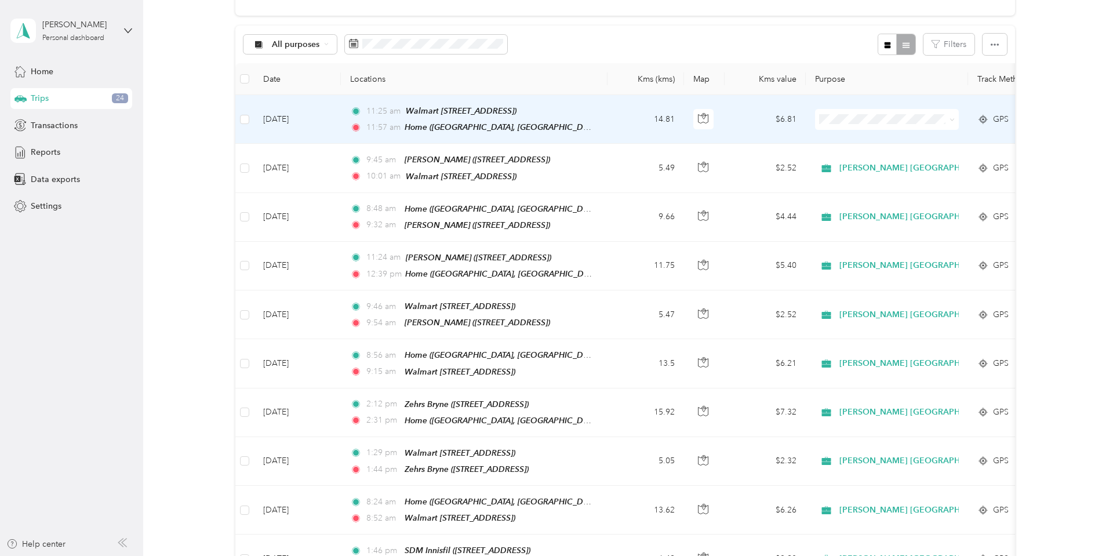
click at [290, 122] on td "[DATE]" at bounding box center [297, 119] width 87 height 49
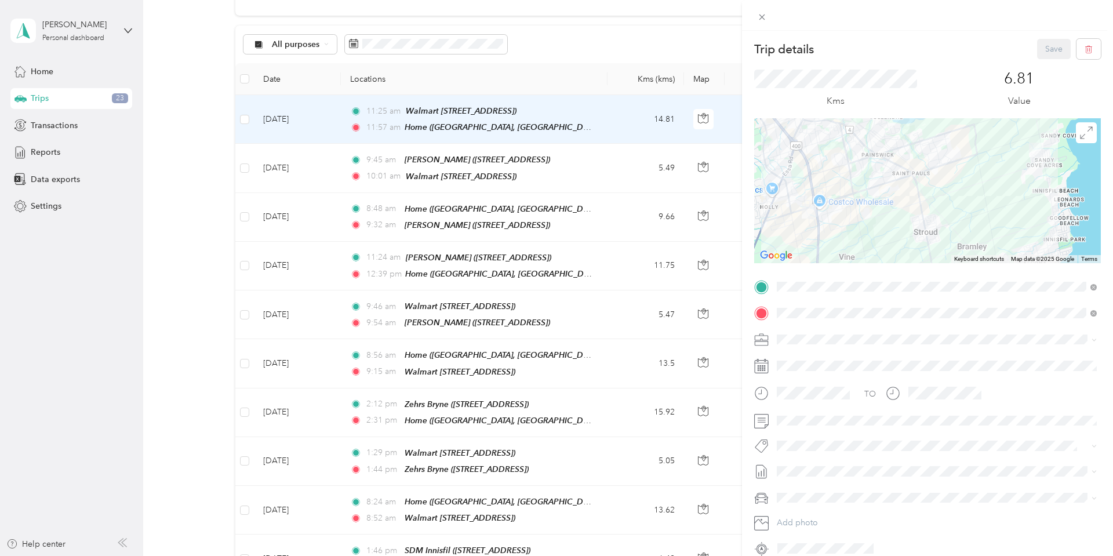
click at [797, 358] on span "[PERSON_NAME] [GEOGRAPHIC_DATA]" at bounding box center [856, 360] width 150 height 10
click at [819, 492] on li "P&g Continuity" at bounding box center [937, 489] width 328 height 23
click at [1054, 49] on button "Save" at bounding box center [1054, 49] width 34 height 20
